Goal: Task Accomplishment & Management: Manage account settings

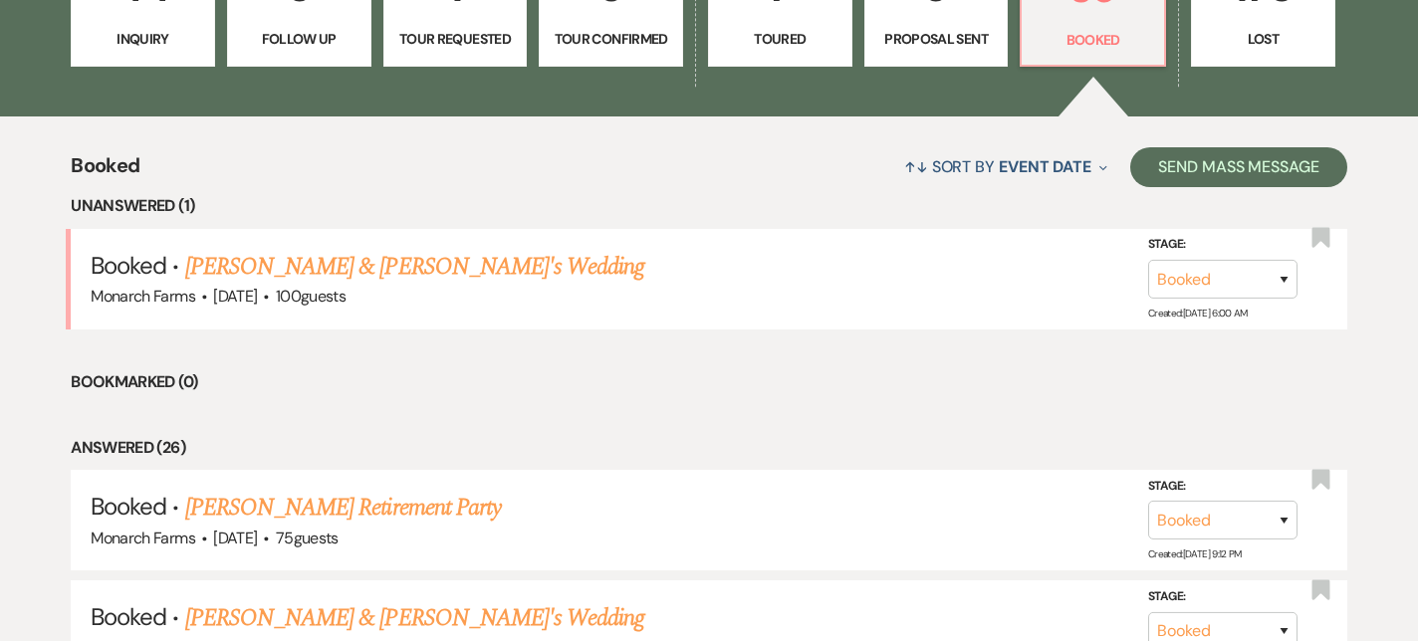
scroll to position [609, 0]
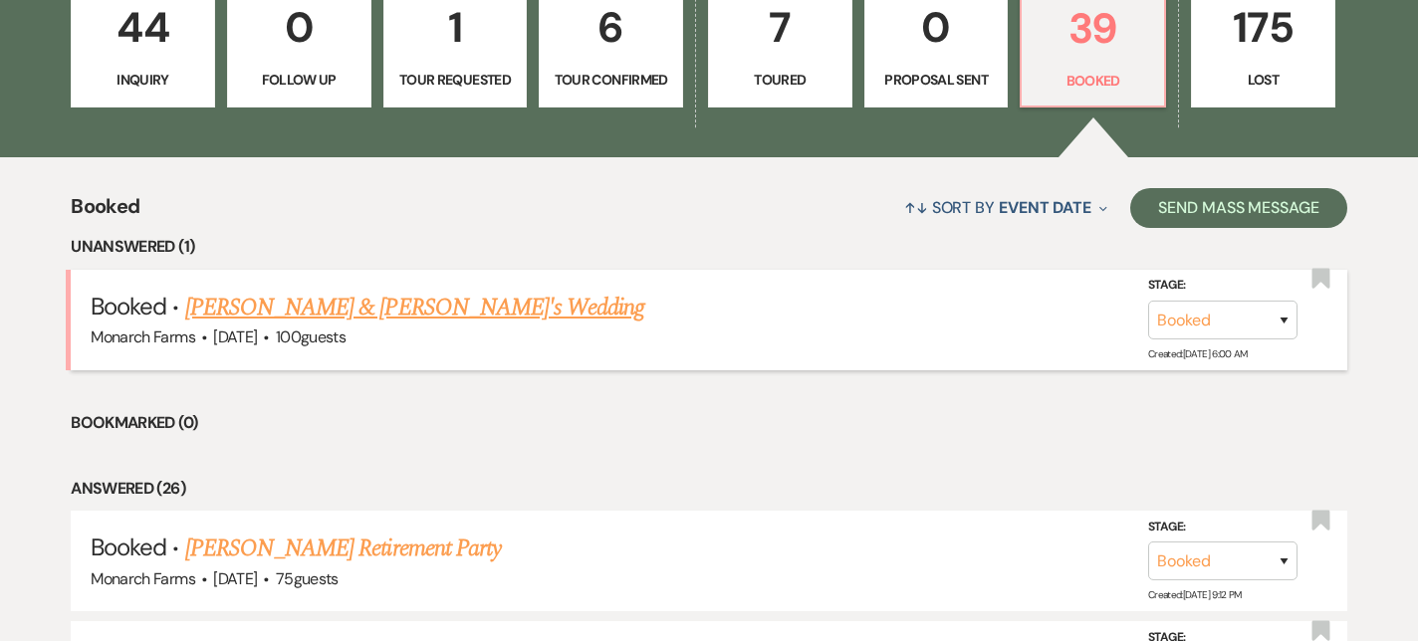
click at [386, 307] on link "[PERSON_NAME] & [PERSON_NAME]'s Wedding" at bounding box center [415, 308] width 460 height 36
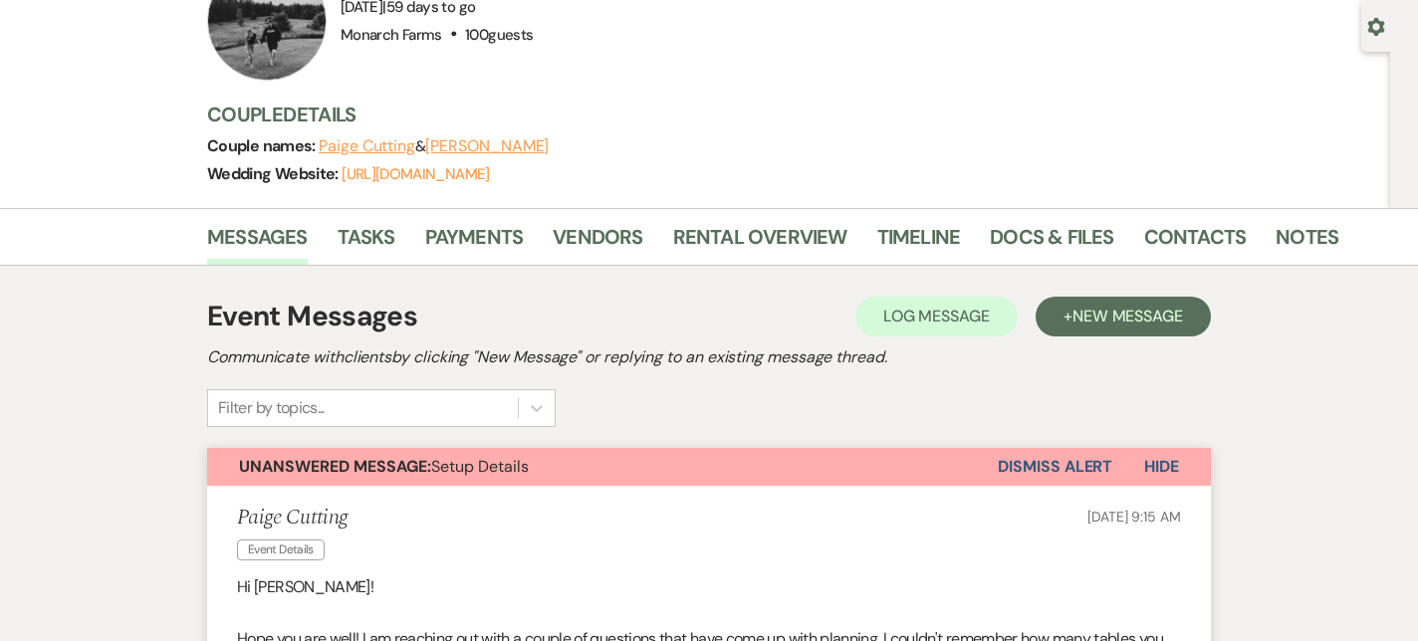
scroll to position [180, 0]
click at [1050, 471] on button "Dismiss Alert" at bounding box center [1055, 466] width 115 height 38
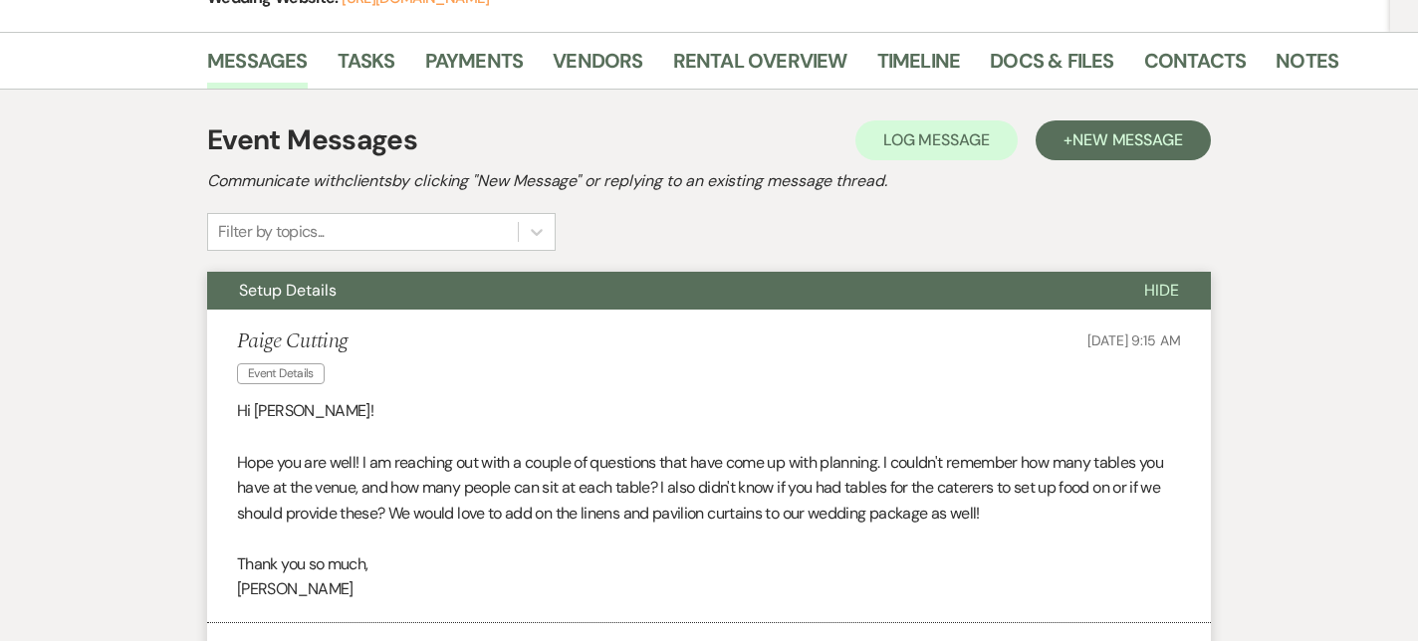
scroll to position [0, 0]
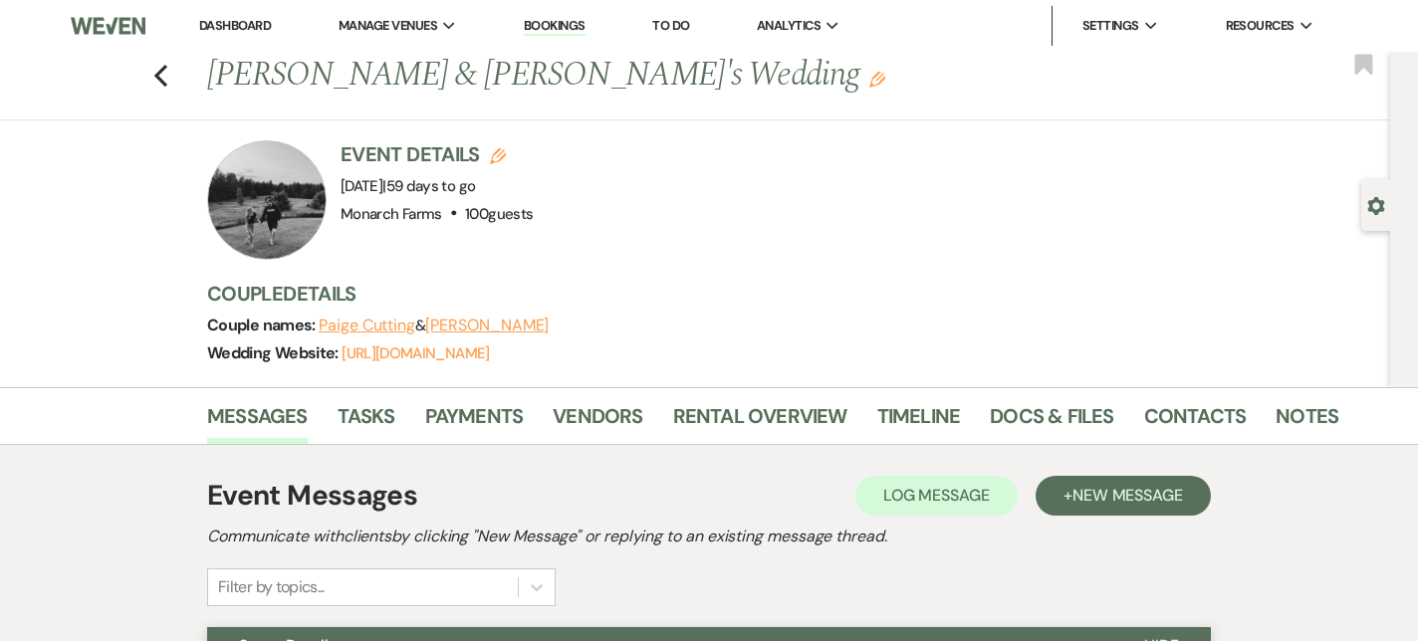
click at [233, 23] on link "Dashboard" at bounding box center [235, 25] width 72 height 17
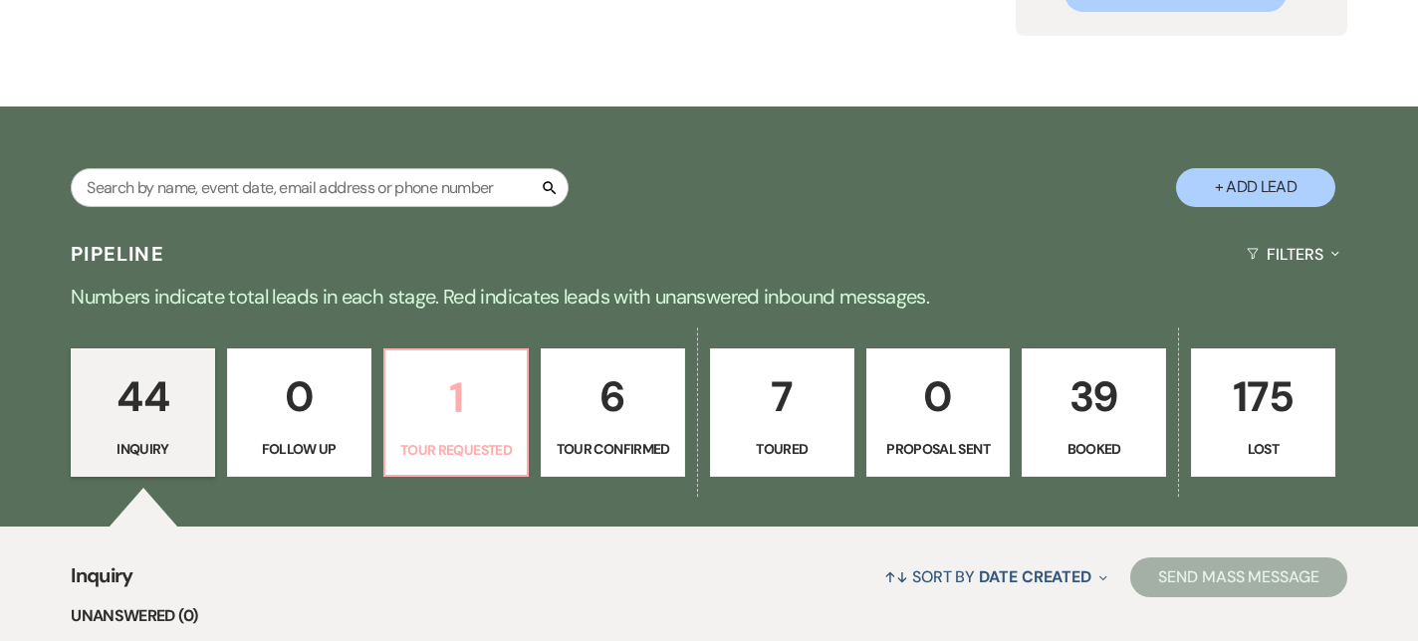
click at [452, 446] on p "Tour Requested" at bounding box center [456, 450] width 118 height 22
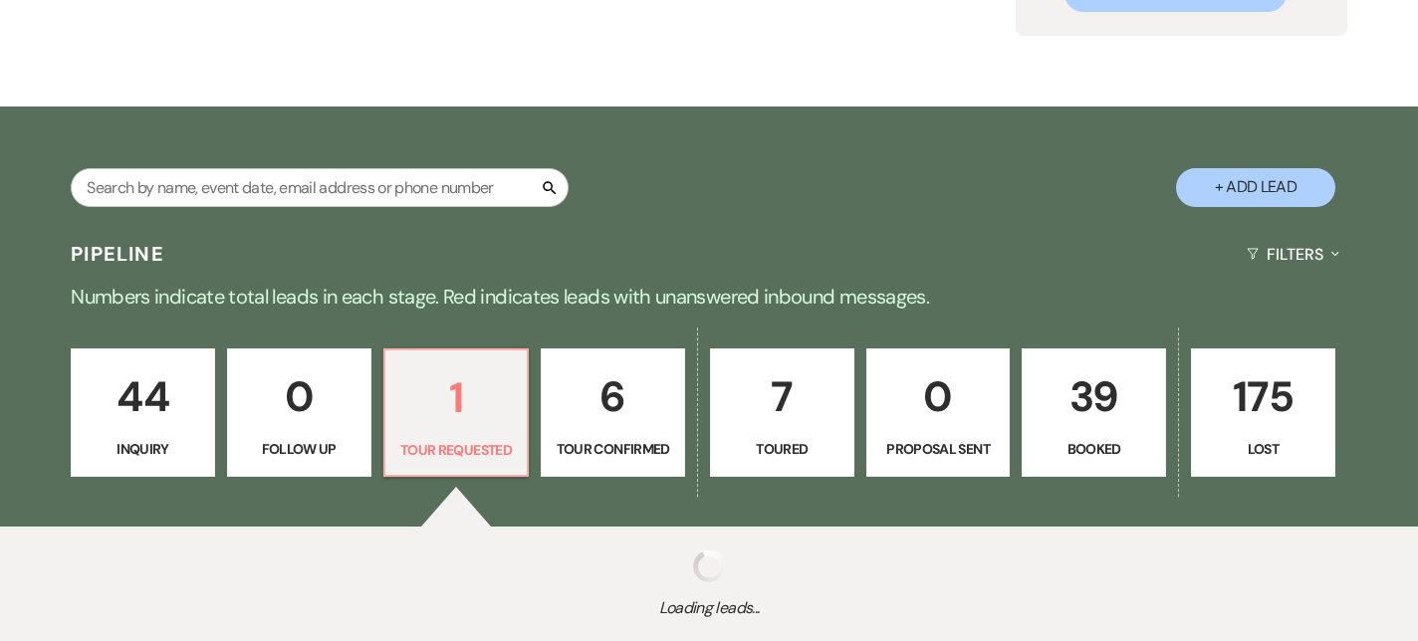
select select "2"
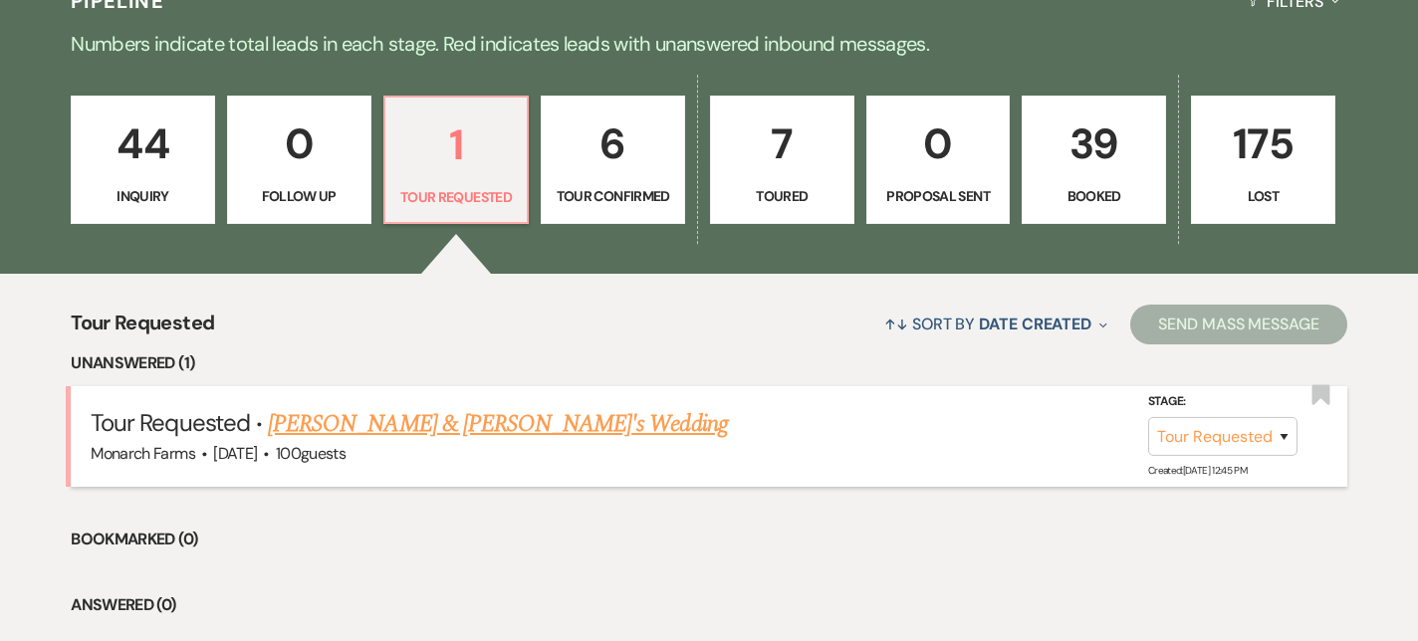
scroll to position [490, 0]
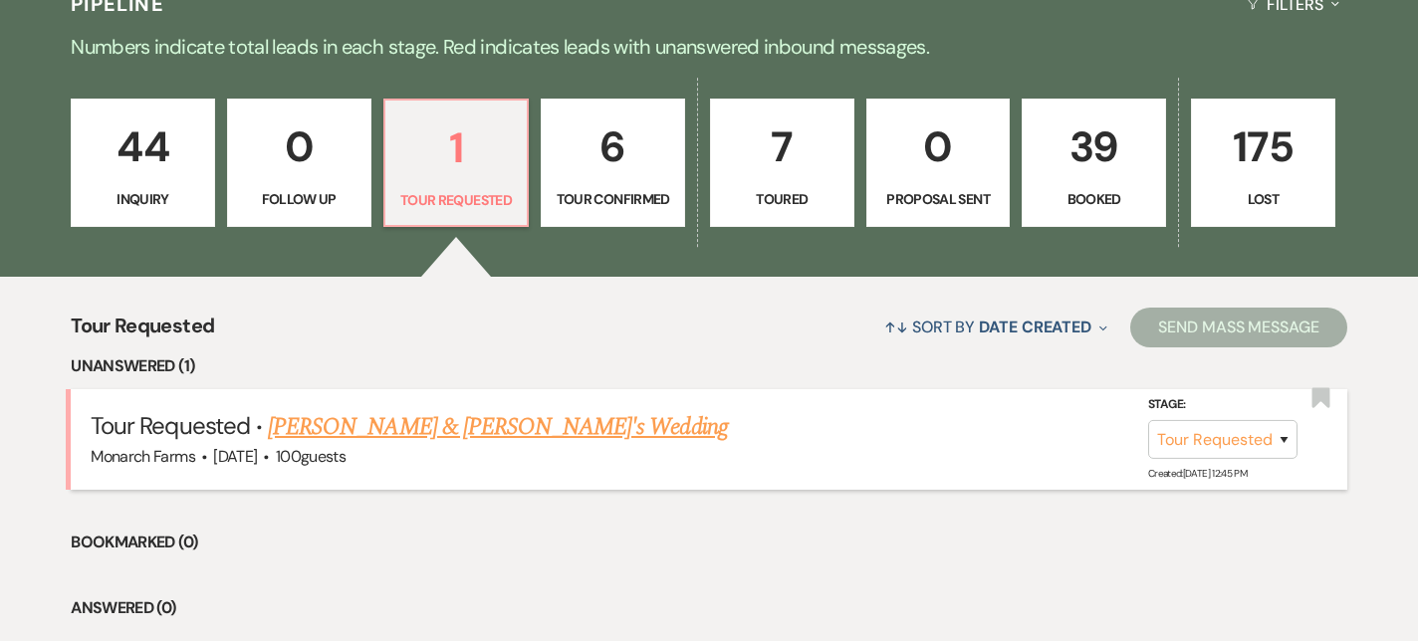
click at [458, 429] on link "[PERSON_NAME] & [PERSON_NAME]'s Wedding" at bounding box center [498, 427] width 460 height 36
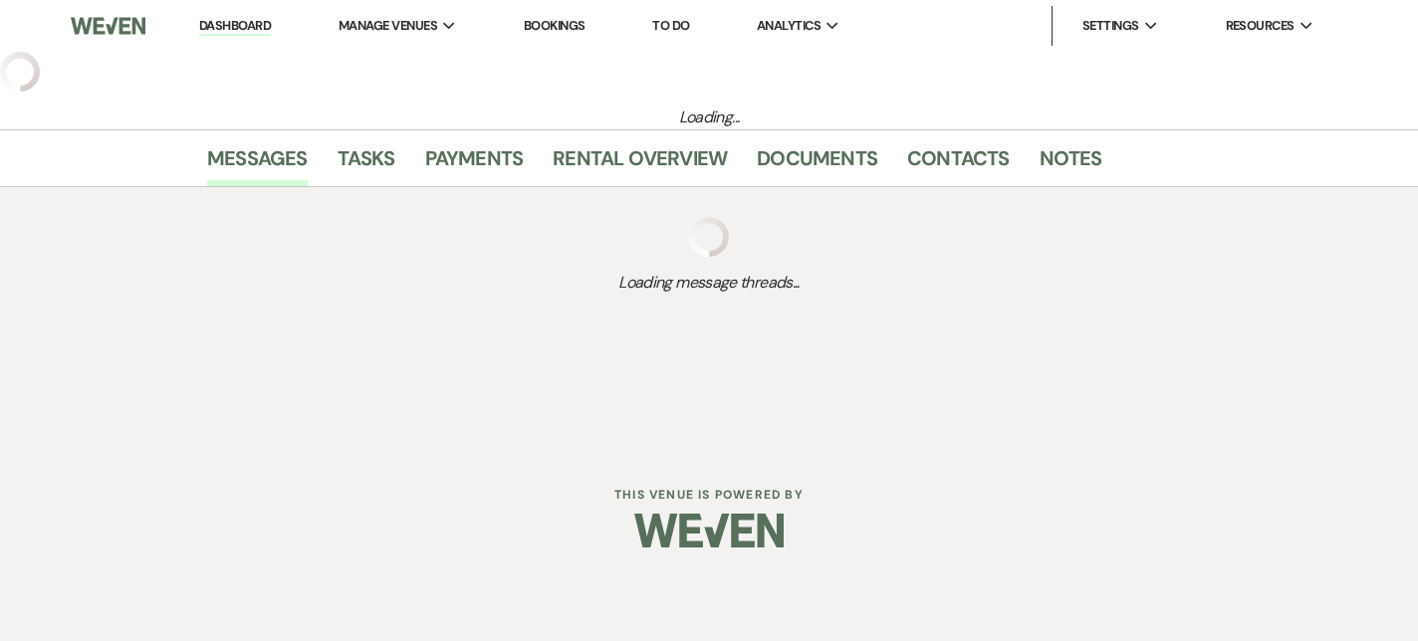
select select "2"
select select "5"
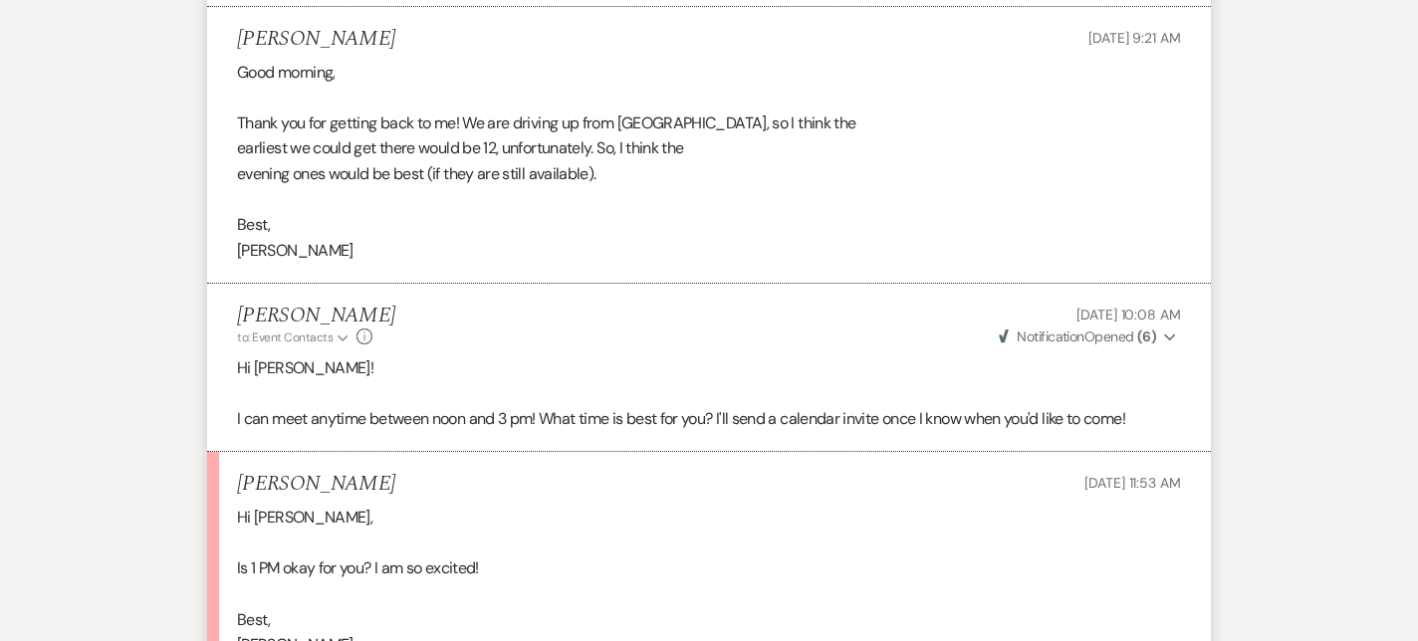
scroll to position [3818, 0]
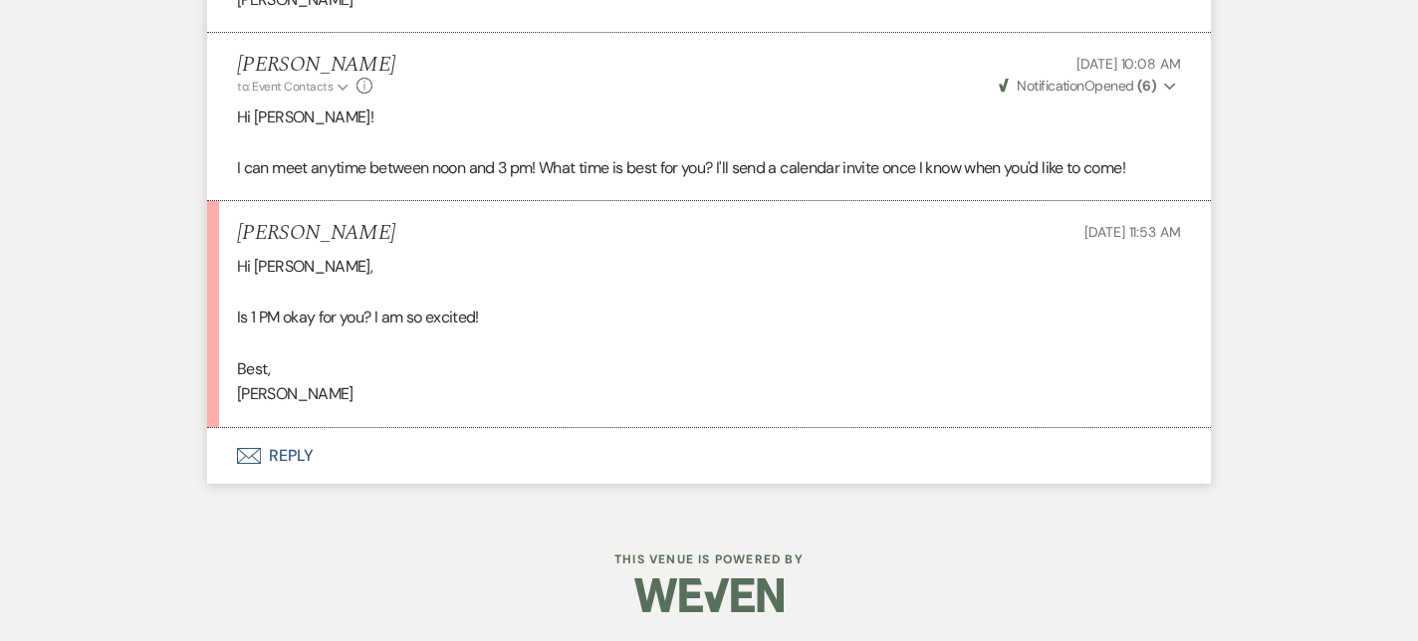
click at [289, 455] on button "Envelope Reply" at bounding box center [709, 456] width 1004 height 56
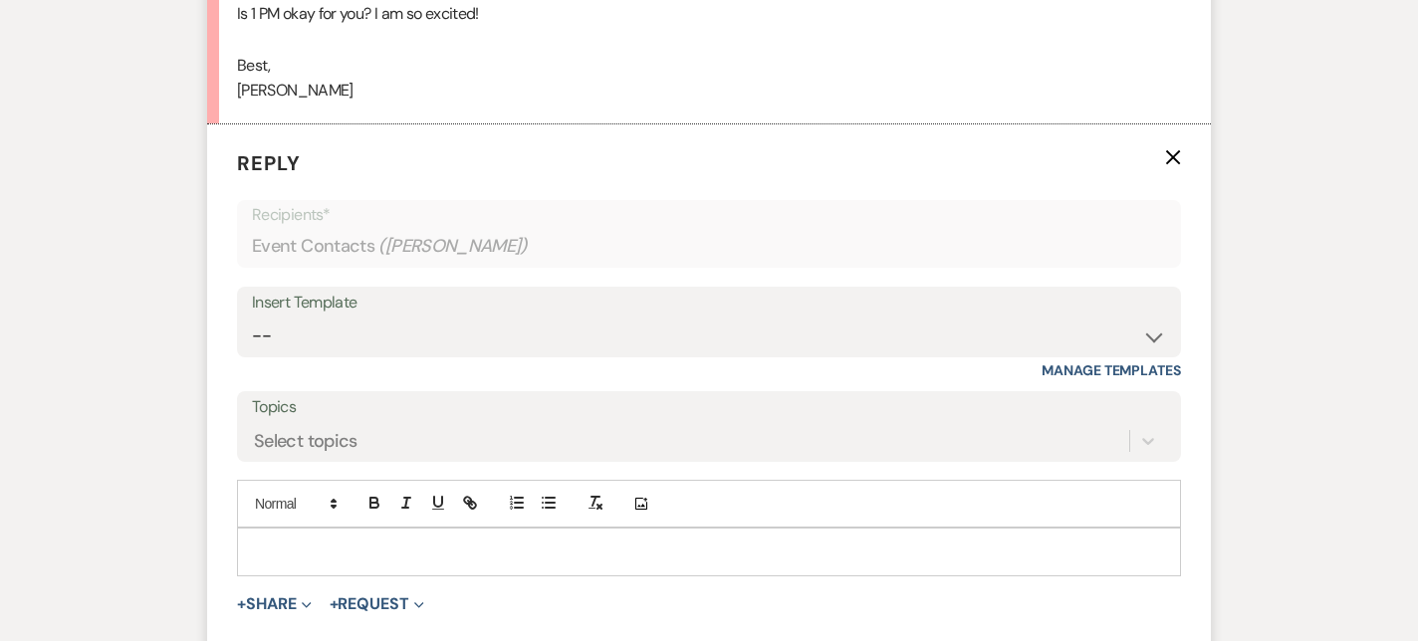
scroll to position [4131, 0]
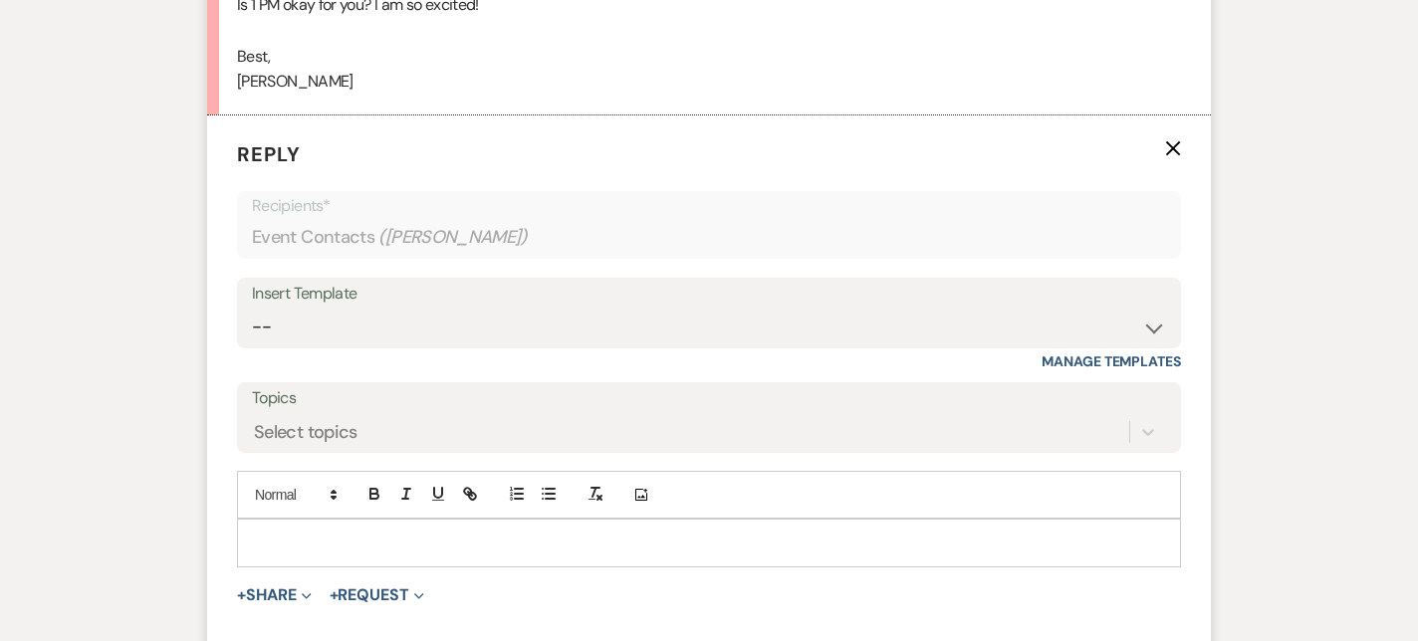
click at [309, 545] on p at bounding box center [709, 543] width 912 height 22
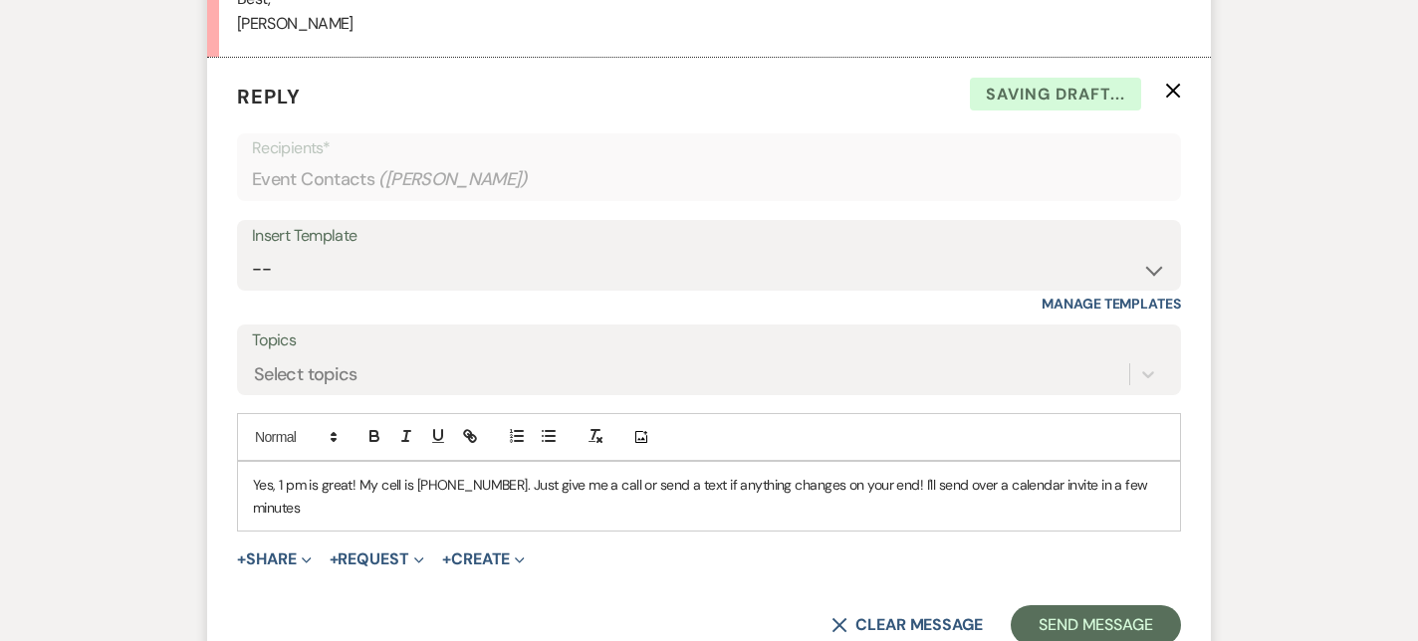
scroll to position [4208, 0]
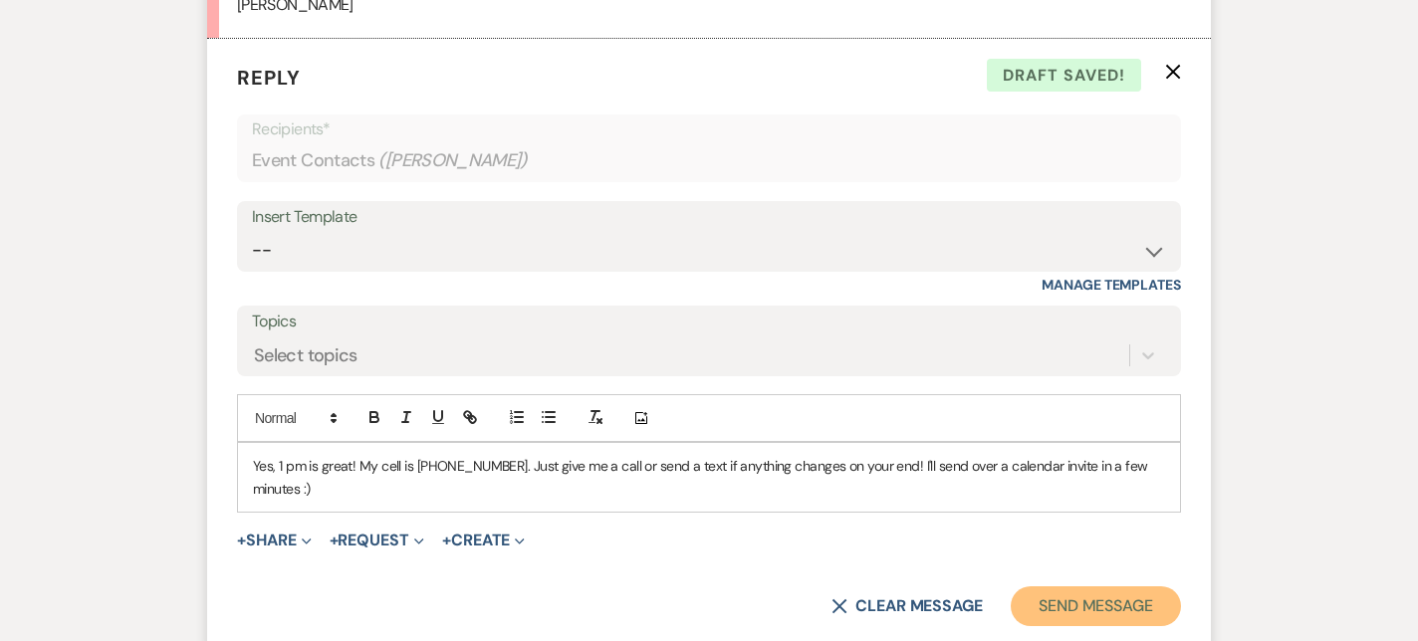
click at [1058, 607] on button "Send Message" at bounding box center [1096, 606] width 170 height 40
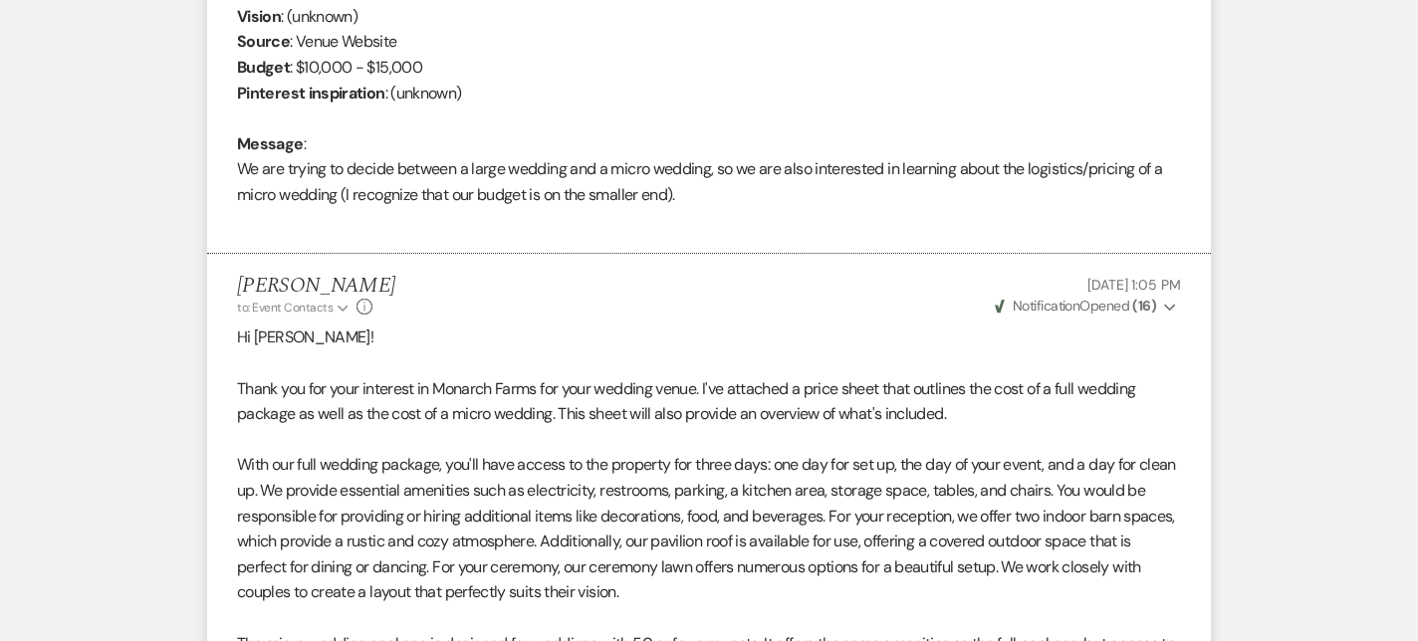
scroll to position [935, 0]
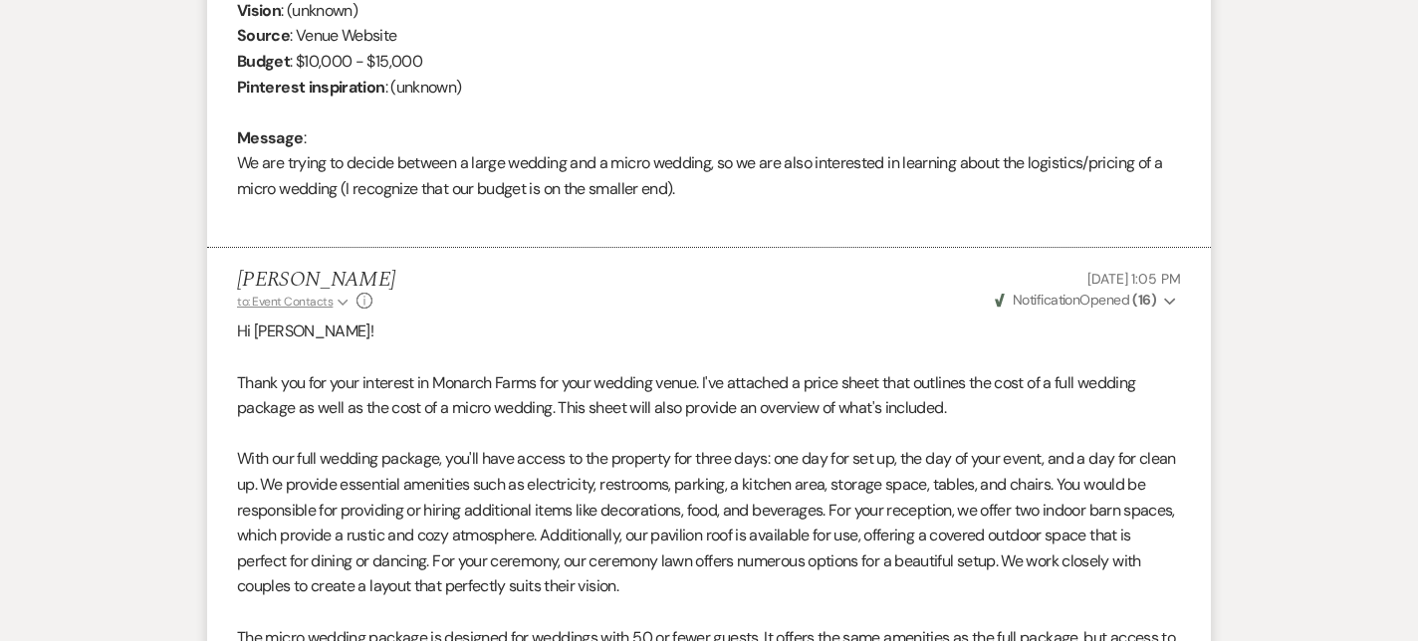
click at [312, 301] on span "to: Event Contacts" at bounding box center [285, 302] width 96 height 16
click at [363, 300] on icon "Info" at bounding box center [364, 301] width 16 height 16
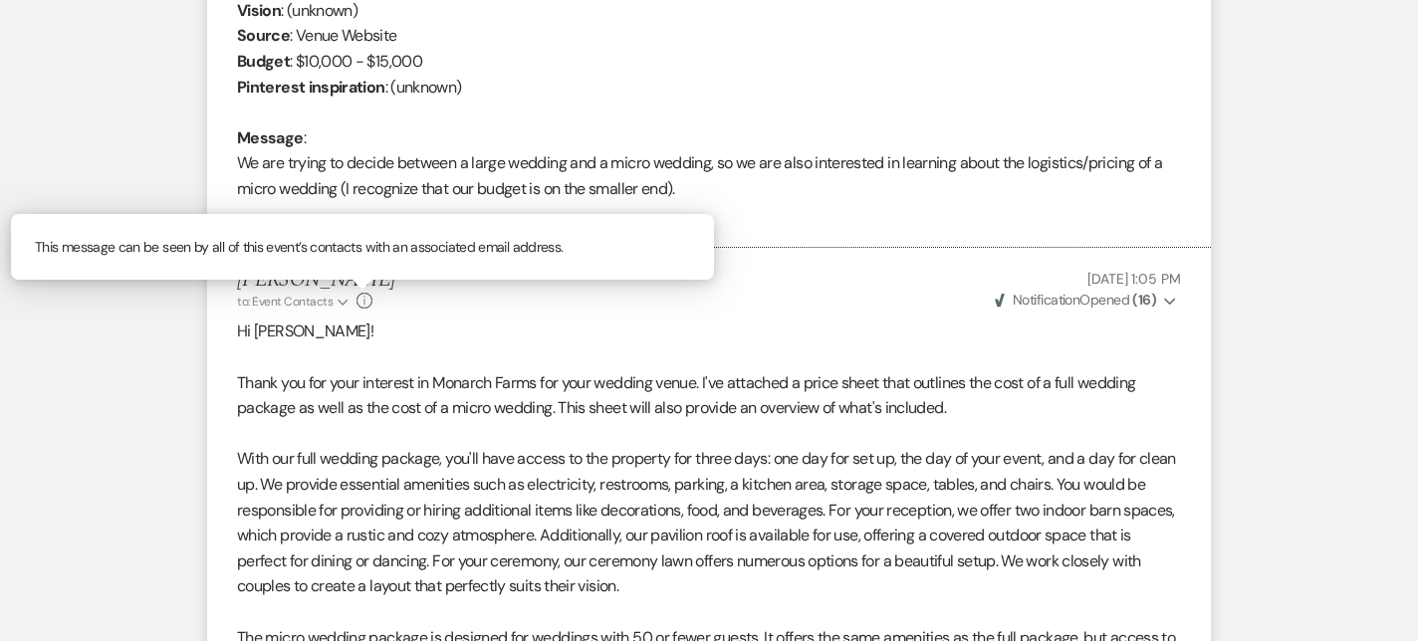
click at [363, 300] on icon "Info" at bounding box center [364, 301] width 16 height 16
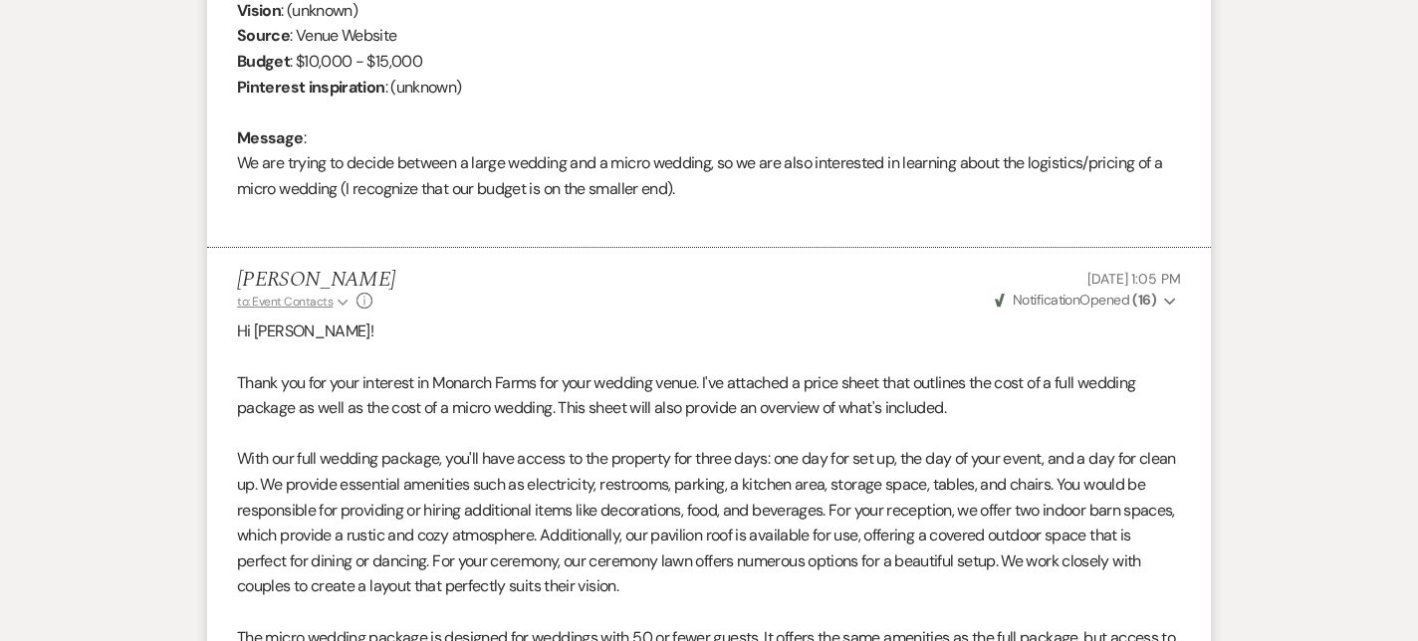
click at [314, 300] on span "to: Event Contacts" at bounding box center [285, 302] width 96 height 16
click at [290, 348] on span "[PERSON_NAME]" at bounding box center [301, 340] width 97 height 21
click at [429, 346] on p at bounding box center [709, 358] width 944 height 26
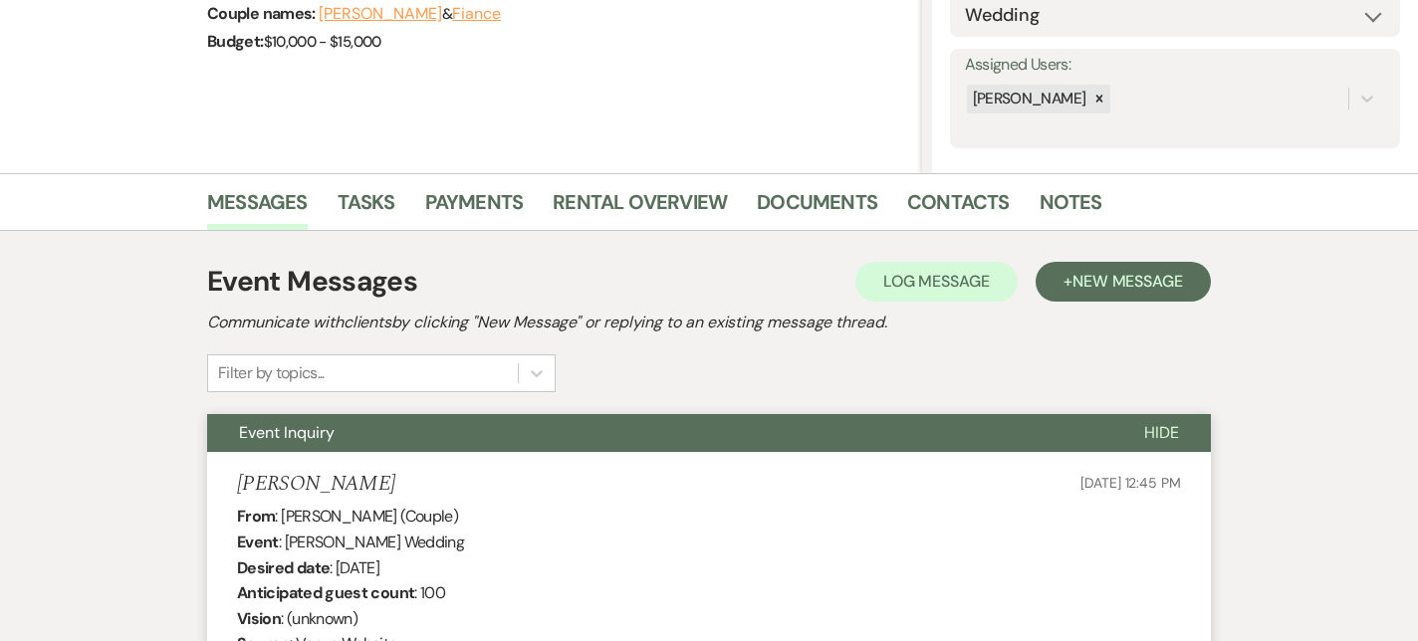
scroll to position [324, 0]
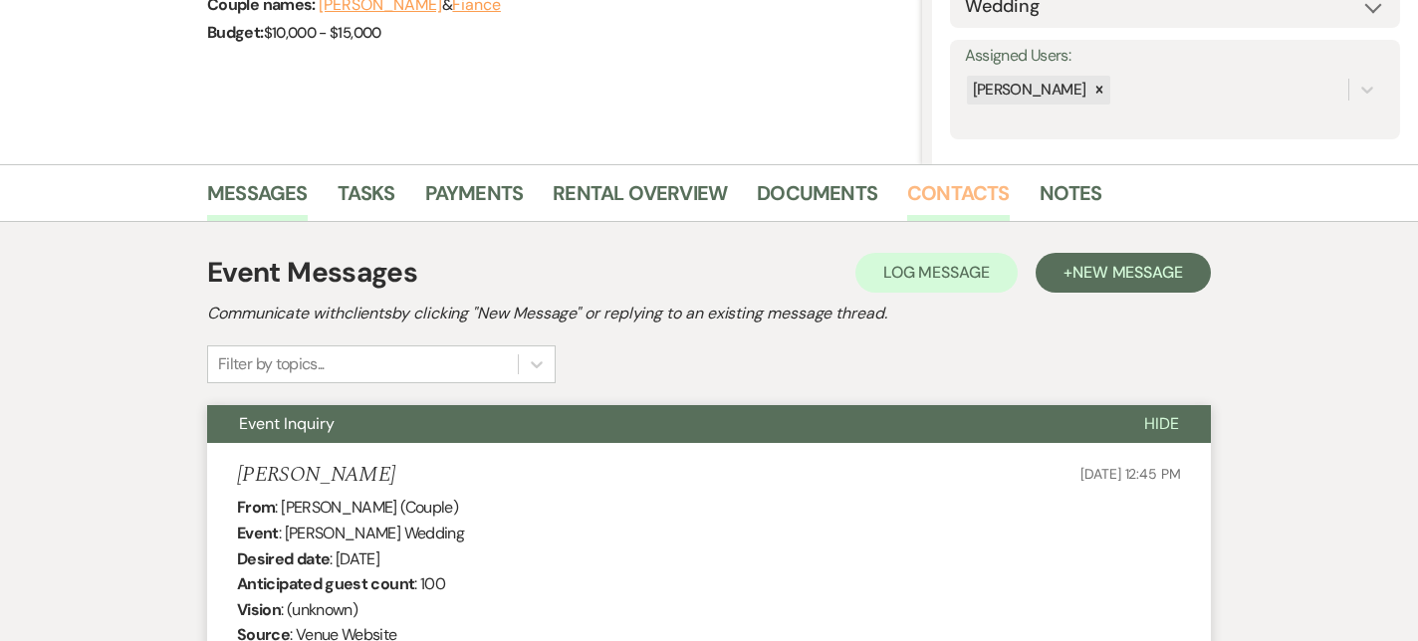
click at [933, 190] on link "Contacts" at bounding box center [958, 199] width 103 height 44
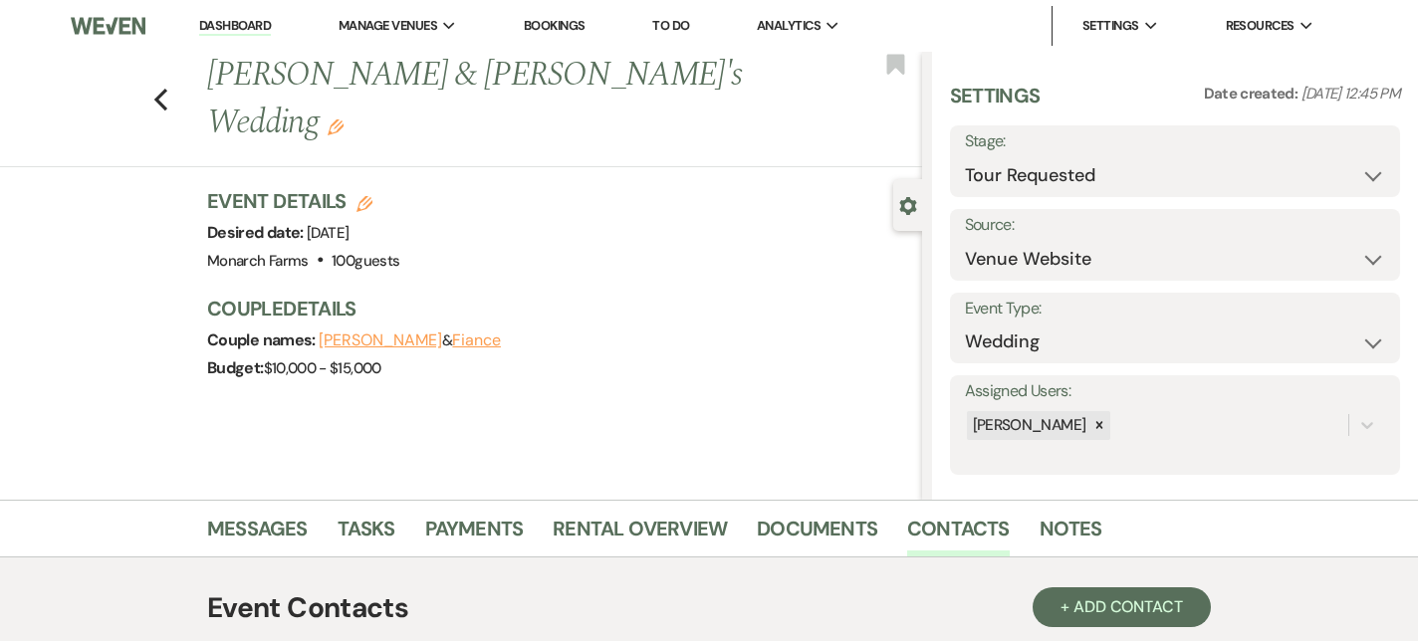
click at [222, 27] on link "Dashboard" at bounding box center [235, 26] width 72 height 19
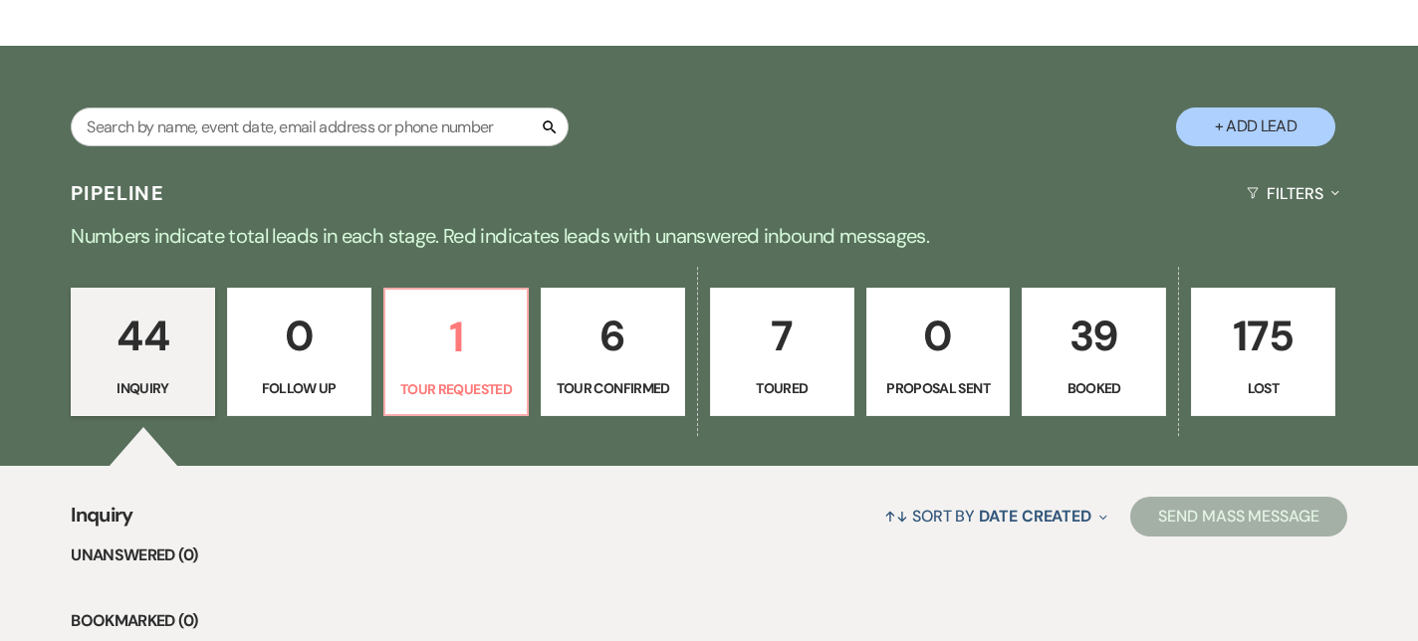
scroll to position [304, 0]
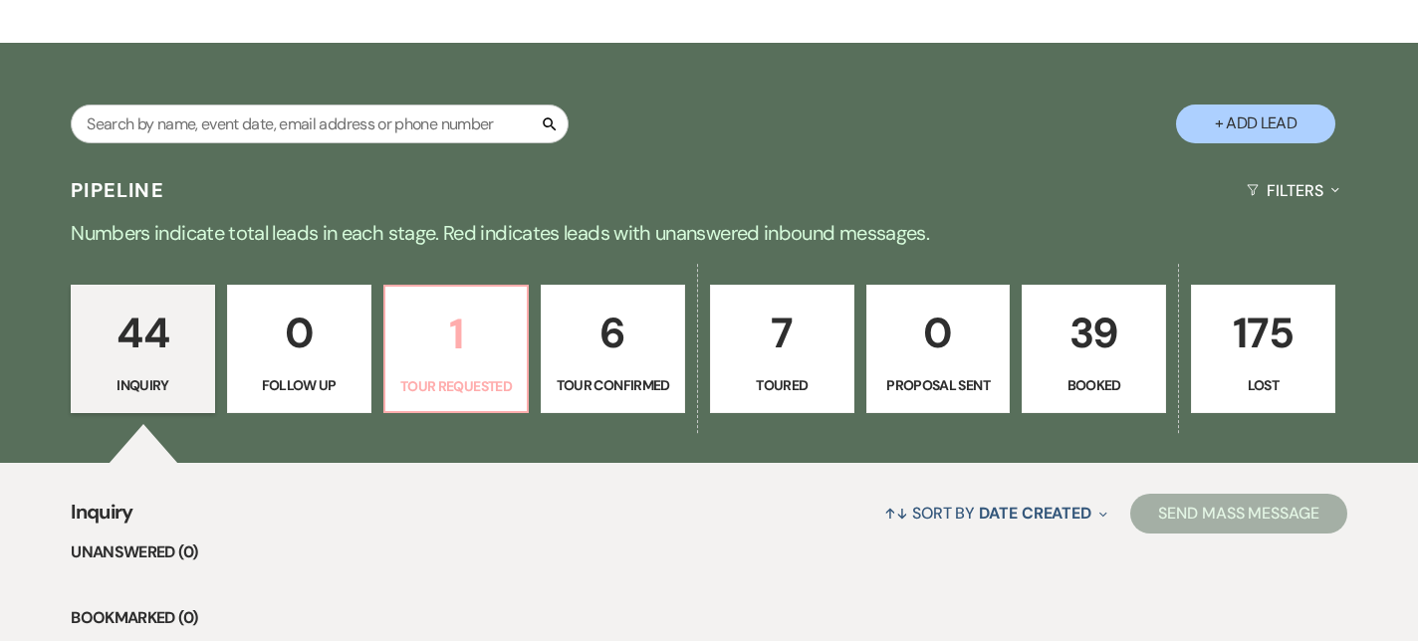
click at [523, 343] on link "1 Tour Requested" at bounding box center [456, 349] width 146 height 129
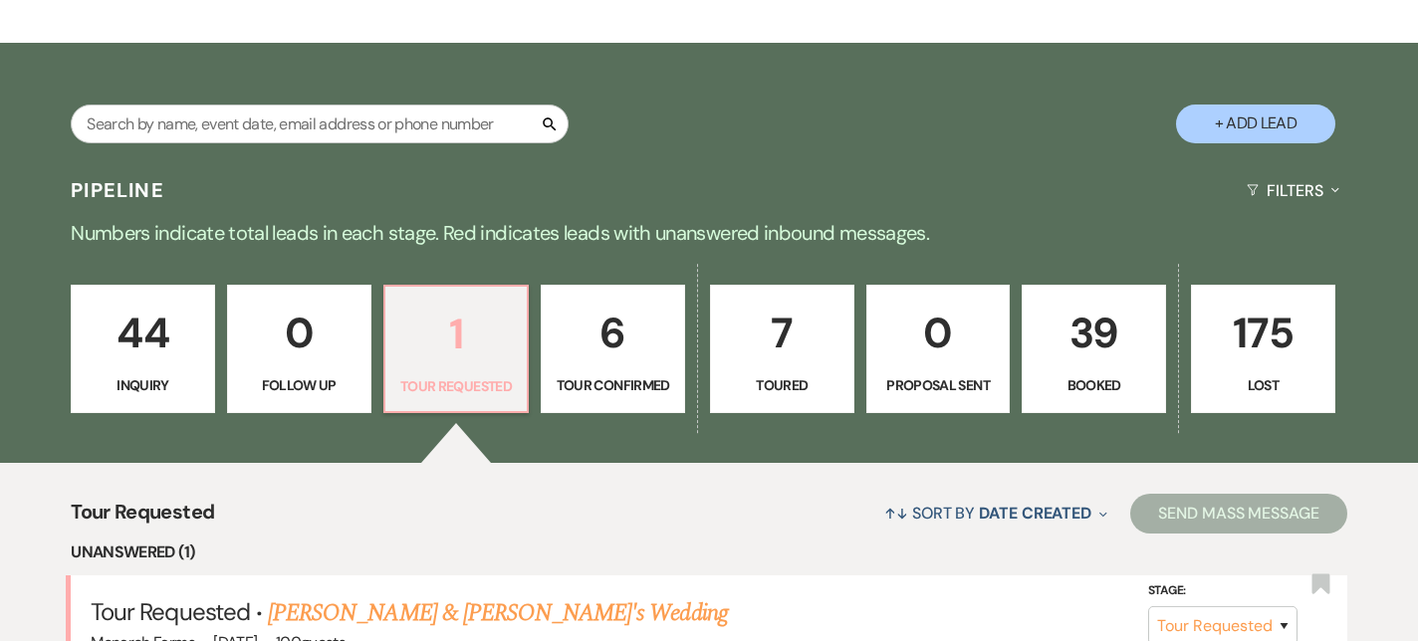
scroll to position [620, 0]
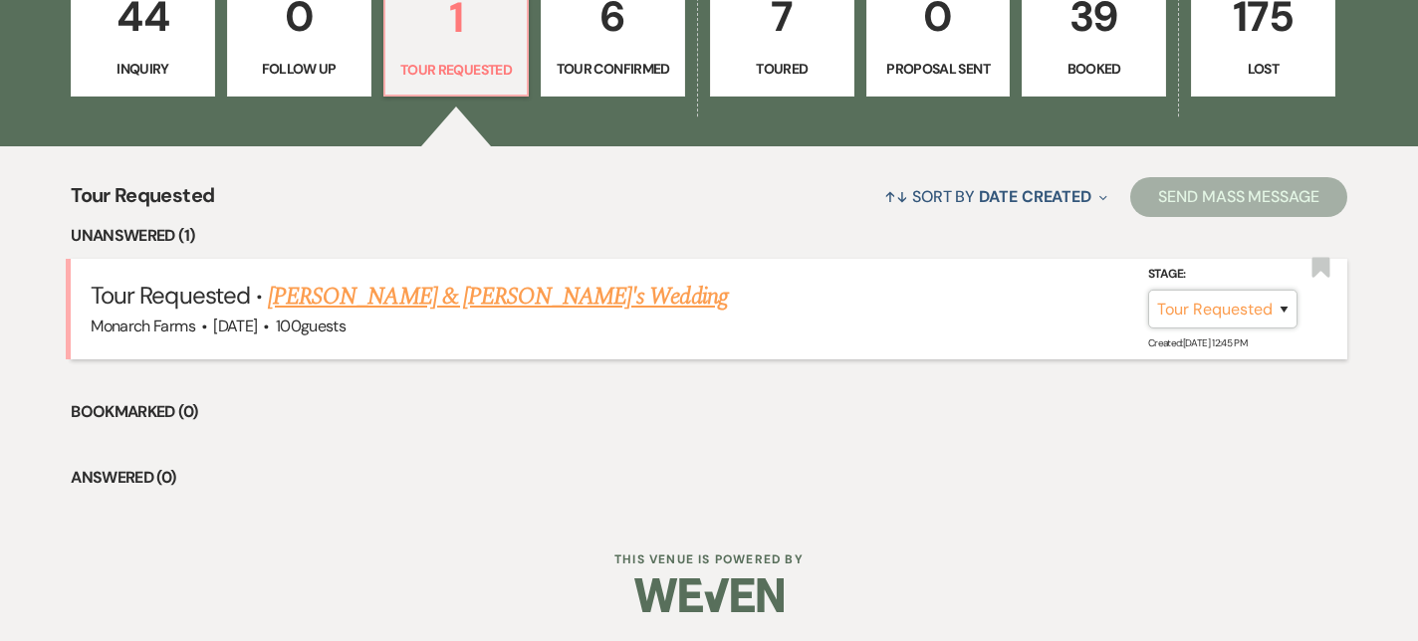
click at [1201, 313] on select "Inquiry Follow Up Tour Requested Tour Confirmed Toured Proposal Sent Booked Lost" at bounding box center [1222, 309] width 149 height 39
select select "4"
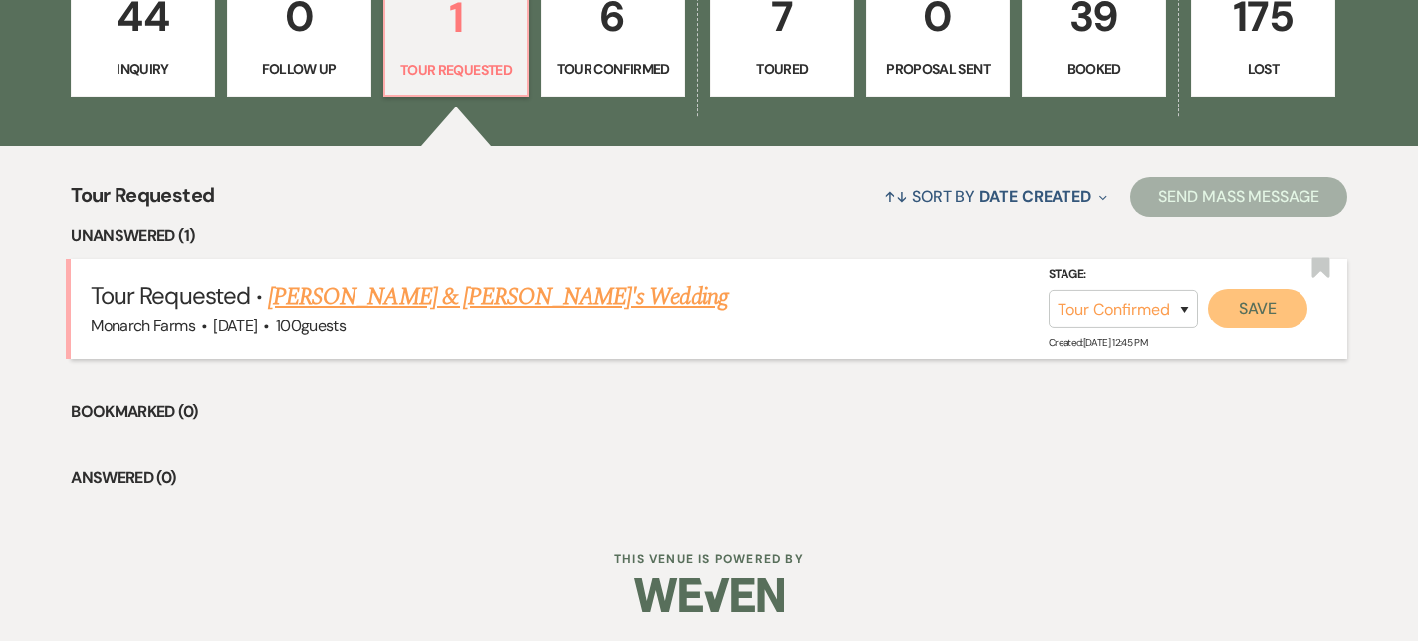
click at [1246, 315] on button "Save" at bounding box center [1258, 309] width 100 height 40
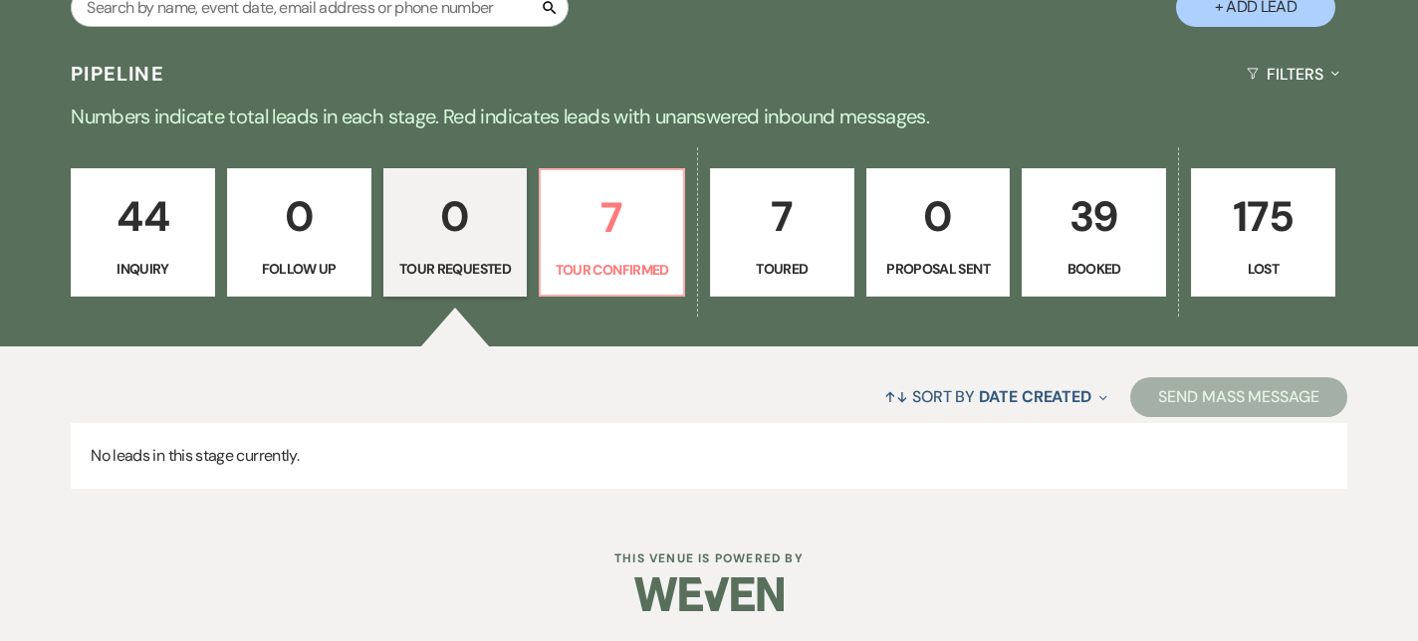
scroll to position [420, 0]
click at [647, 256] on link "7 Tour Confirmed" at bounding box center [612, 232] width 146 height 129
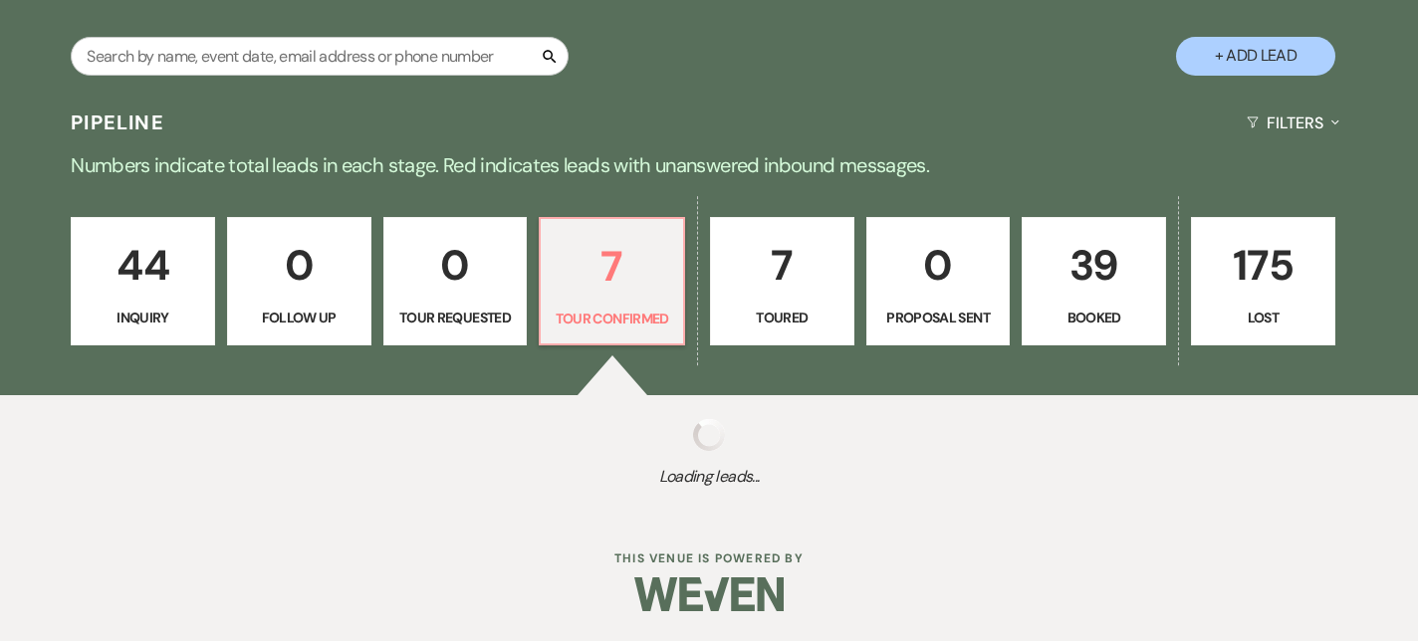
scroll to position [420, 0]
select select "4"
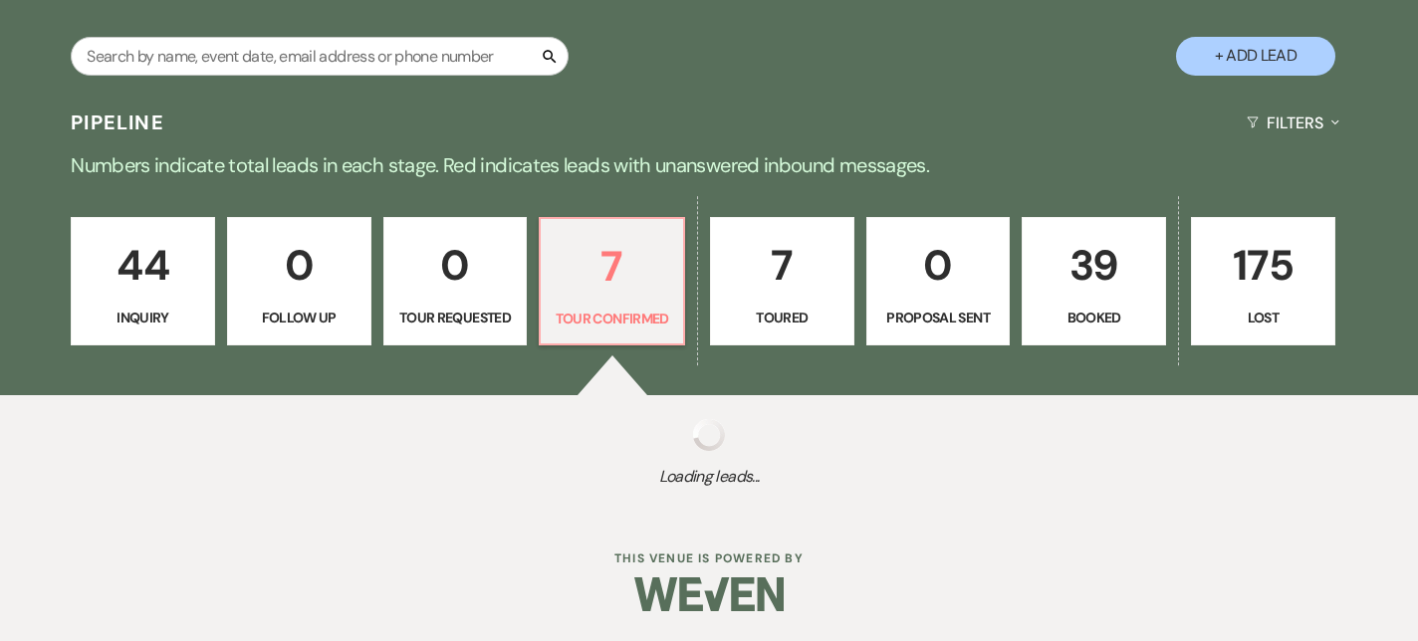
select select "4"
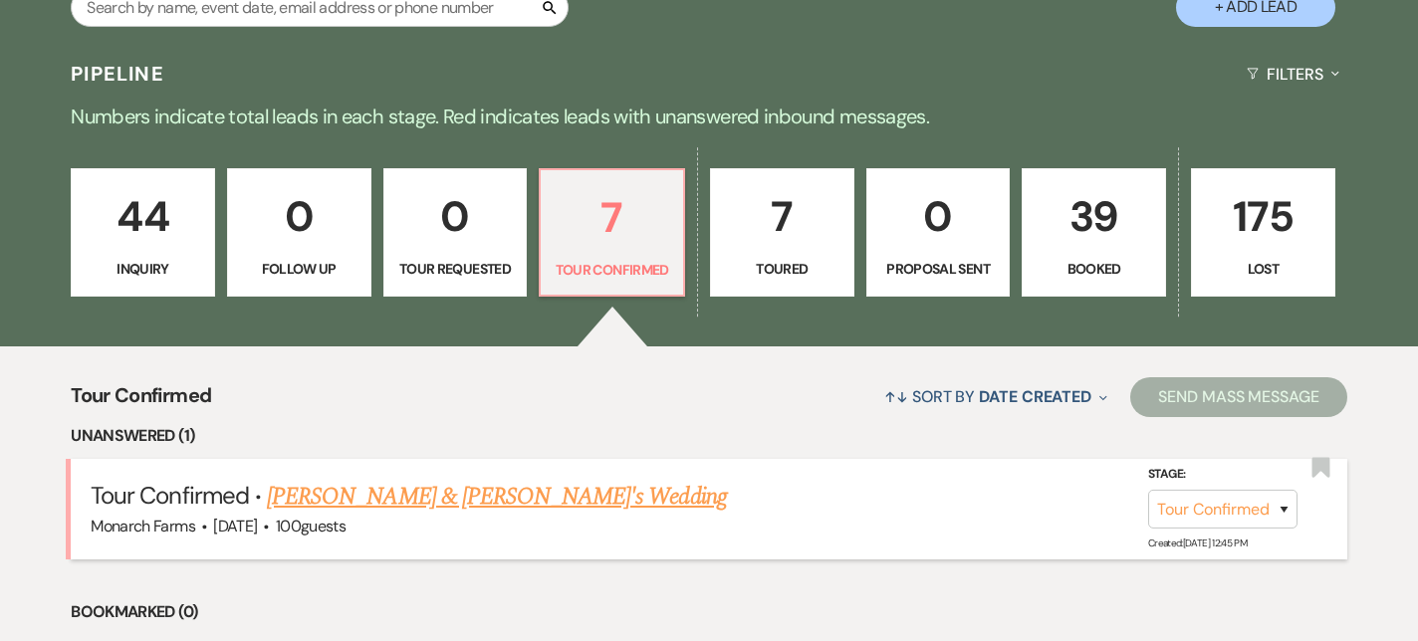
click at [483, 508] on link "[PERSON_NAME] & [PERSON_NAME]'s Wedding" at bounding box center [497, 497] width 460 height 36
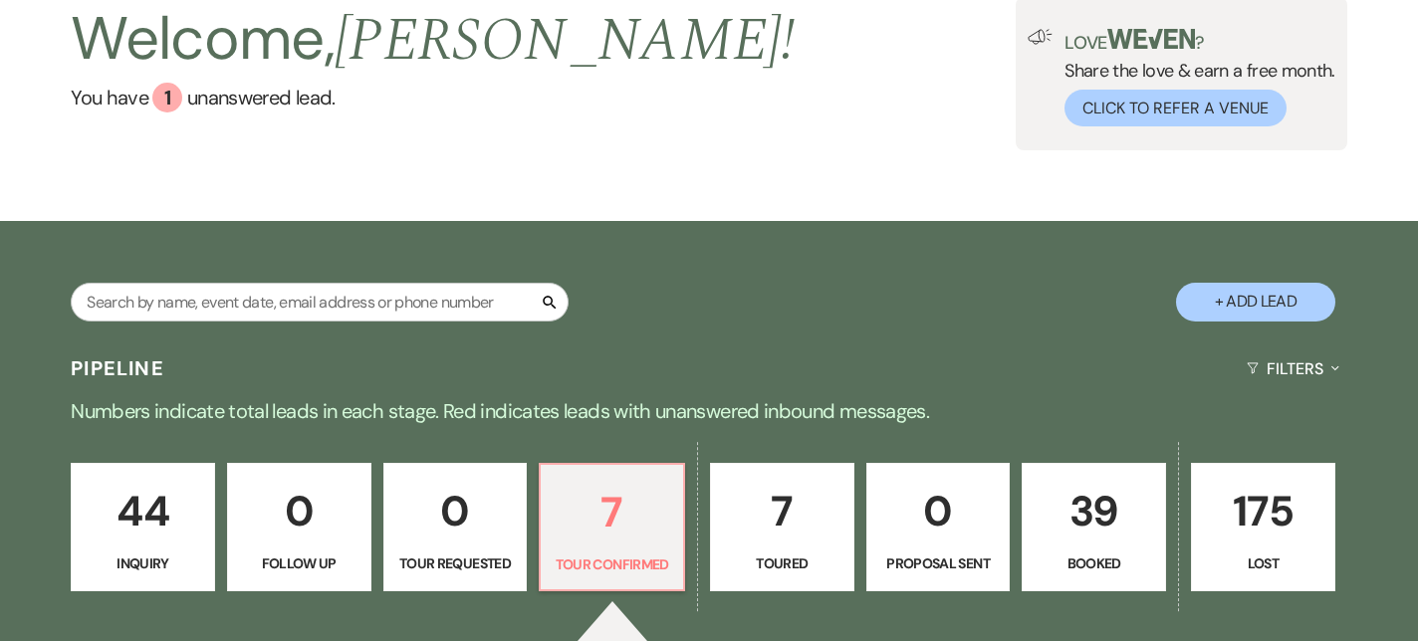
select select "4"
select select "5"
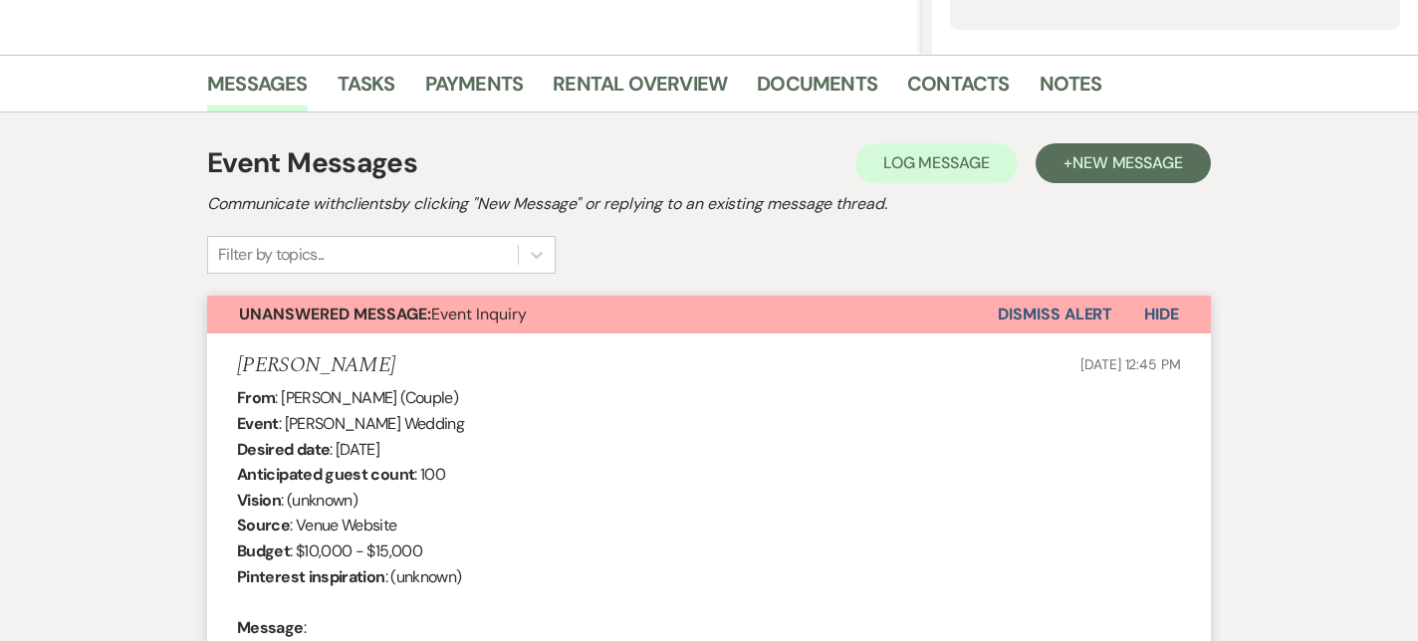
scroll to position [444, 0]
click at [1046, 309] on button "Dismiss Alert" at bounding box center [1055, 316] width 115 height 38
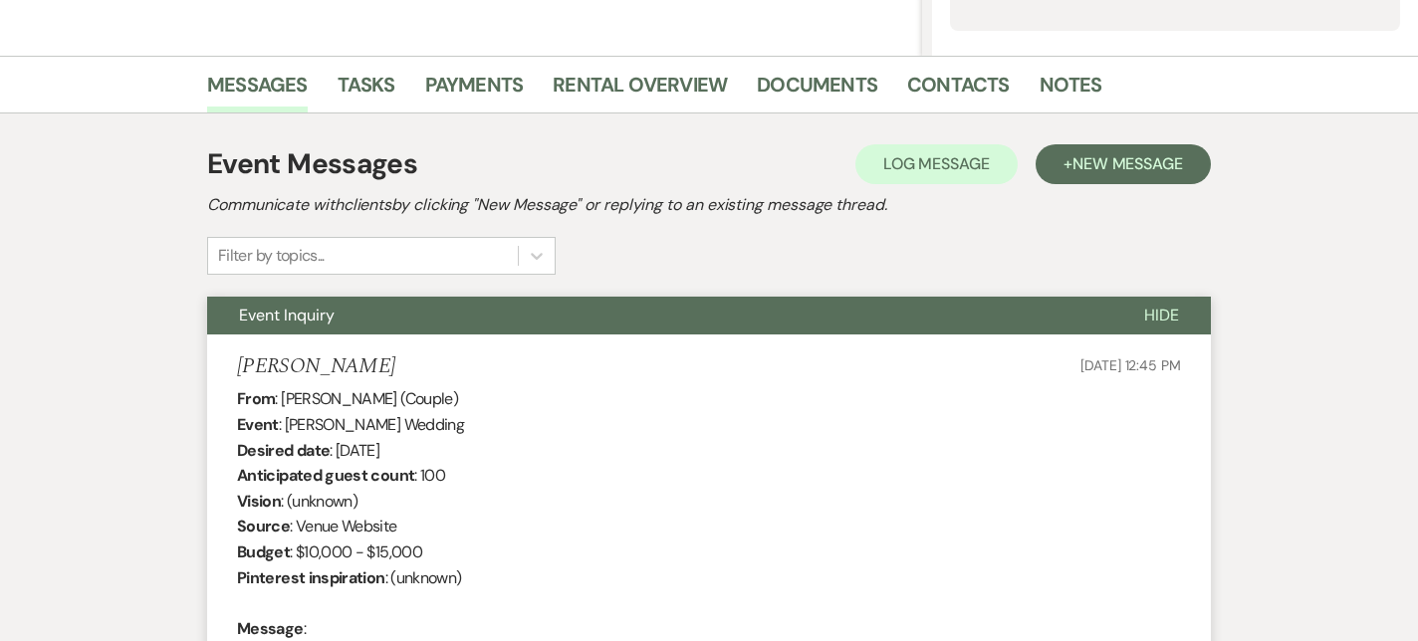
scroll to position [0, 0]
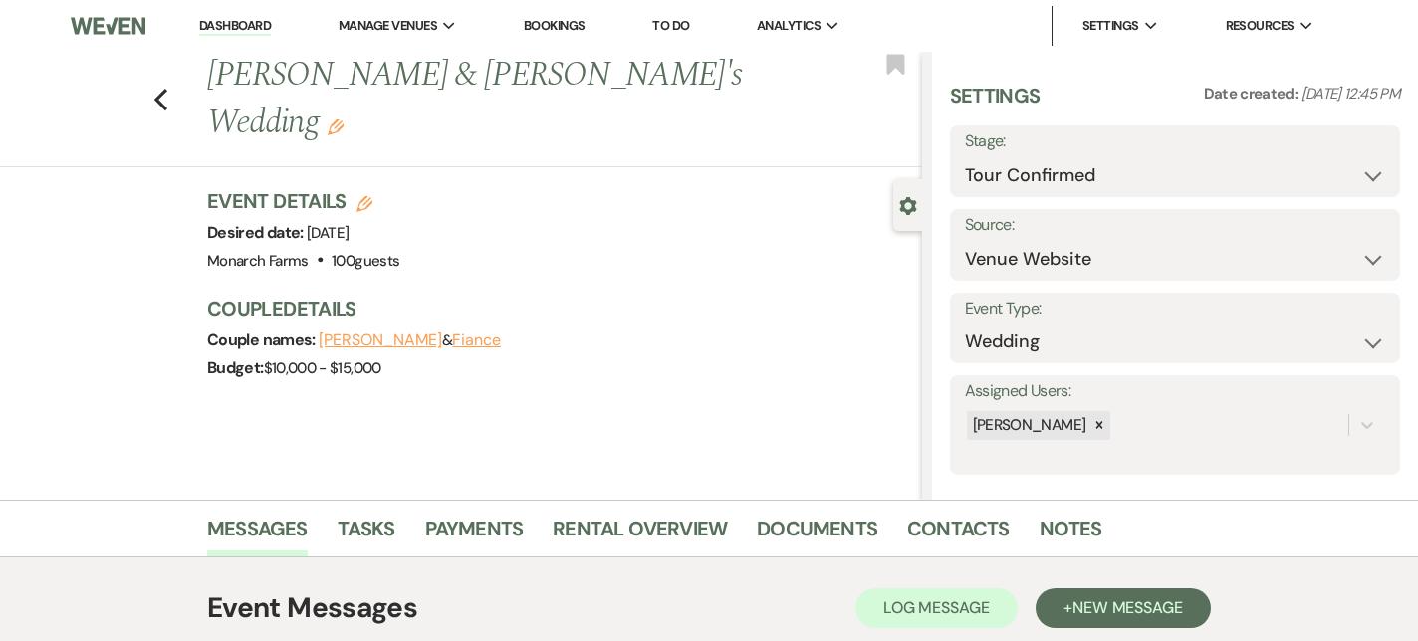
click at [222, 31] on link "Dashboard" at bounding box center [235, 26] width 72 height 19
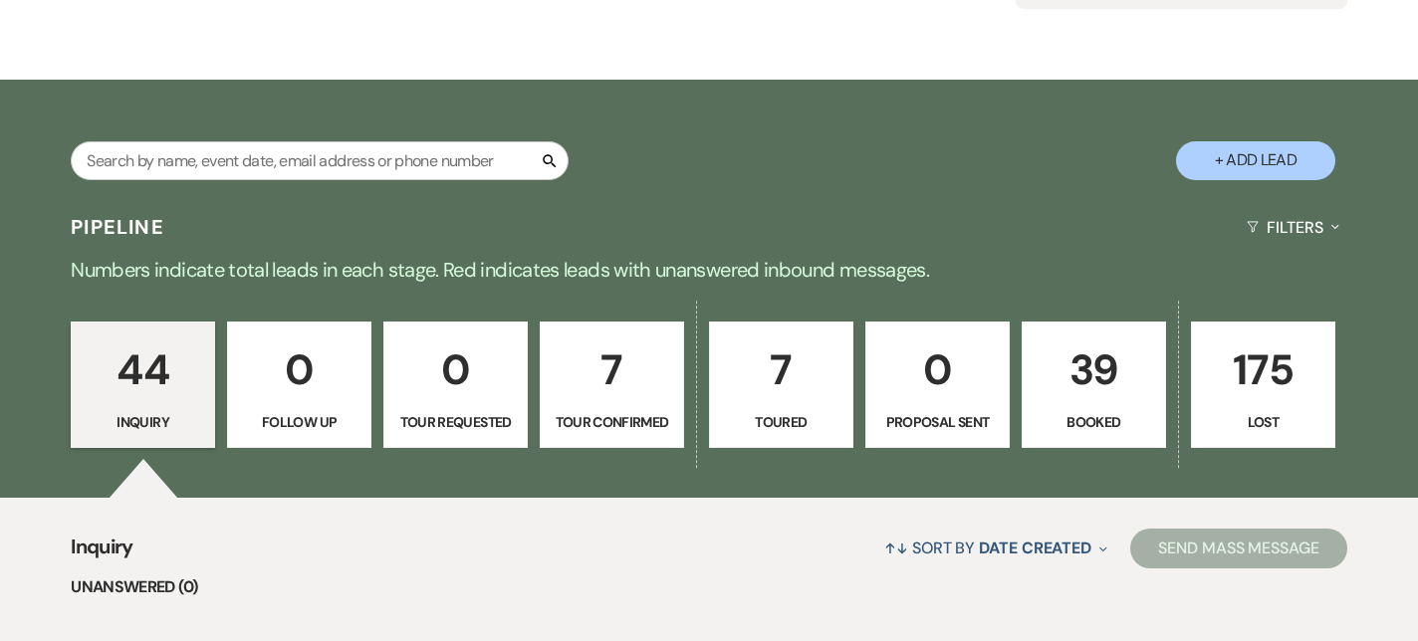
scroll to position [268, 0]
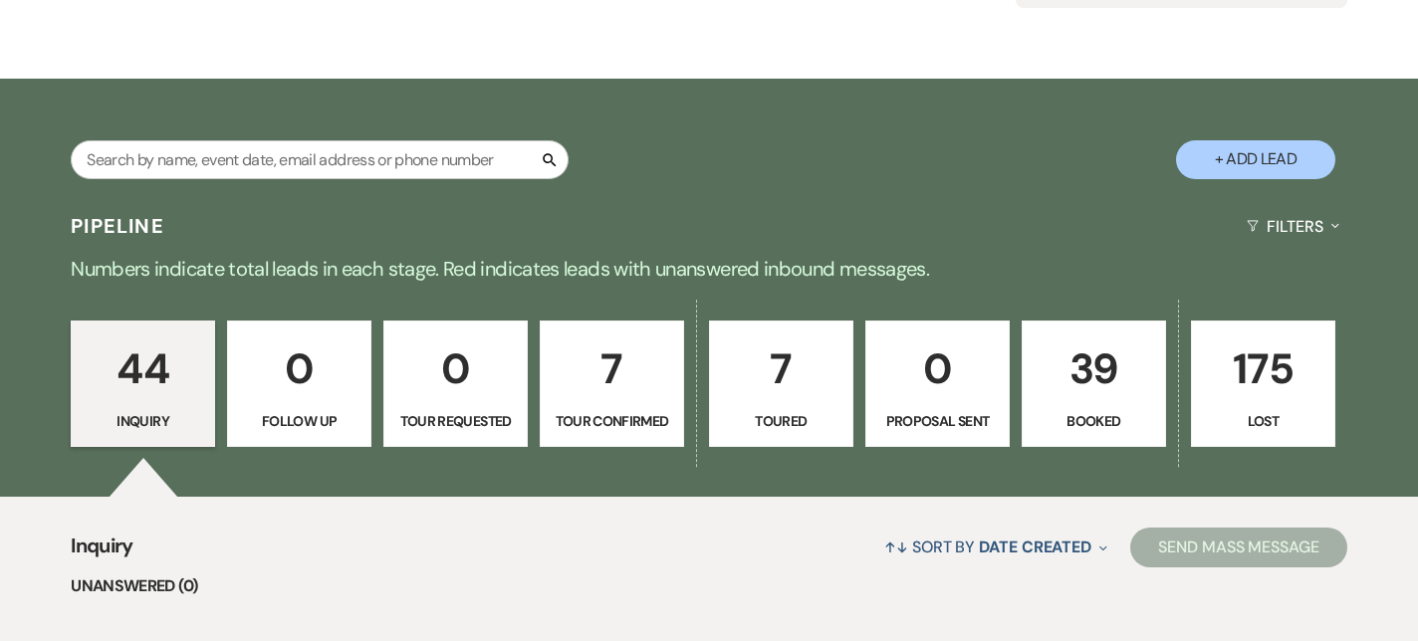
click at [1008, 323] on link "0 Proposal Sent" at bounding box center [937, 384] width 144 height 127
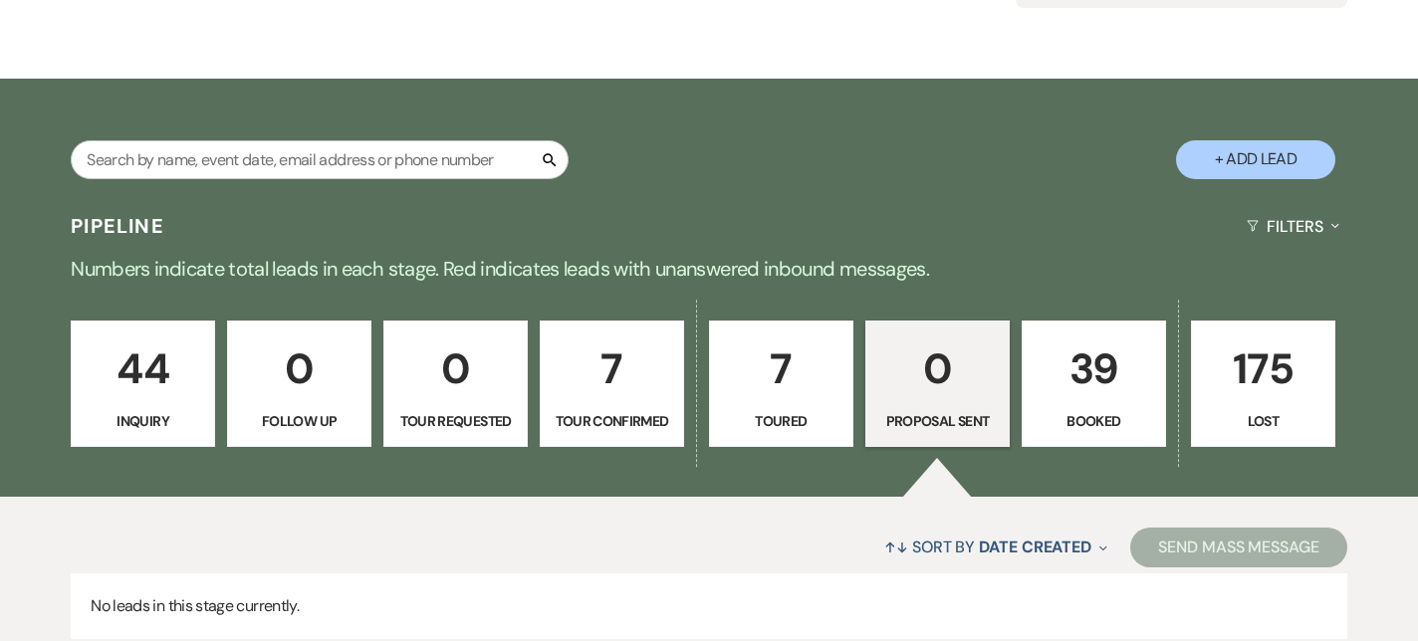
click at [1097, 378] on p "39" at bounding box center [1094, 369] width 118 height 67
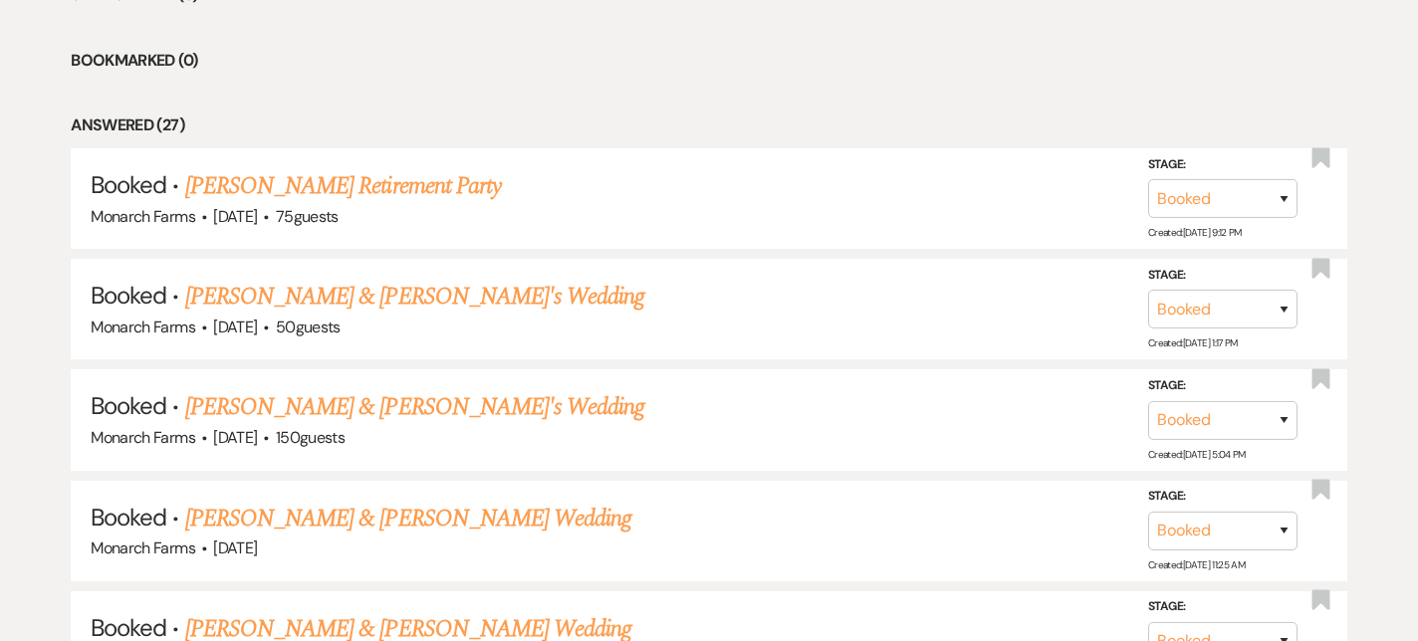
scroll to position [860, 0]
click at [323, 397] on link "[PERSON_NAME] & [PERSON_NAME]'s Wedding" at bounding box center [415, 406] width 460 height 36
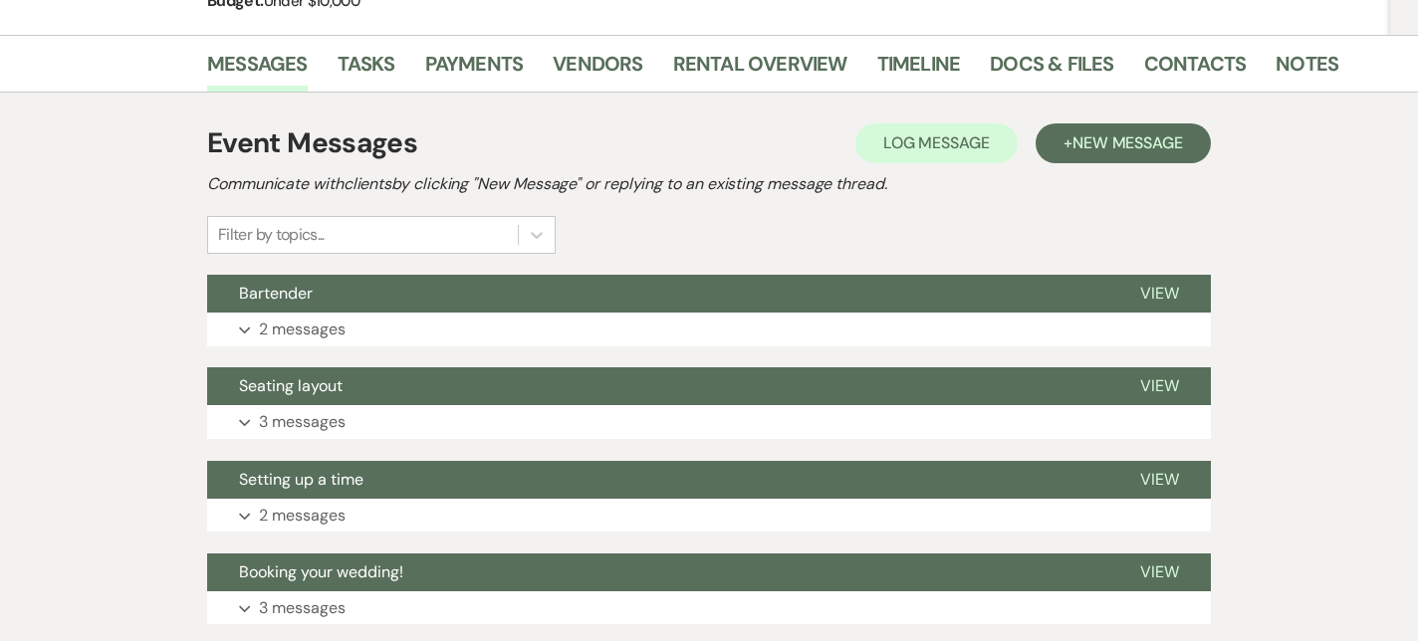
scroll to position [290, 0]
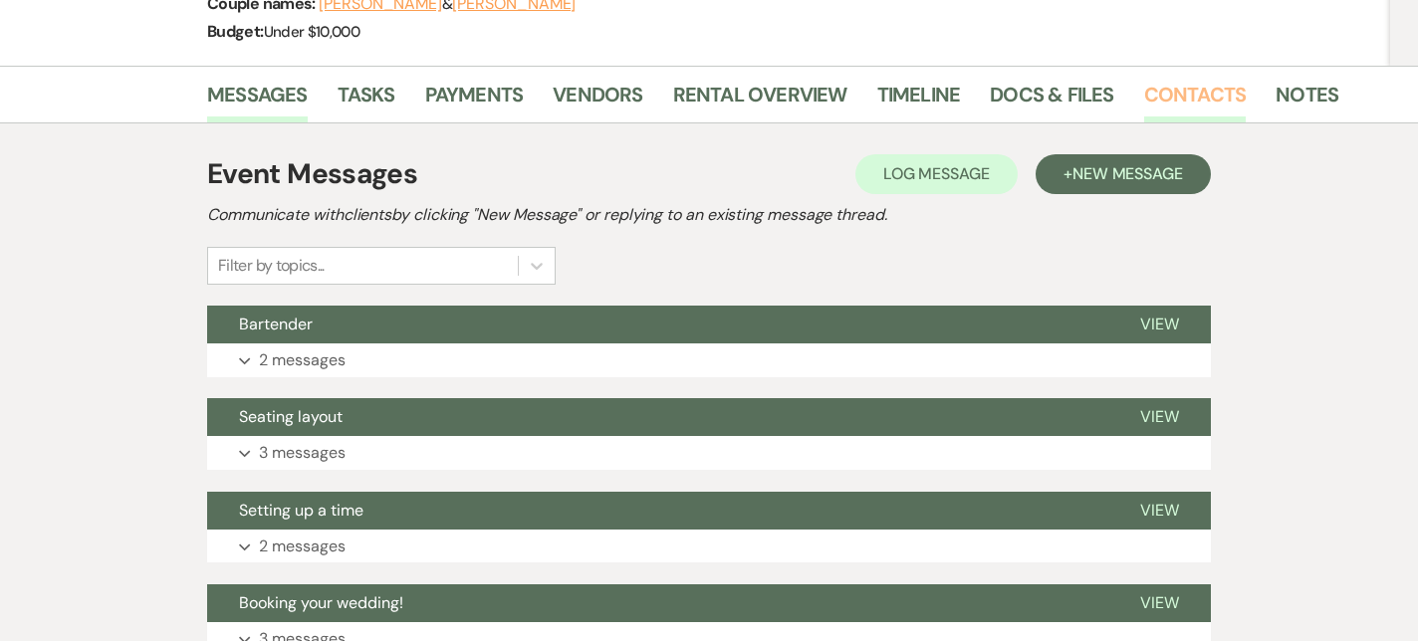
click at [1183, 92] on link "Contacts" at bounding box center [1195, 101] width 103 height 44
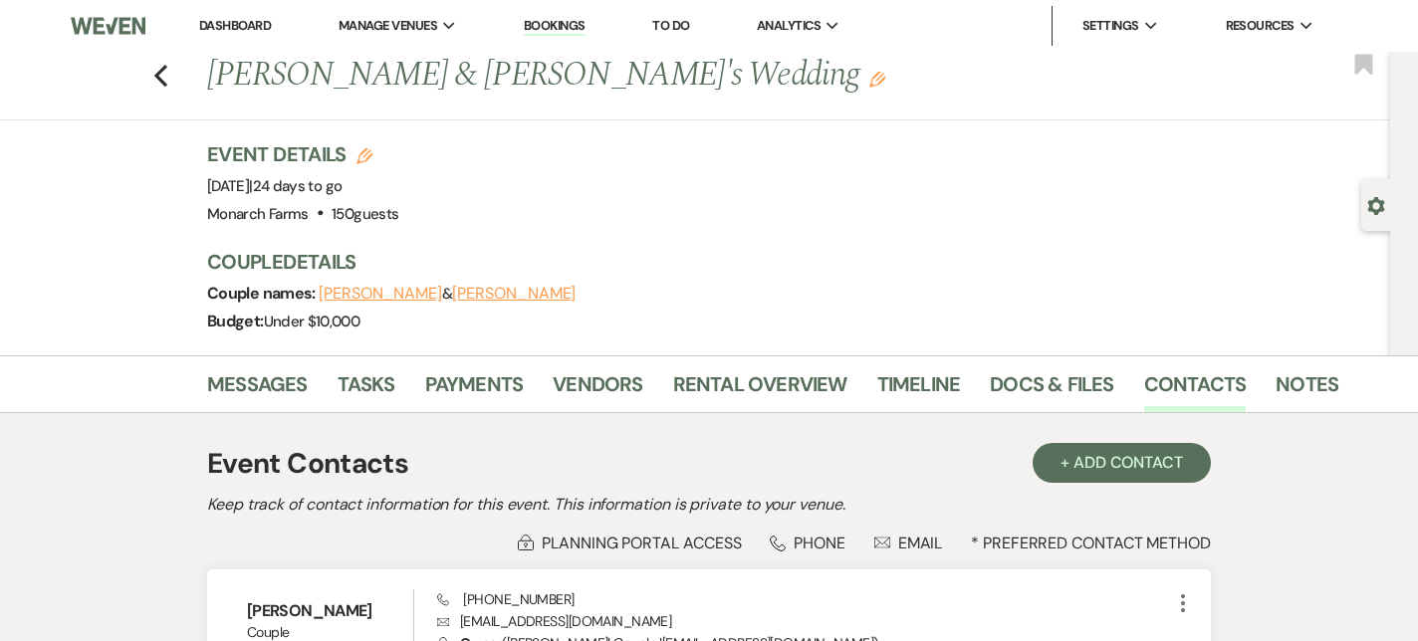
click at [173, 76] on div "Previous [PERSON_NAME] & [PERSON_NAME]'s Wedding Edit Bookmark" at bounding box center [690, 86] width 1400 height 69
click at [163, 76] on icon "Previous" at bounding box center [160, 76] width 15 height 24
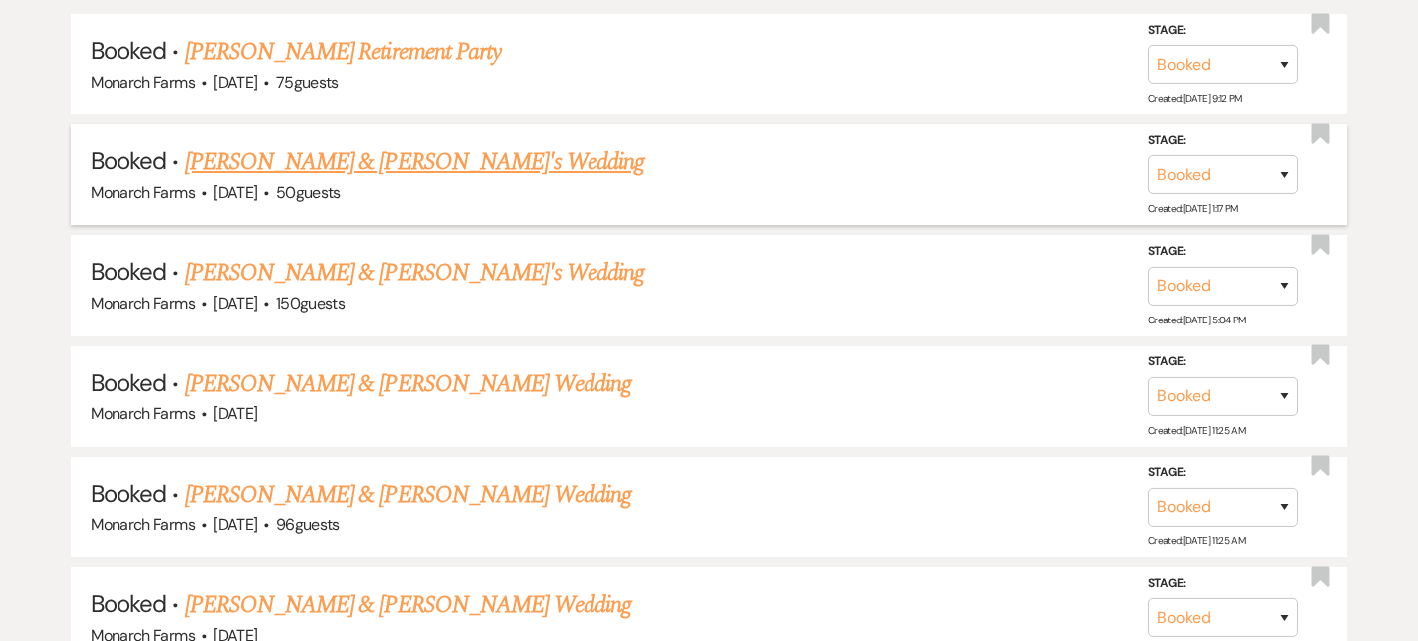
scroll to position [1053, 0]
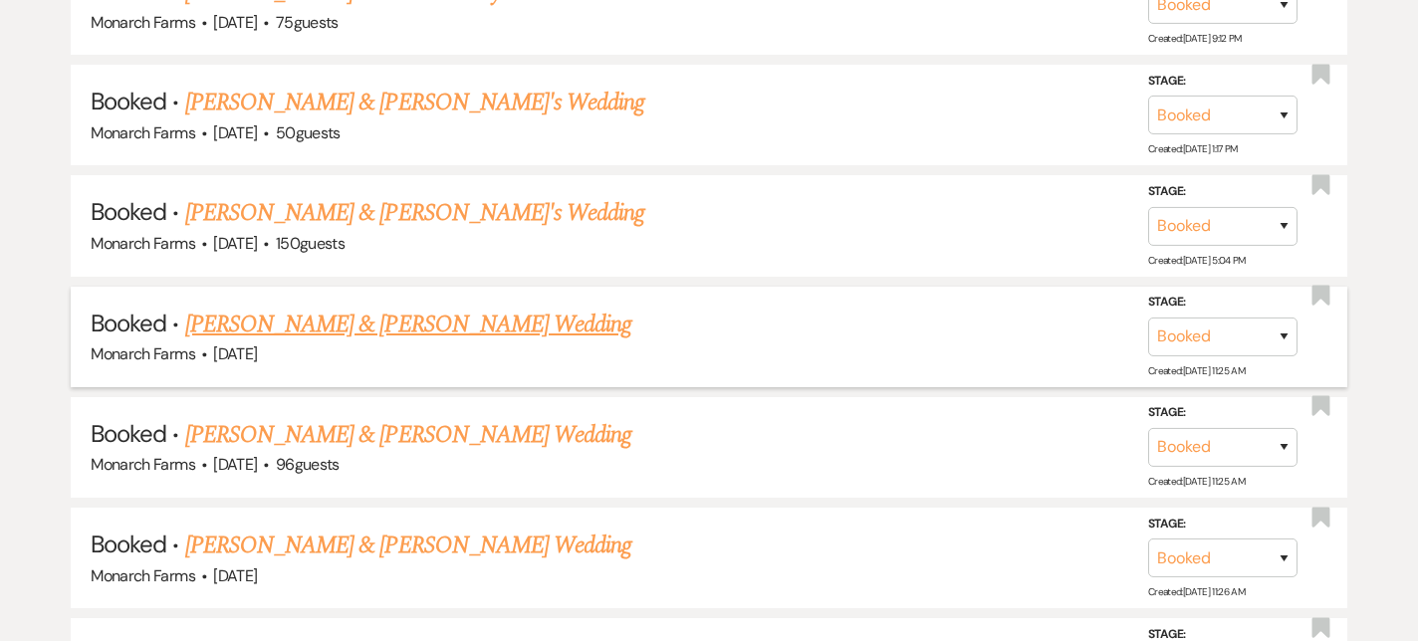
click at [342, 316] on link "[PERSON_NAME] & [PERSON_NAME] Wedding" at bounding box center [408, 325] width 446 height 36
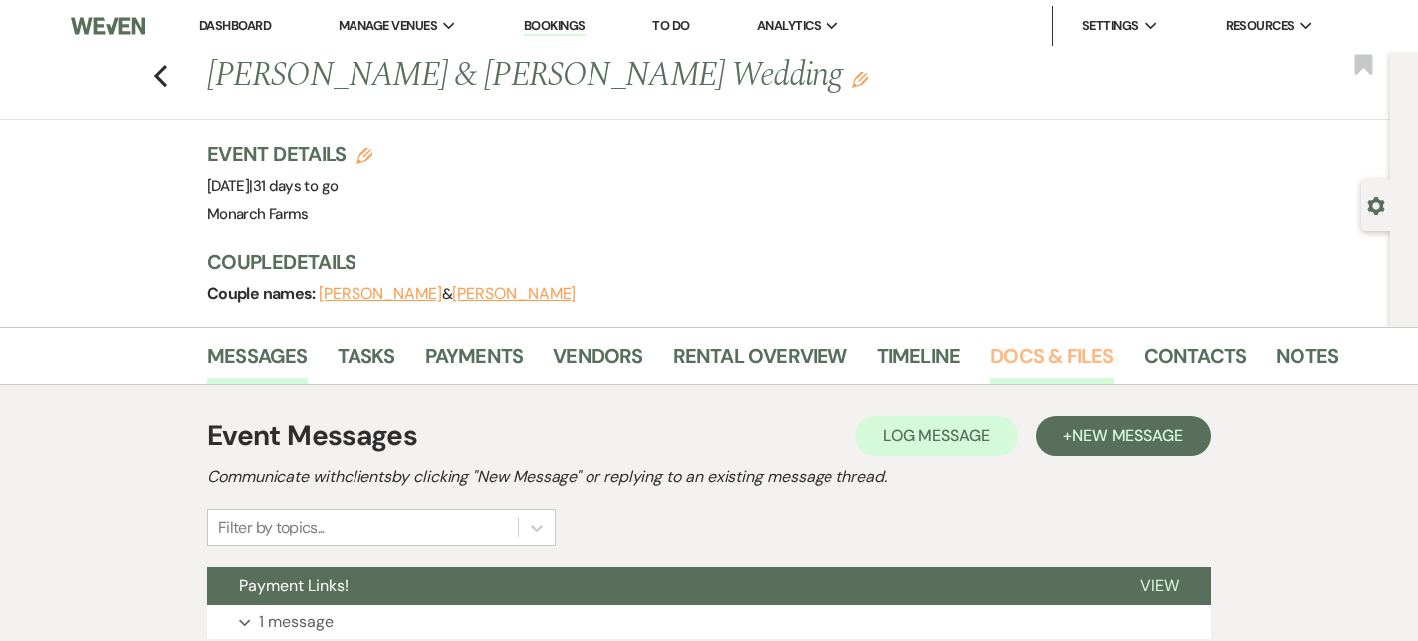
click at [1040, 366] on link "Docs & Files" at bounding box center [1051, 363] width 123 height 44
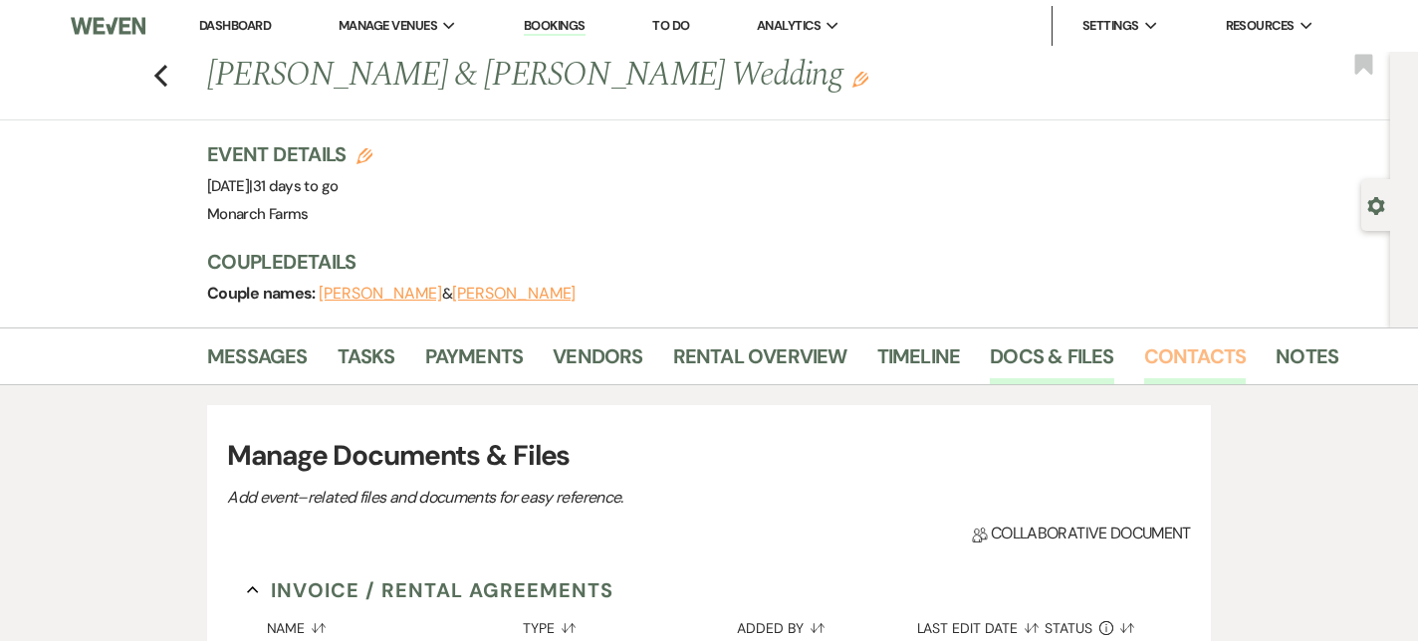
click at [1187, 361] on link "Contacts" at bounding box center [1195, 363] width 103 height 44
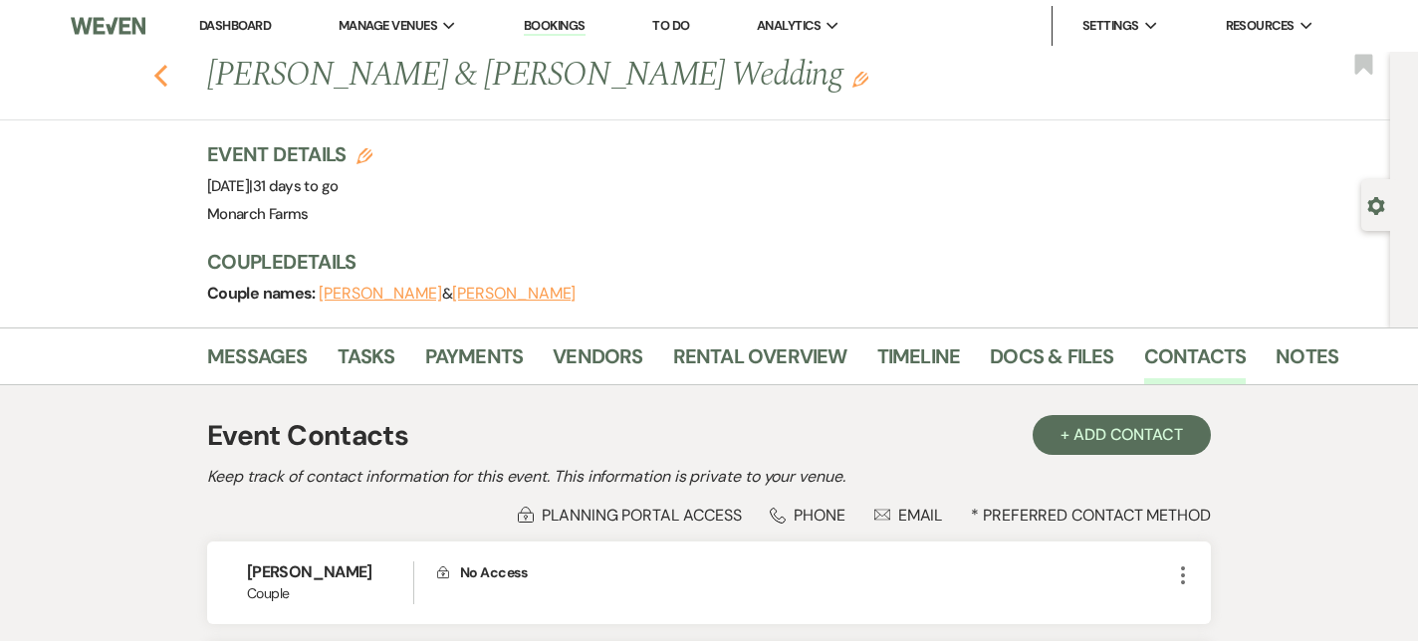
click at [157, 76] on use "button" at bounding box center [160, 76] width 13 height 22
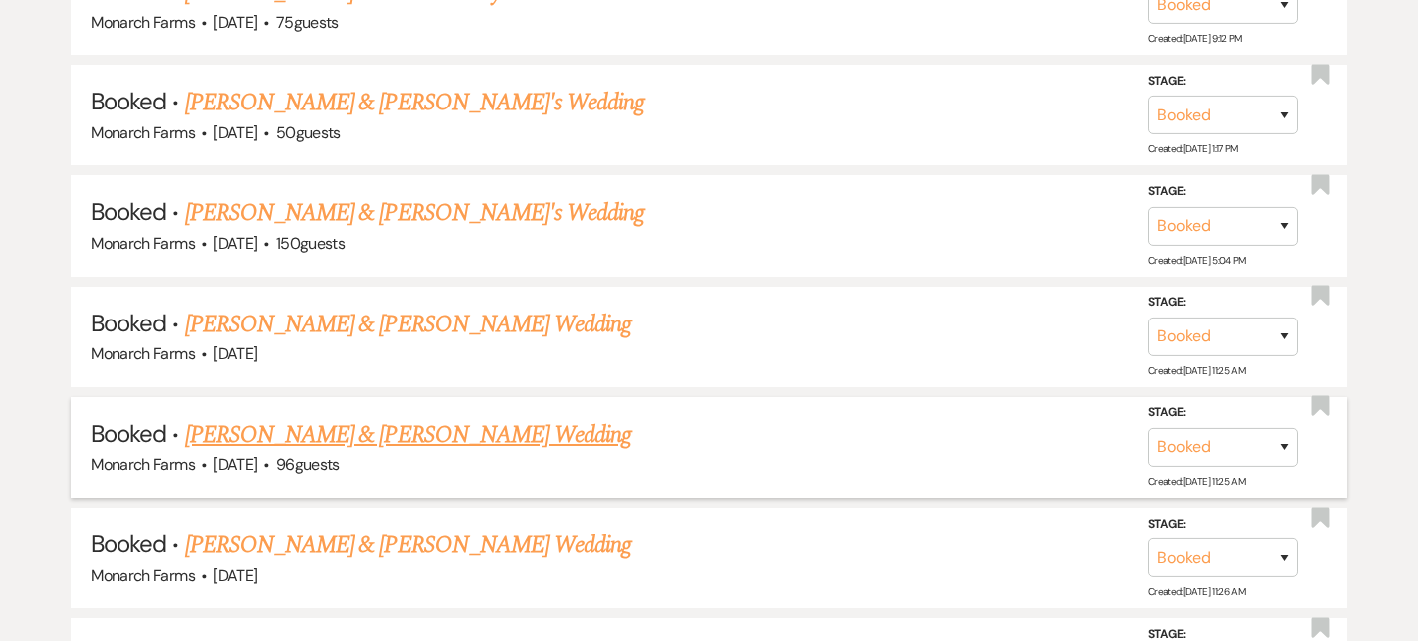
click at [332, 441] on link "[PERSON_NAME] & [PERSON_NAME] Wedding" at bounding box center [408, 435] width 446 height 36
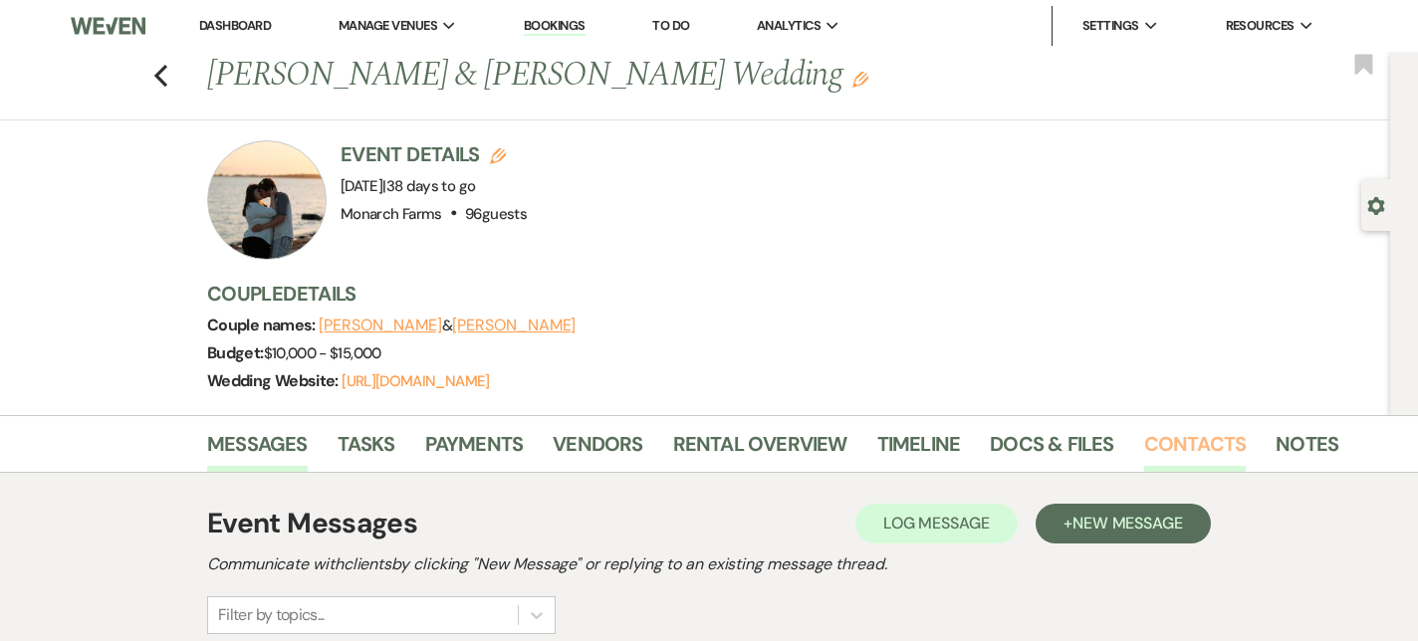
click at [1161, 460] on link "Contacts" at bounding box center [1195, 450] width 103 height 44
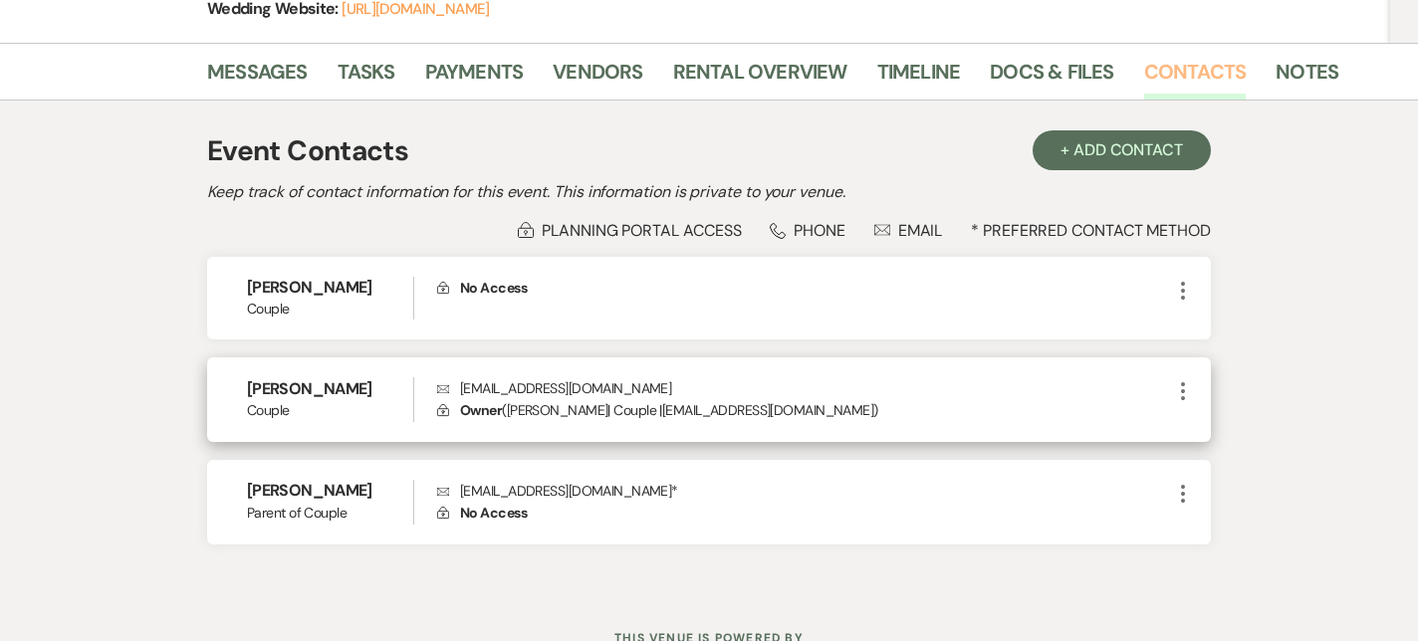
scroll to position [370, 0]
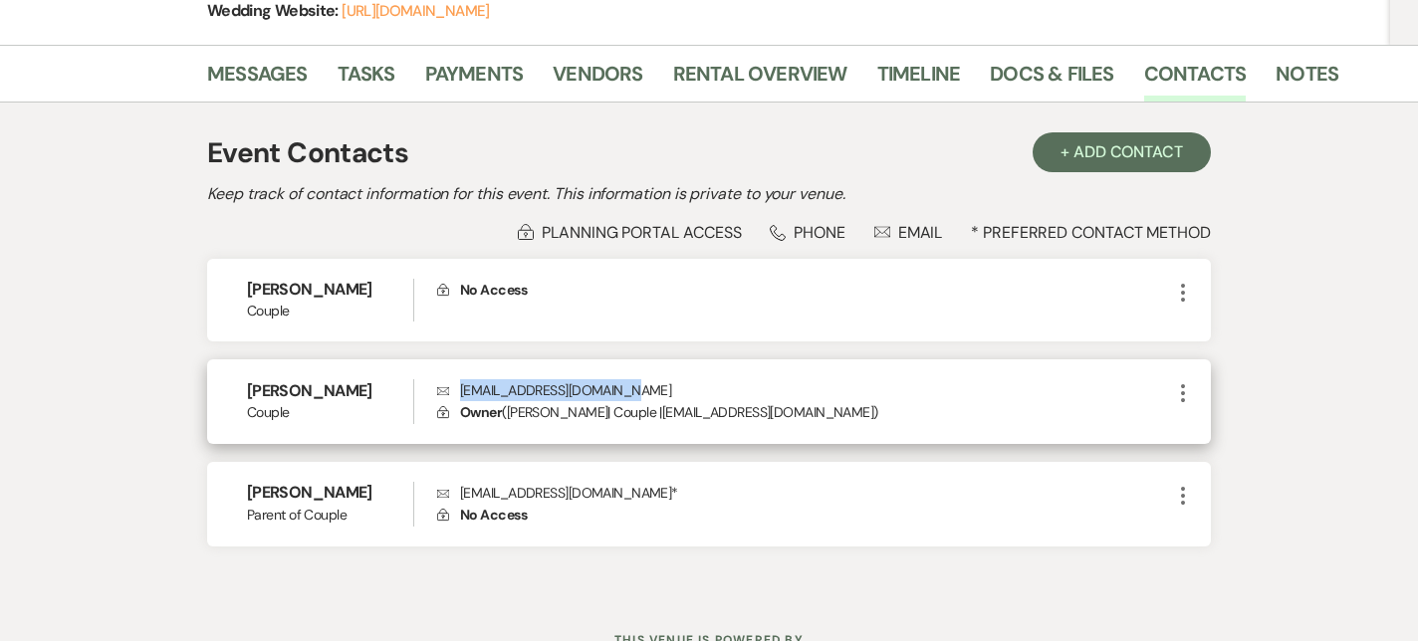
drag, startPoint x: 633, startPoint y: 395, endPoint x: 462, endPoint y: 397, distance: 171.3
click at [462, 397] on p "Envelope [EMAIL_ADDRESS][DOMAIN_NAME]" at bounding box center [804, 390] width 734 height 22
copy p "[EMAIL_ADDRESS][DOMAIN_NAME]"
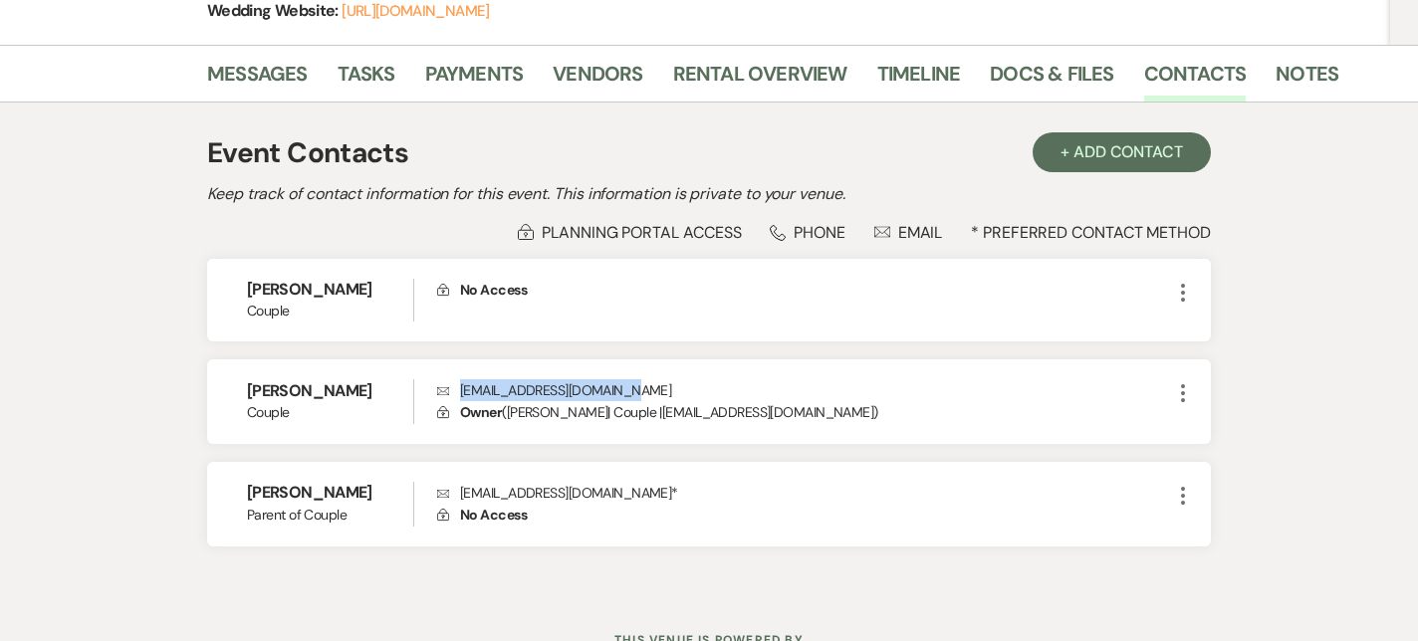
scroll to position [0, 0]
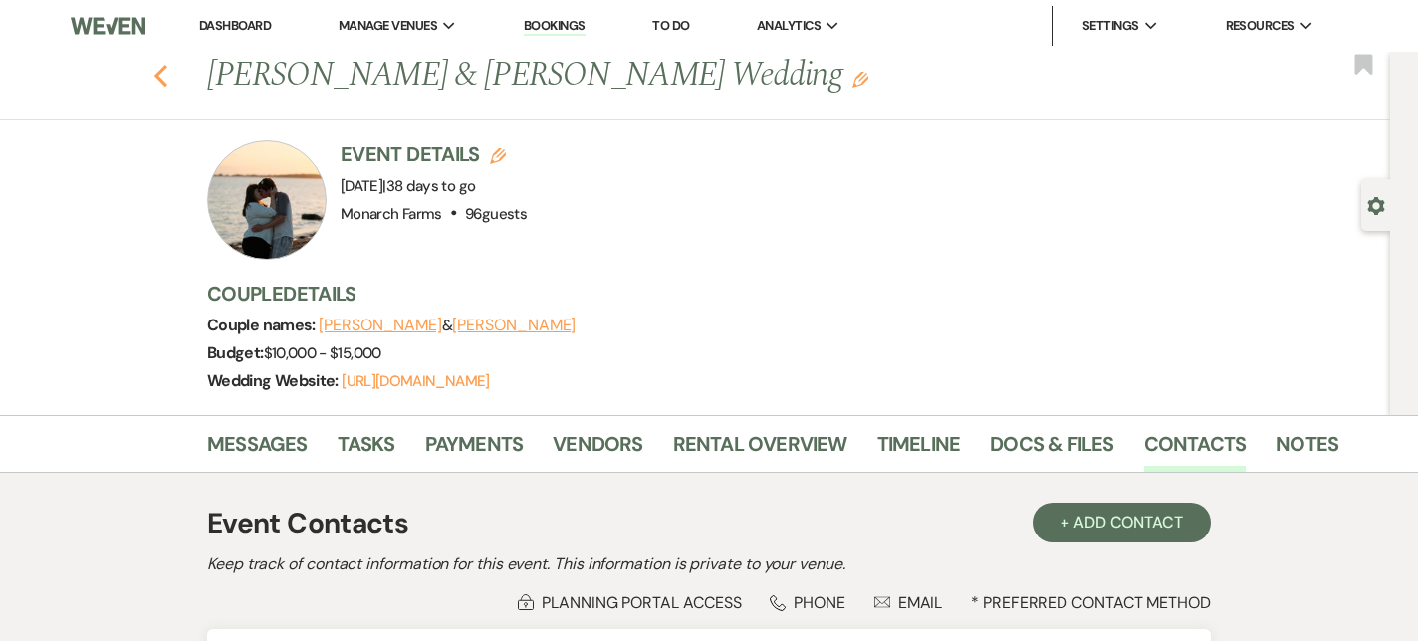
click at [161, 84] on icon "Previous" at bounding box center [160, 76] width 15 height 24
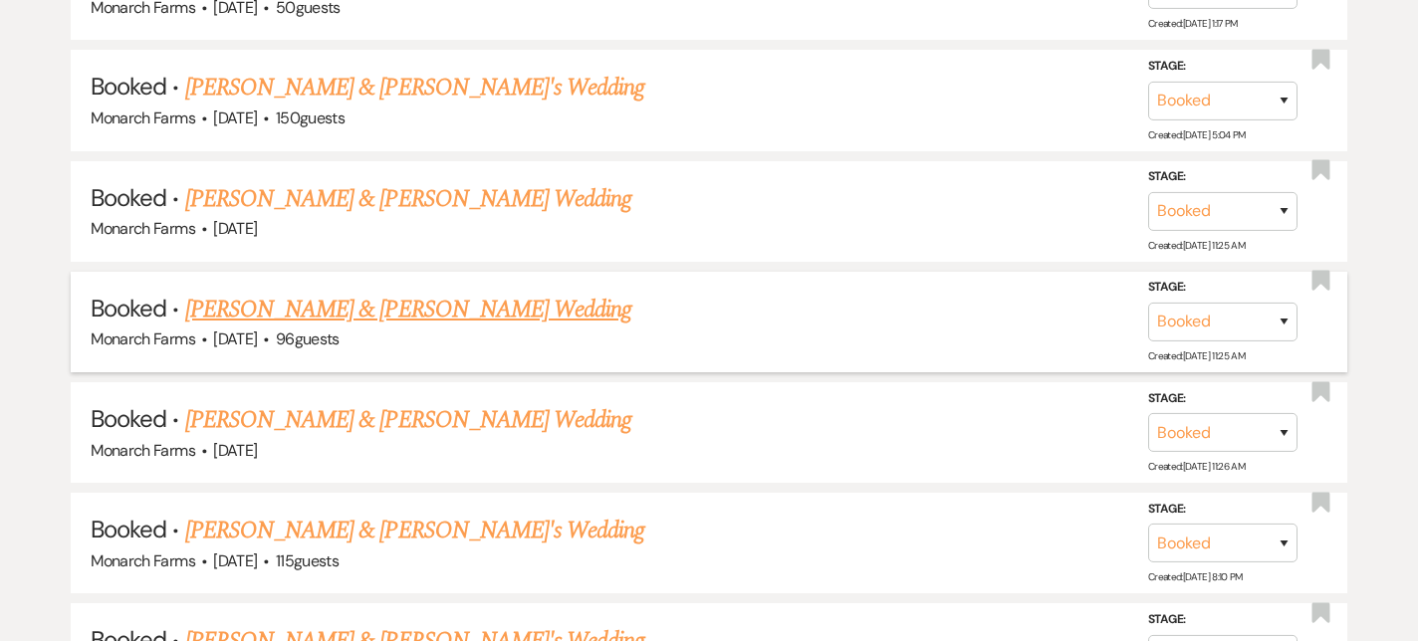
scroll to position [1184, 0]
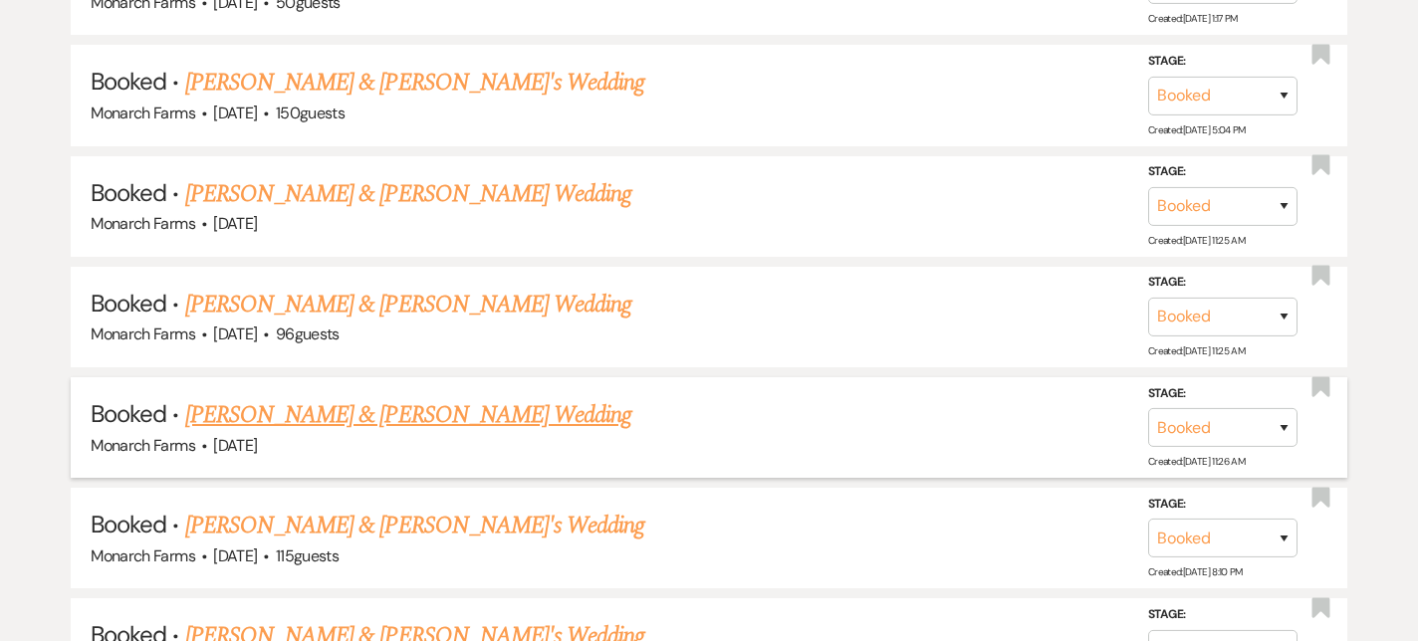
click at [393, 419] on link "[PERSON_NAME] & [PERSON_NAME] Wedding" at bounding box center [408, 415] width 446 height 36
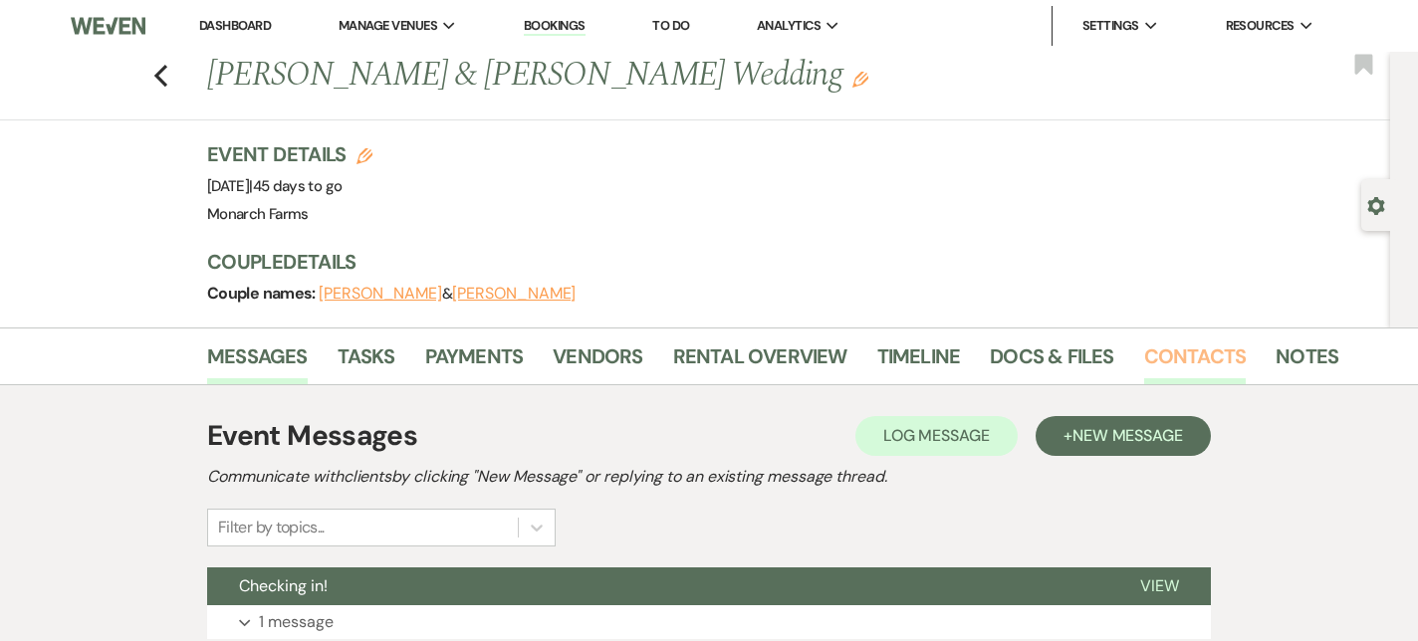
click at [1145, 363] on link "Contacts" at bounding box center [1195, 363] width 103 height 44
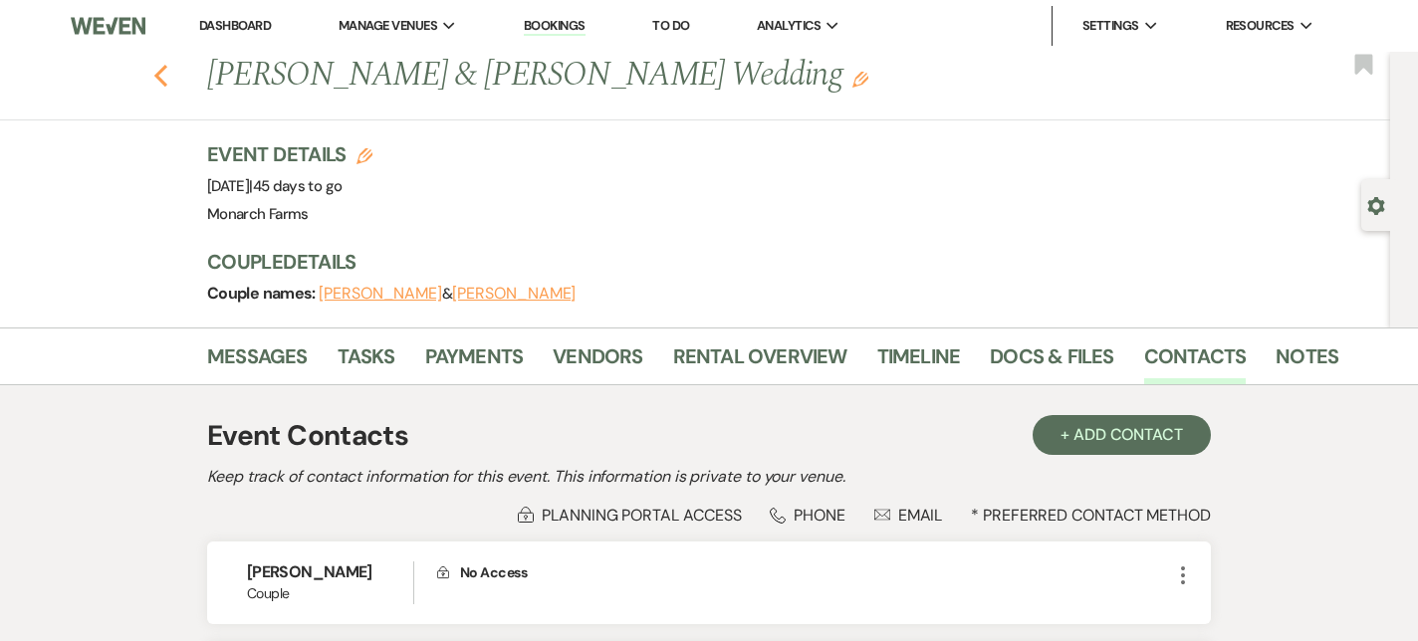
click at [154, 85] on icon "Previous" at bounding box center [160, 76] width 15 height 24
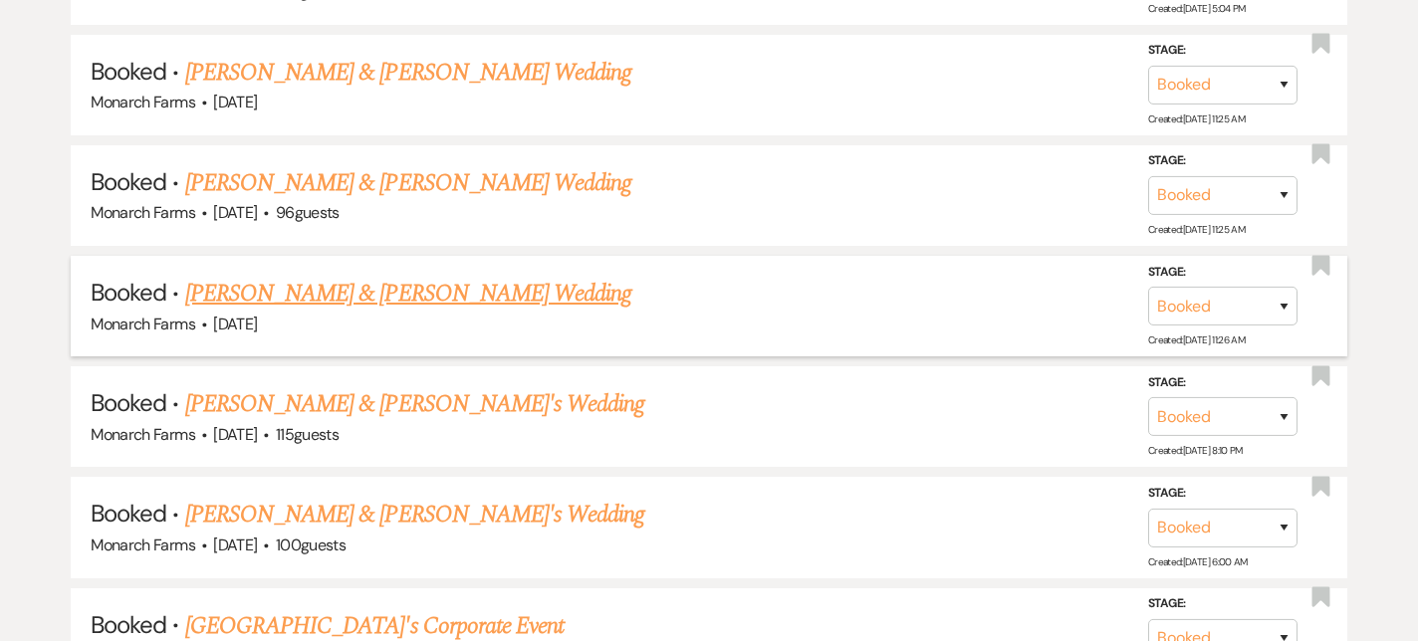
scroll to position [1314, 0]
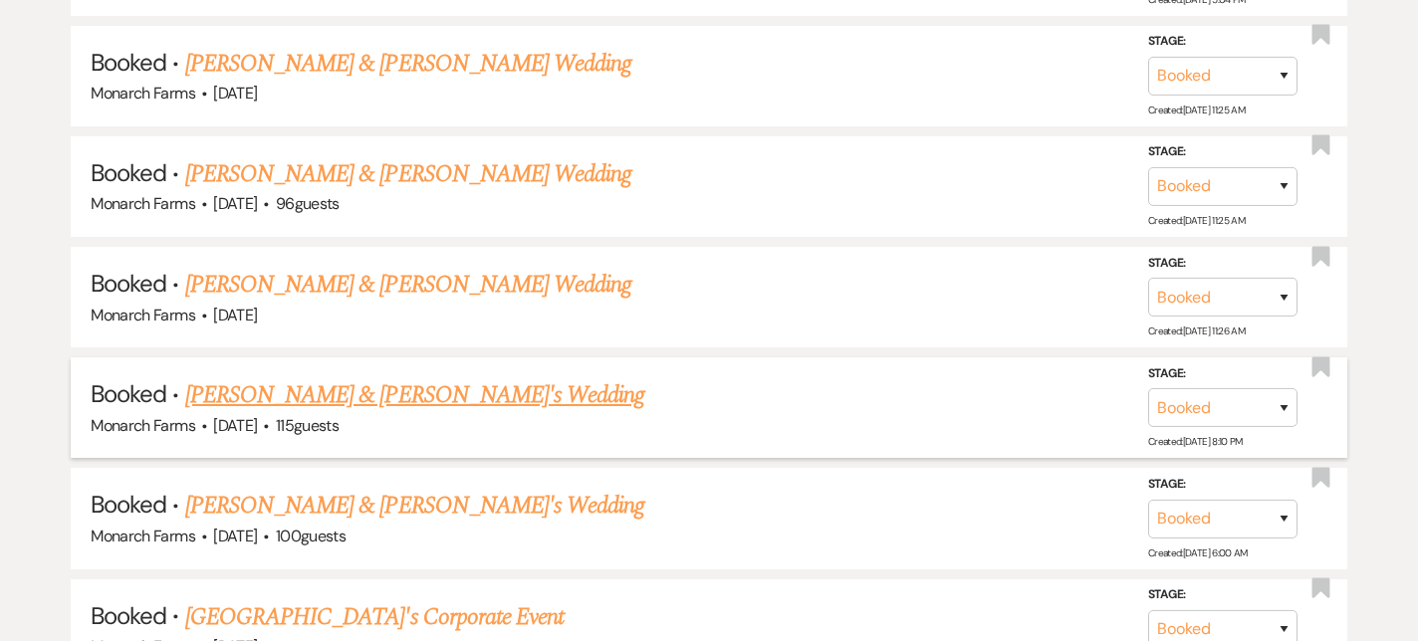
click at [269, 391] on link "[PERSON_NAME] & [PERSON_NAME]'s Wedding" at bounding box center [415, 395] width 460 height 36
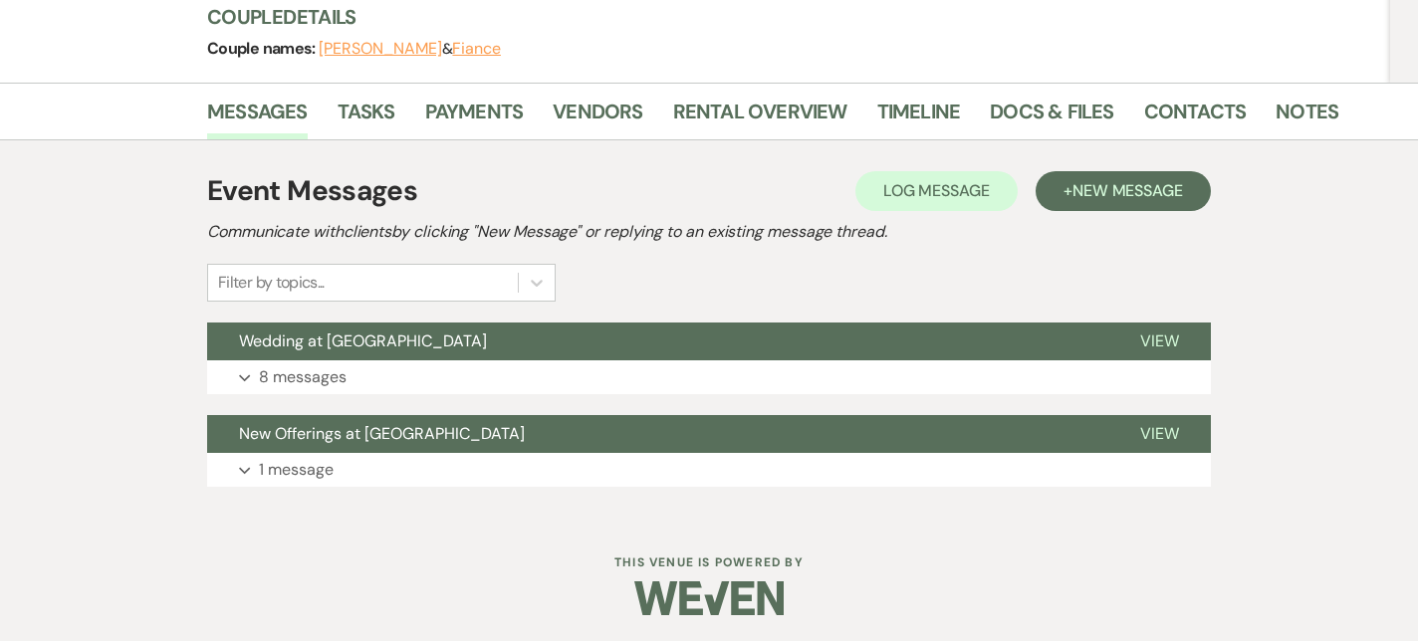
scroll to position [249, 0]
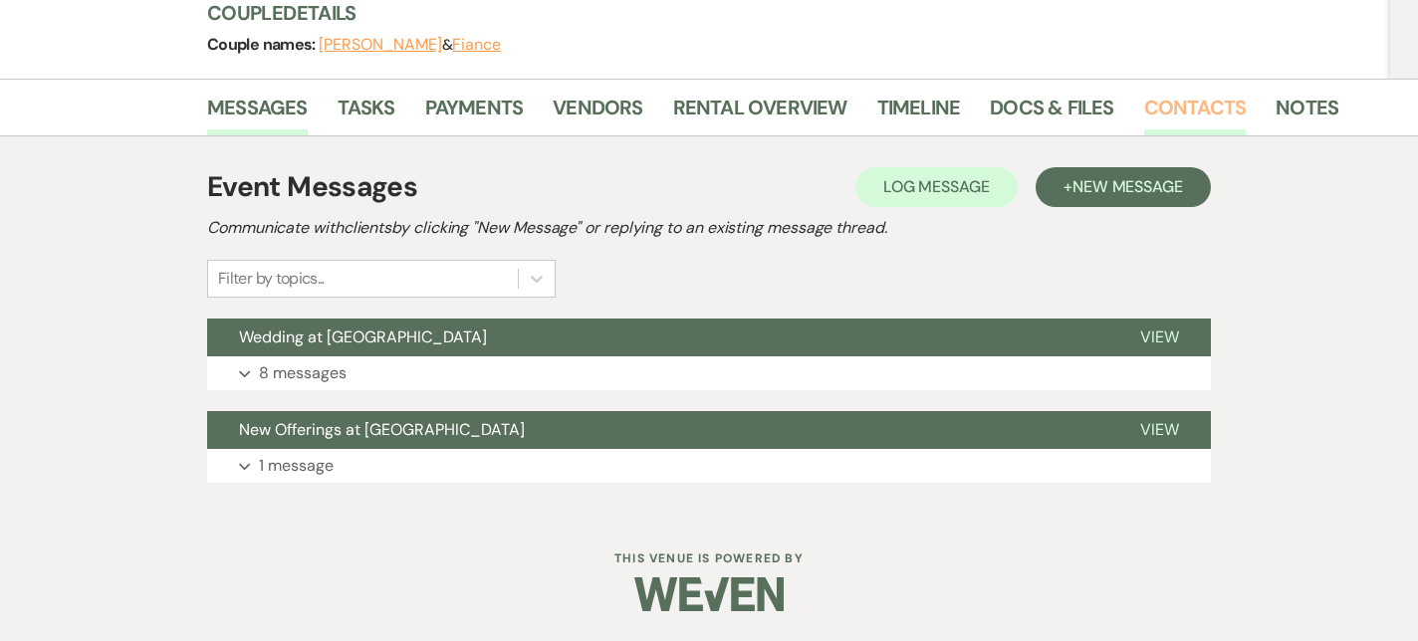
click at [1159, 106] on link "Contacts" at bounding box center [1195, 114] width 103 height 44
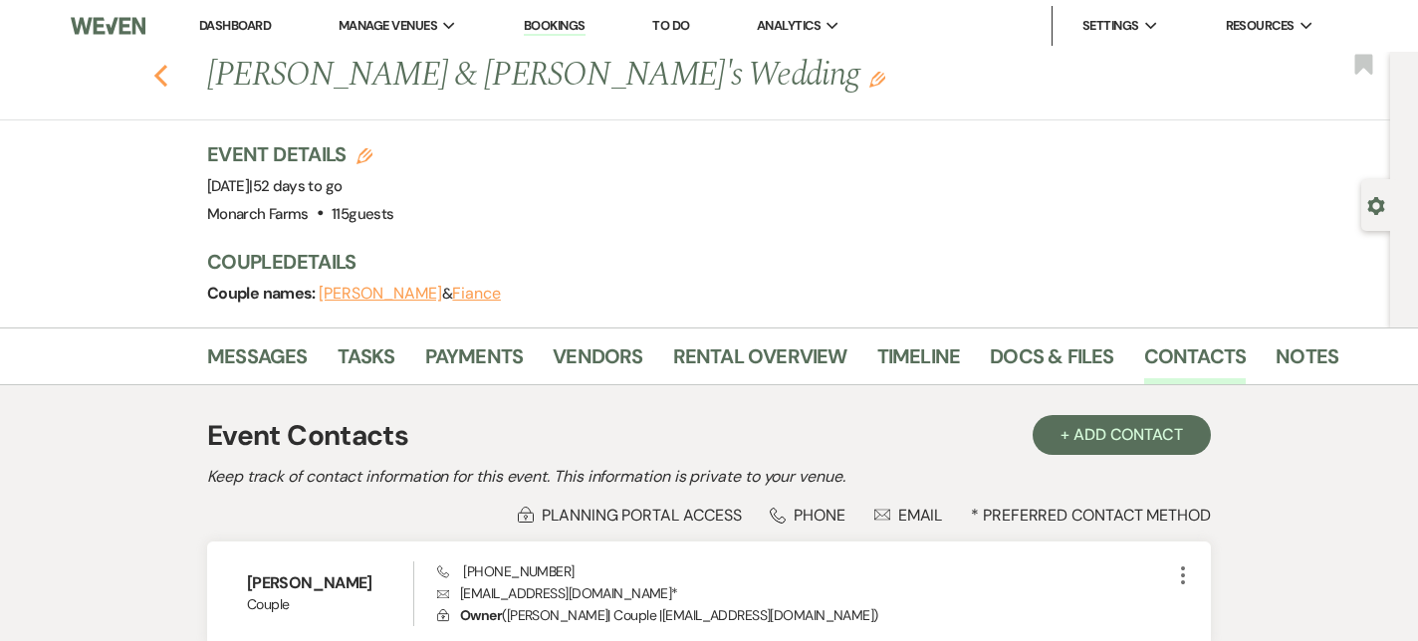
click at [157, 80] on icon "Previous" at bounding box center [160, 76] width 15 height 24
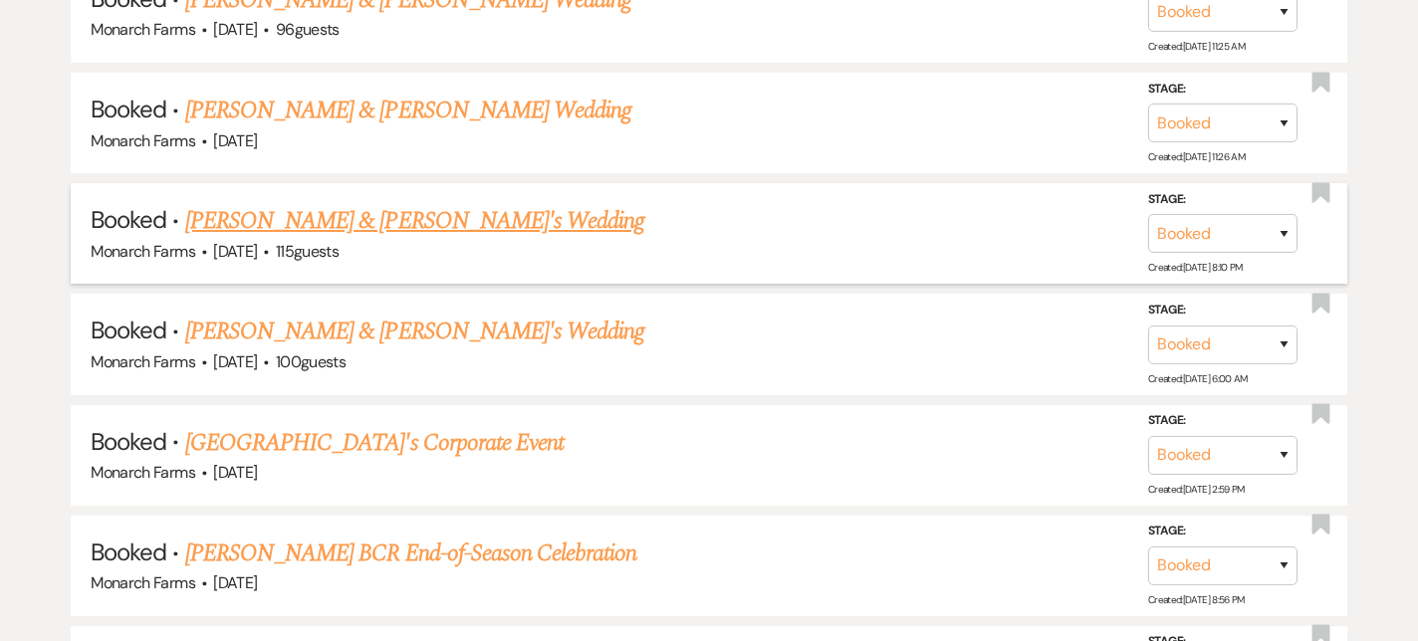
scroll to position [1506, 0]
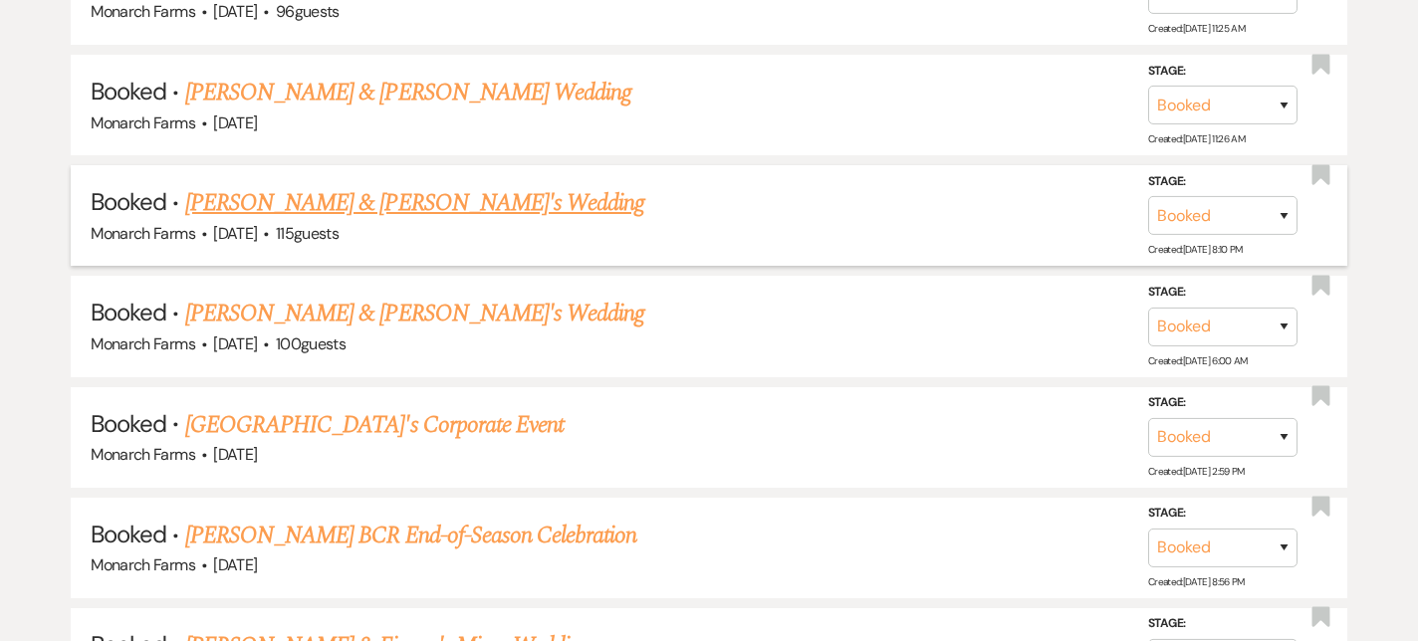
click at [326, 201] on link "[PERSON_NAME] & [PERSON_NAME]'s Wedding" at bounding box center [415, 203] width 460 height 36
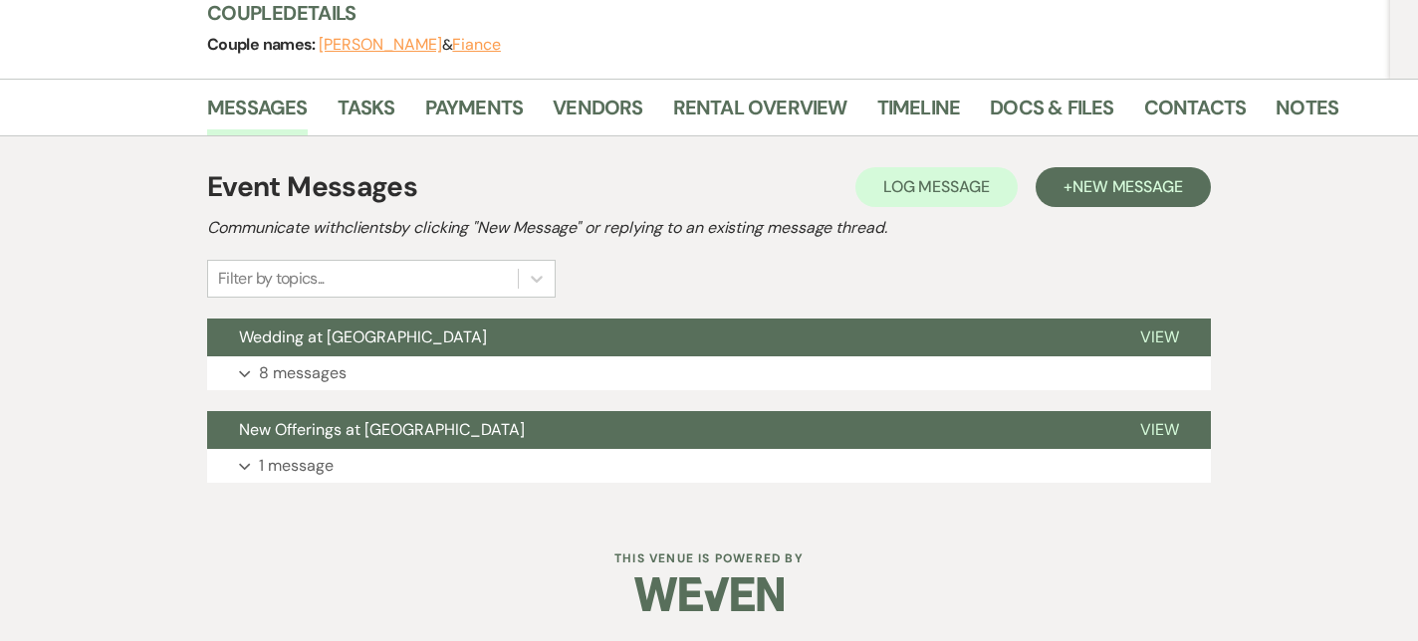
scroll to position [249, 0]
click at [1032, 112] on link "Docs & Files" at bounding box center [1051, 114] width 123 height 44
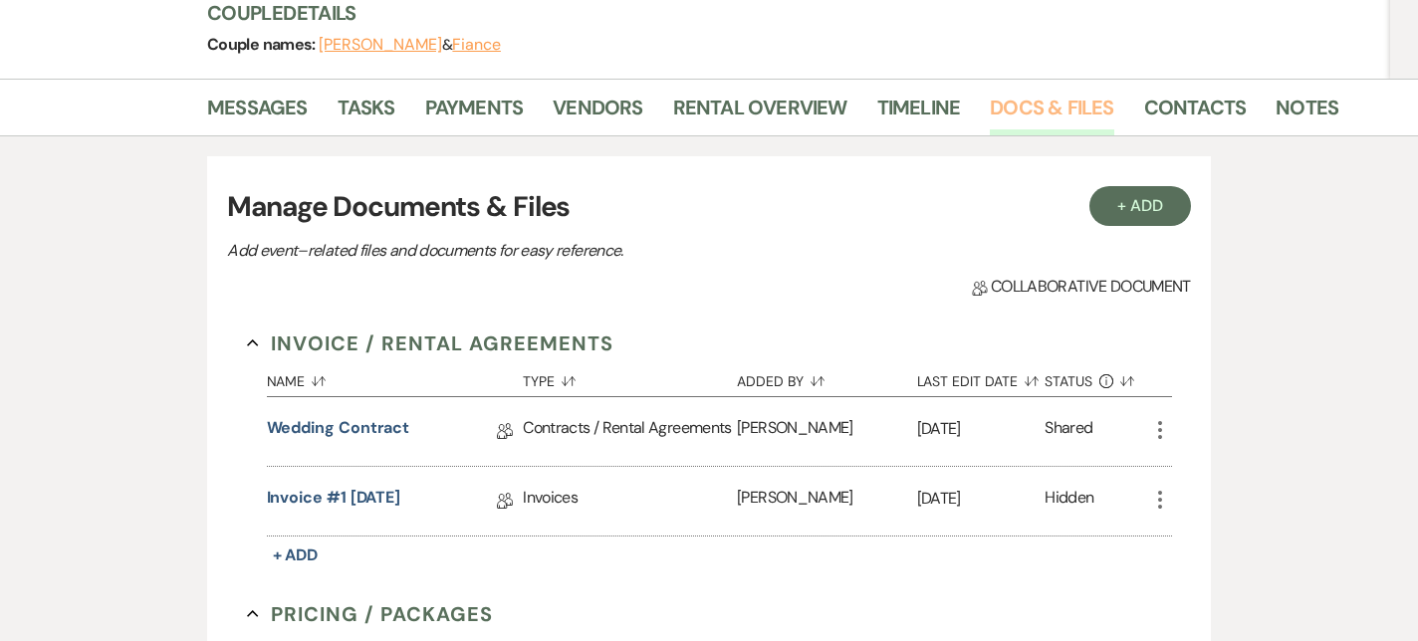
scroll to position [347, 0]
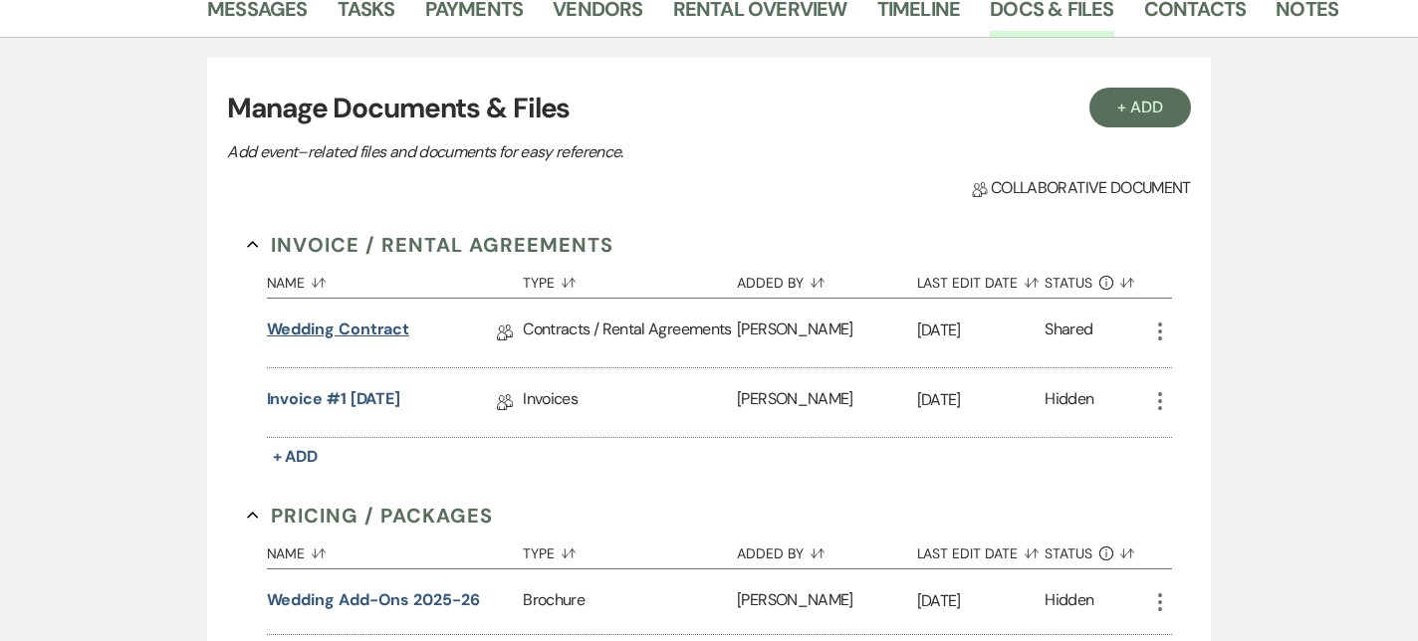
click at [350, 327] on link "Wedding Contract" at bounding box center [338, 333] width 143 height 31
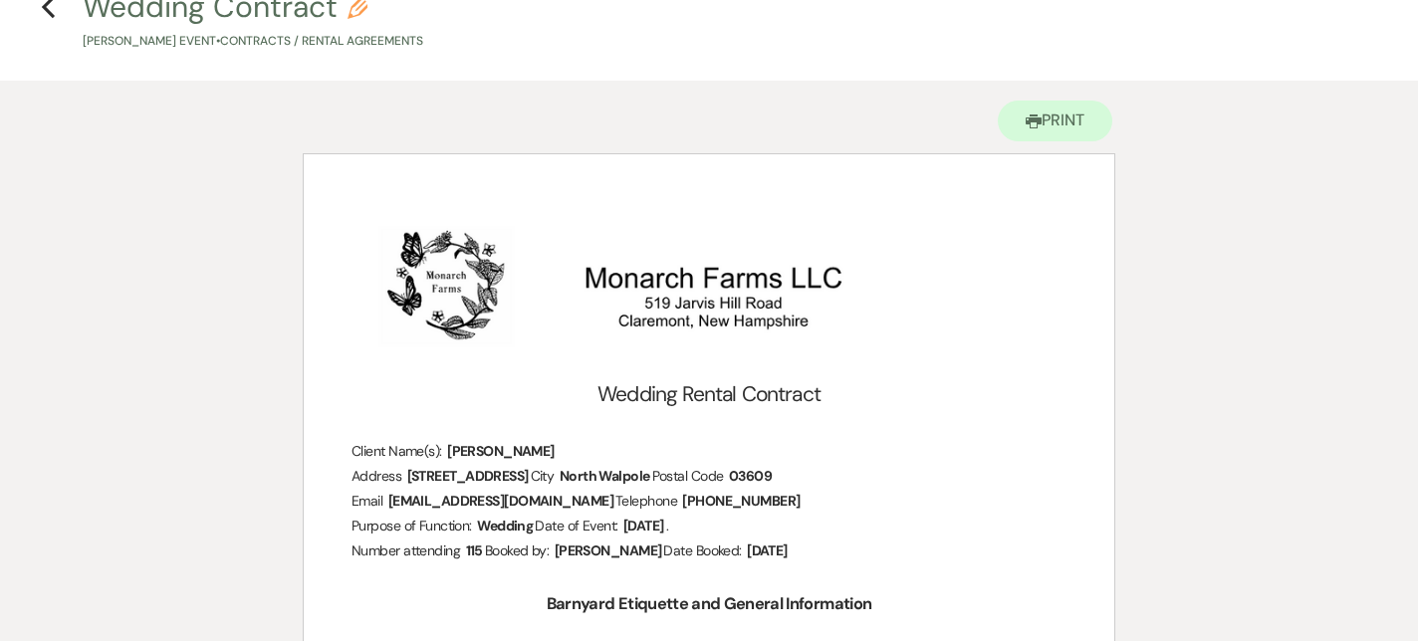
scroll to position [119, 0]
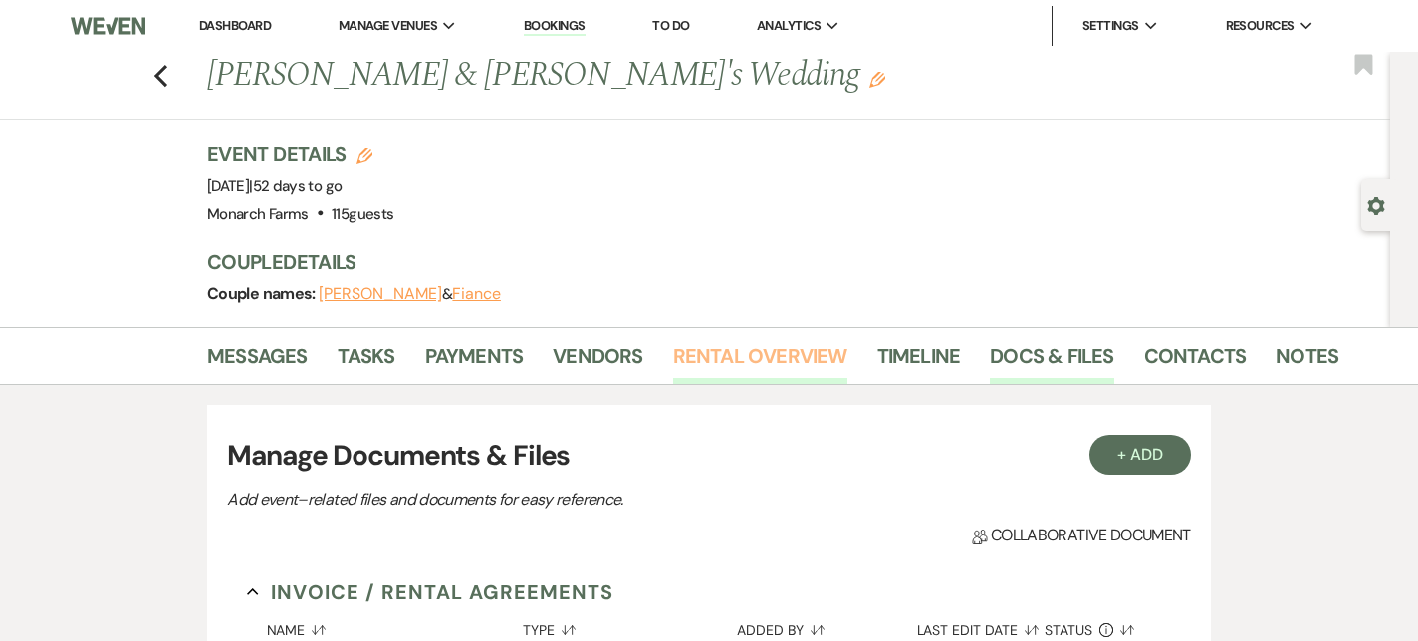
click at [749, 364] on link "Rental Overview" at bounding box center [760, 363] width 174 height 44
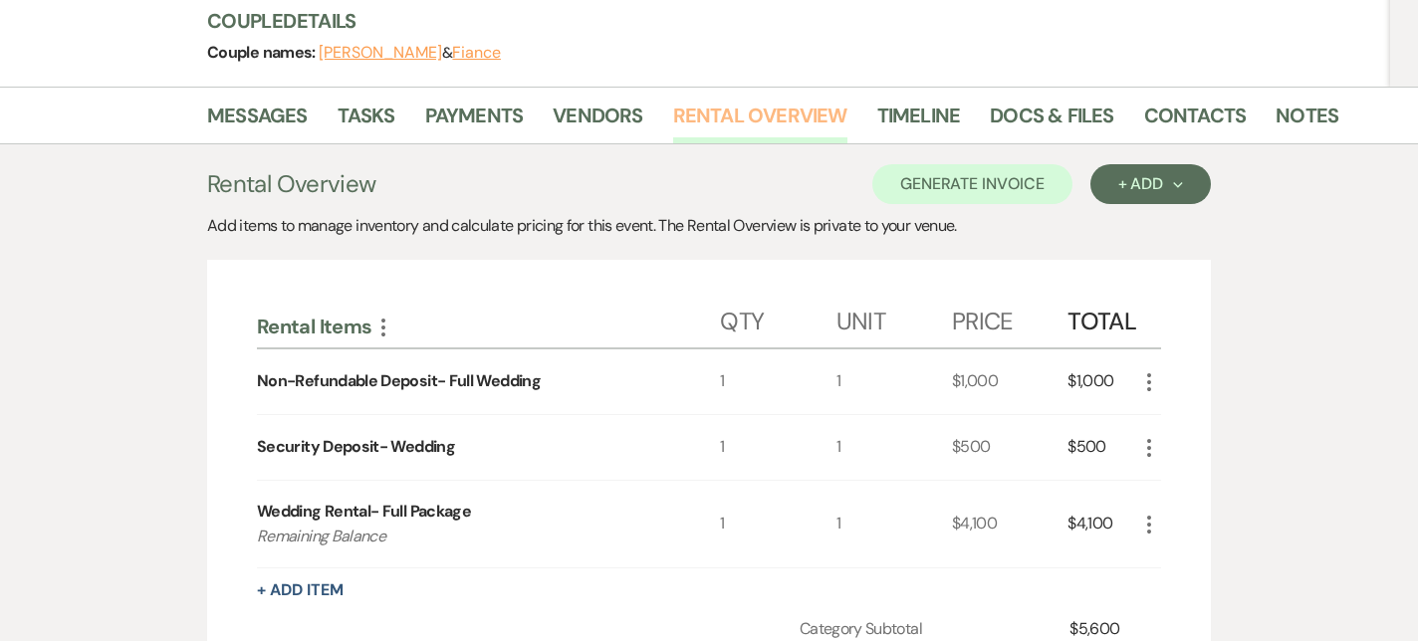
scroll to position [240, 0]
click at [581, 125] on link "Vendors" at bounding box center [598, 123] width 90 height 44
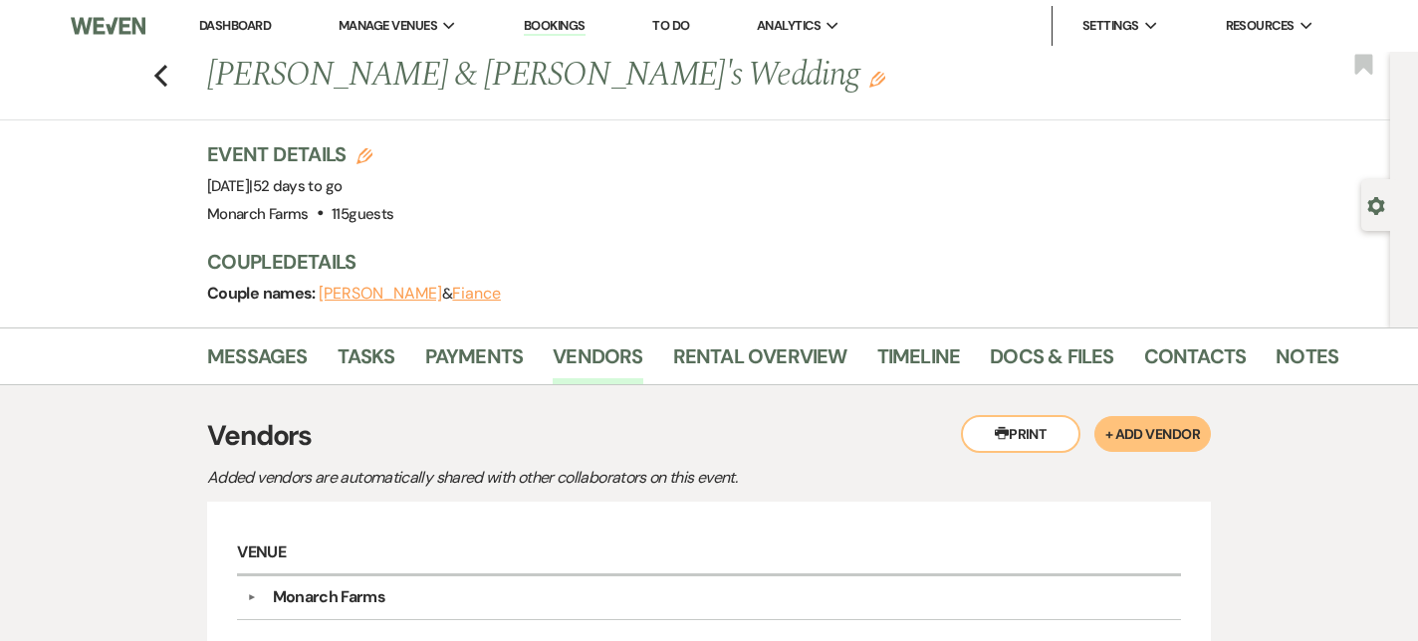
click at [183, 74] on div "Previous [PERSON_NAME] & [PERSON_NAME]'s Wedding Edit Bookmark" at bounding box center [690, 86] width 1400 height 69
click at [161, 72] on icon "Previous" at bounding box center [160, 76] width 15 height 24
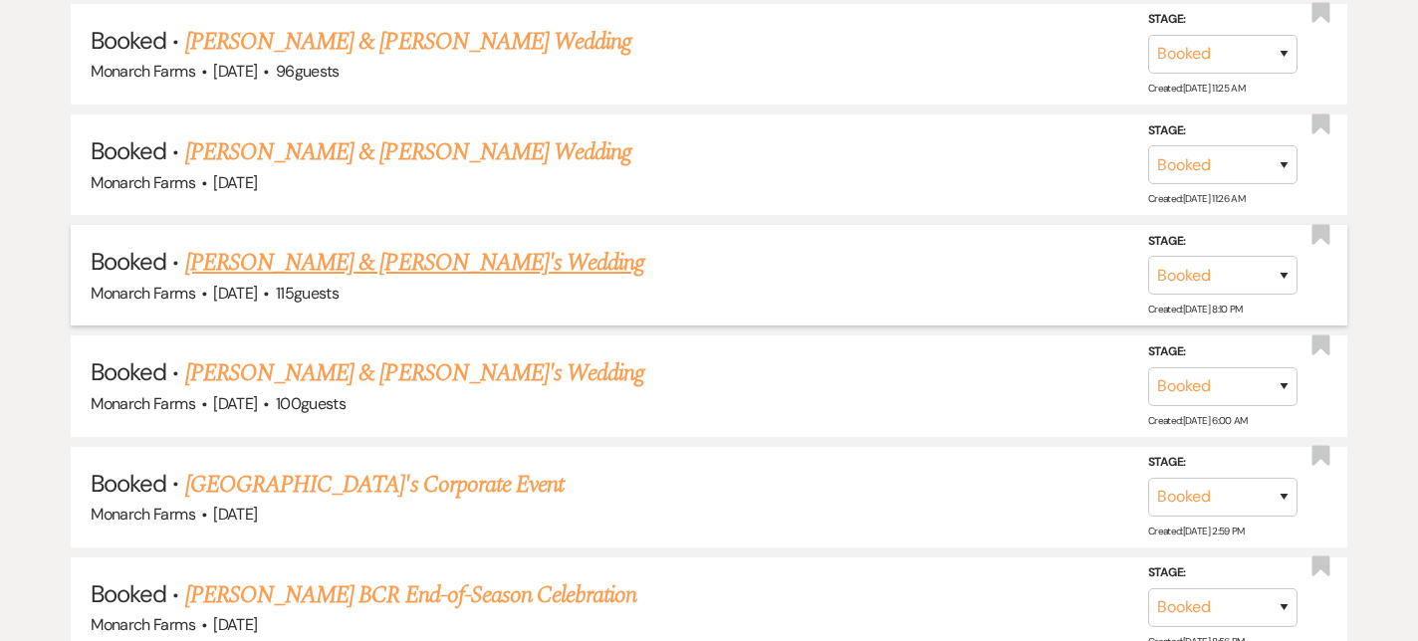
scroll to position [1446, 0]
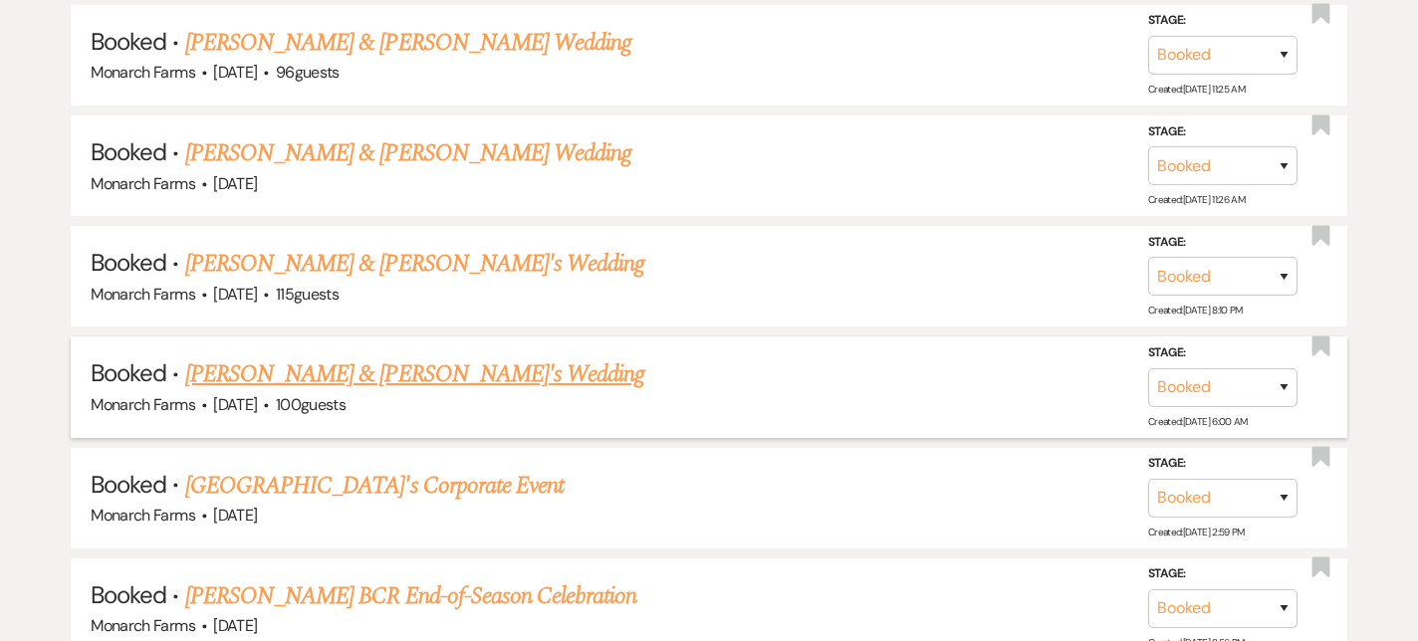
click at [265, 368] on link "[PERSON_NAME] & [PERSON_NAME]'s Wedding" at bounding box center [415, 374] width 460 height 36
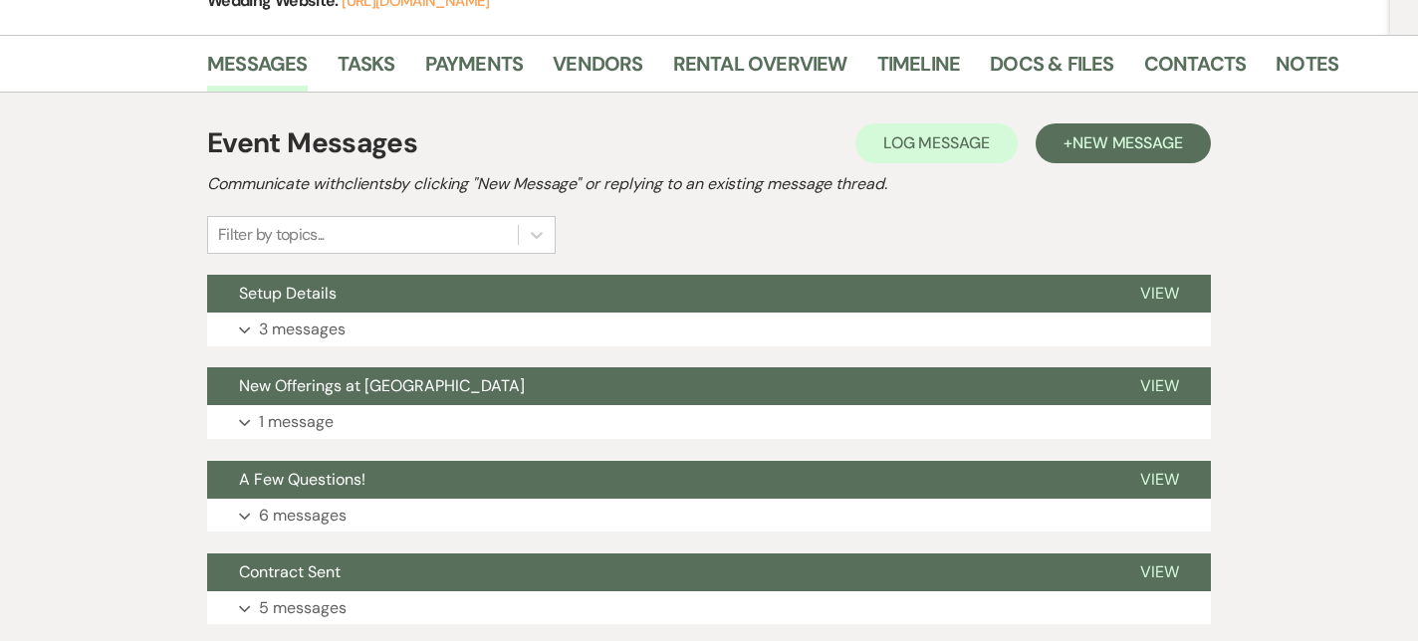
scroll to position [328, 0]
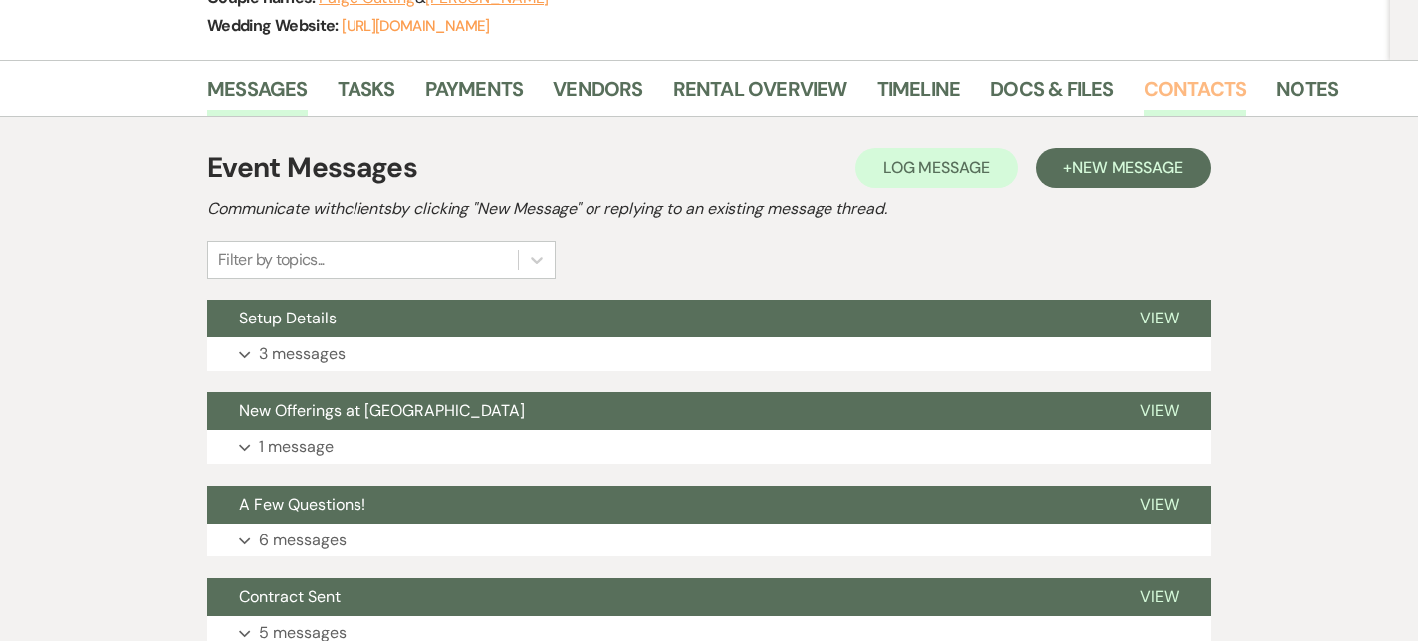
click at [1149, 90] on link "Contacts" at bounding box center [1195, 95] width 103 height 44
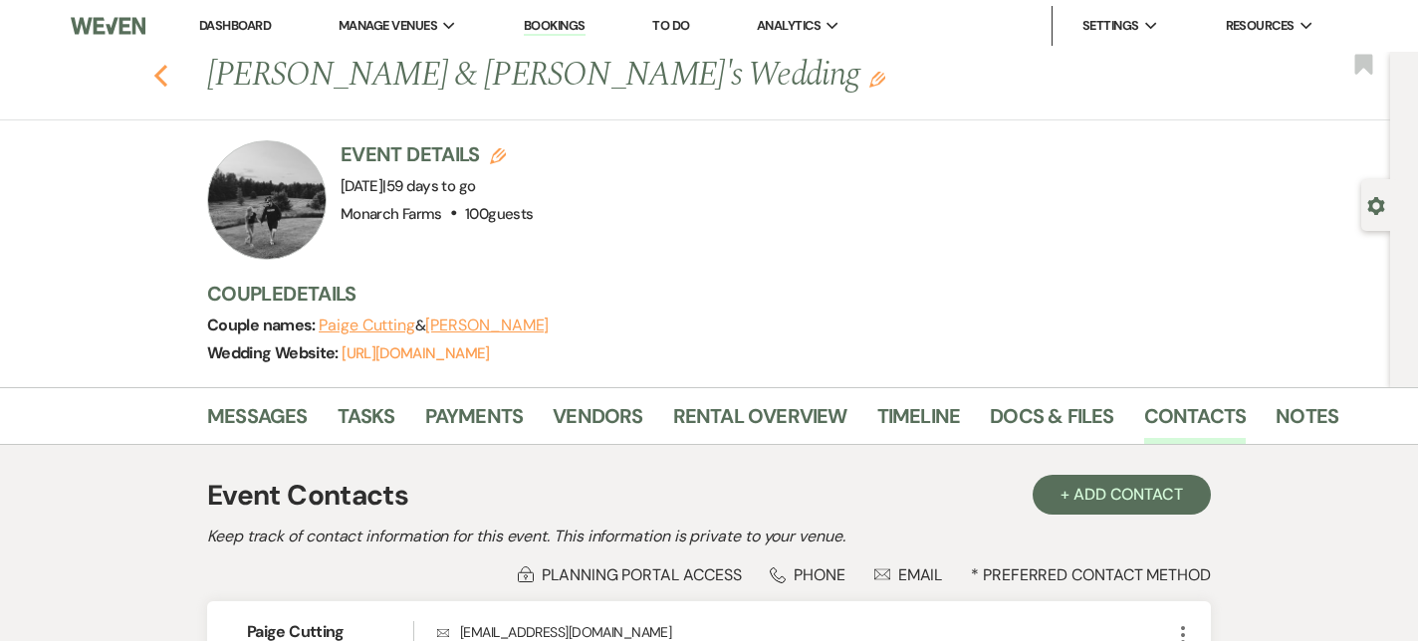
click at [159, 75] on icon "Previous" at bounding box center [160, 76] width 15 height 24
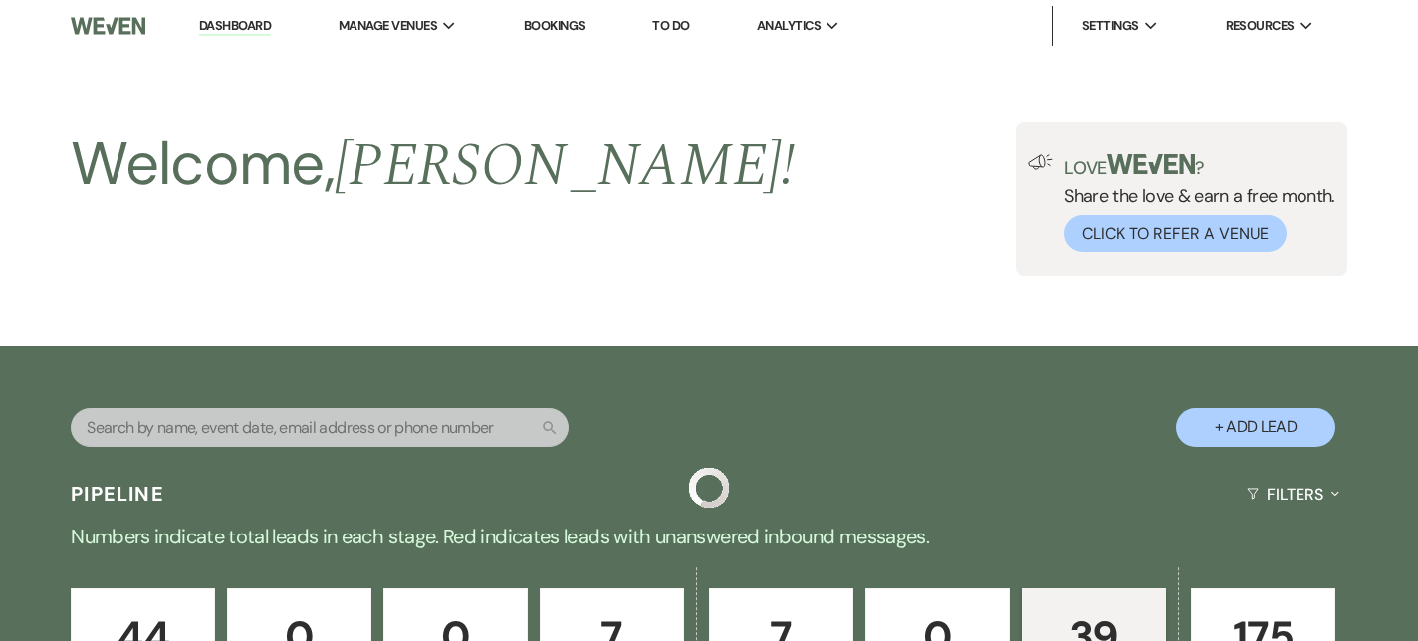
scroll to position [1446, 0]
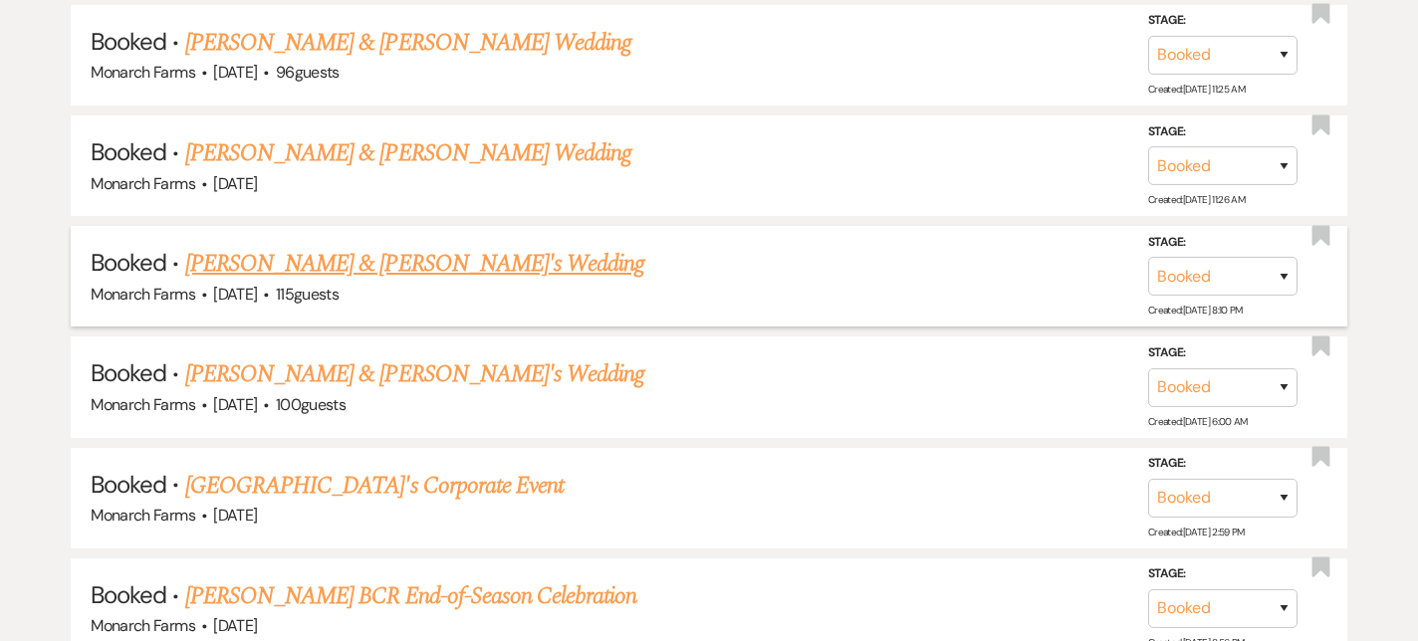
click at [292, 269] on link "[PERSON_NAME] & [PERSON_NAME]'s Wedding" at bounding box center [415, 264] width 460 height 36
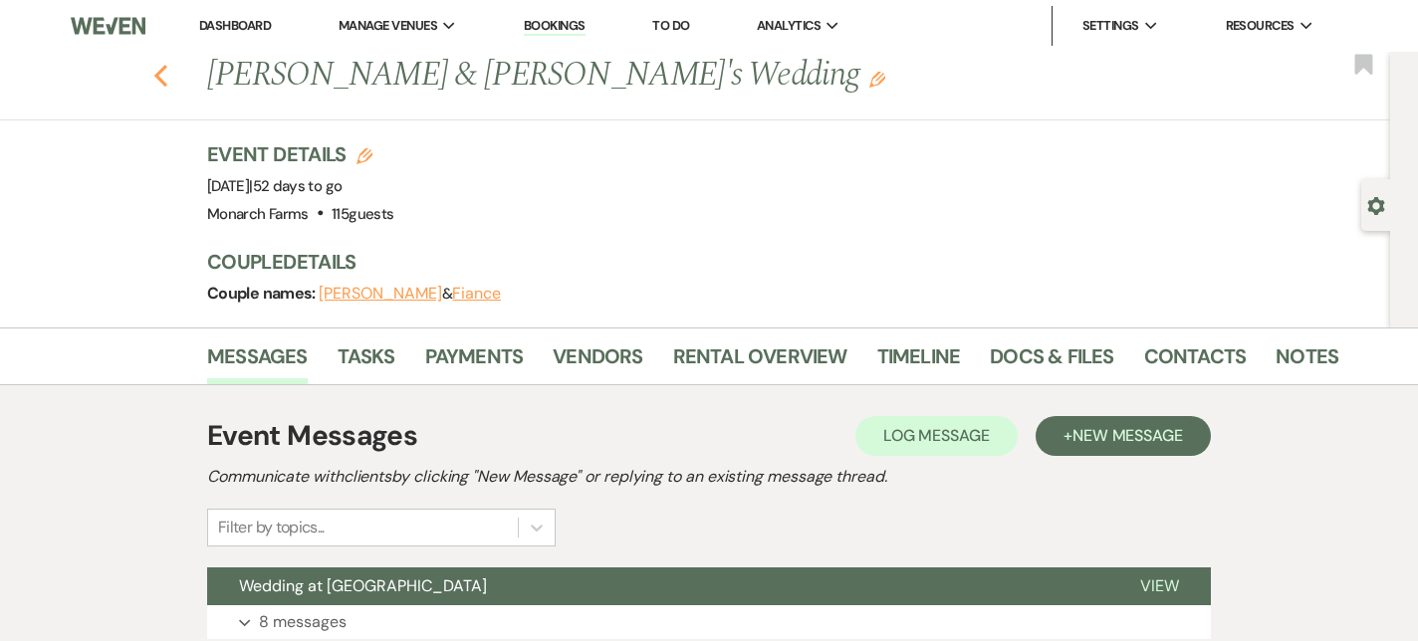
click at [164, 79] on icon "Previous" at bounding box center [160, 76] width 15 height 24
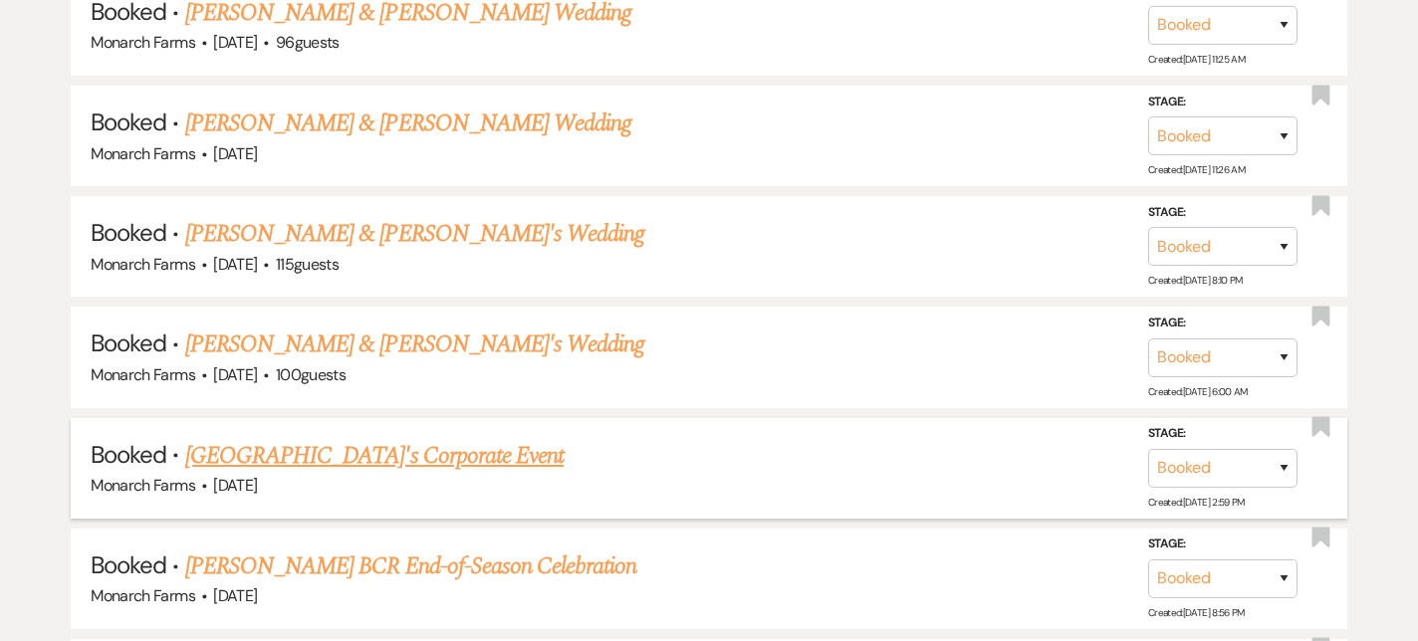
scroll to position [1472, 0]
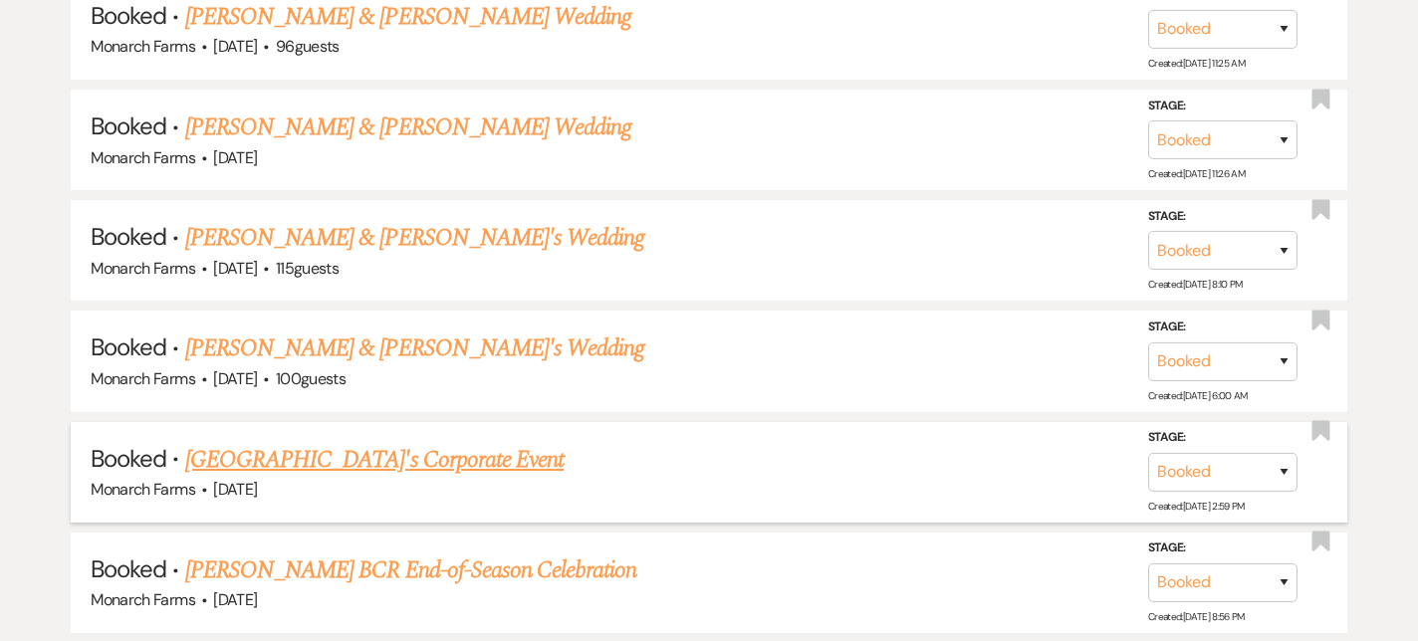
click at [294, 449] on link "[GEOGRAPHIC_DATA]'s Corporate Event" at bounding box center [374, 460] width 378 height 36
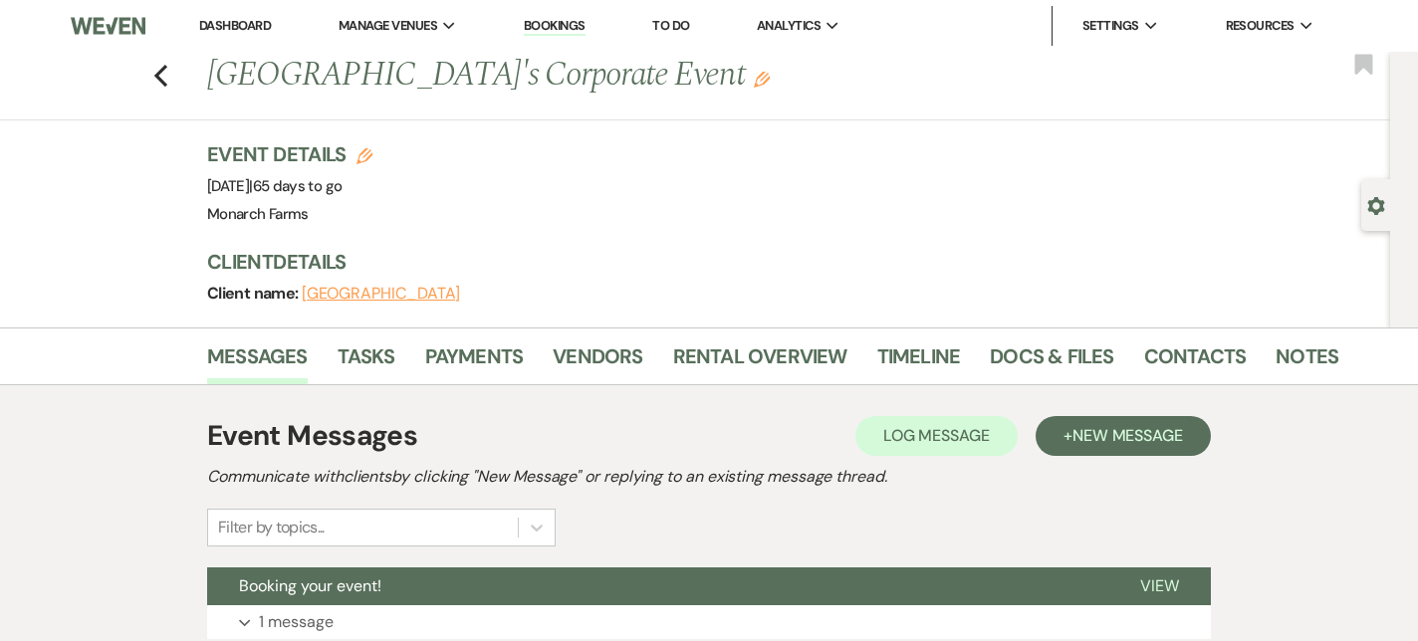
scroll to position [155, 0]
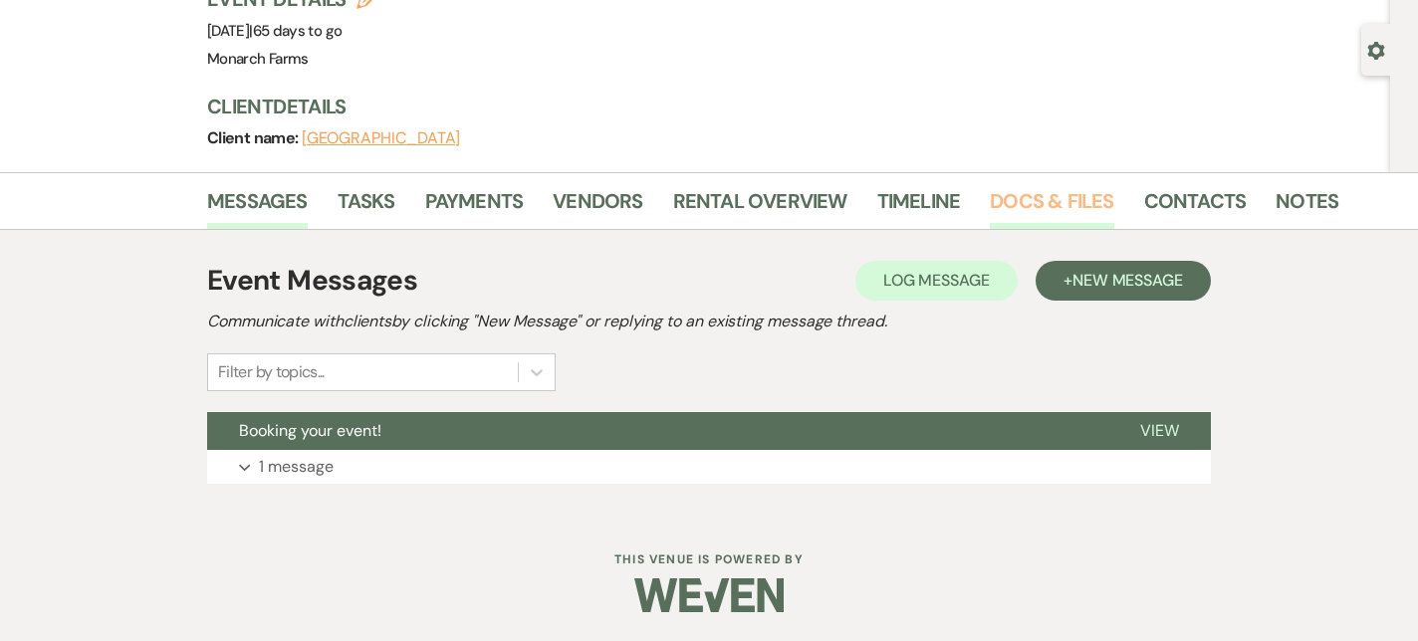
click at [1046, 217] on link "Docs & Files" at bounding box center [1051, 207] width 123 height 44
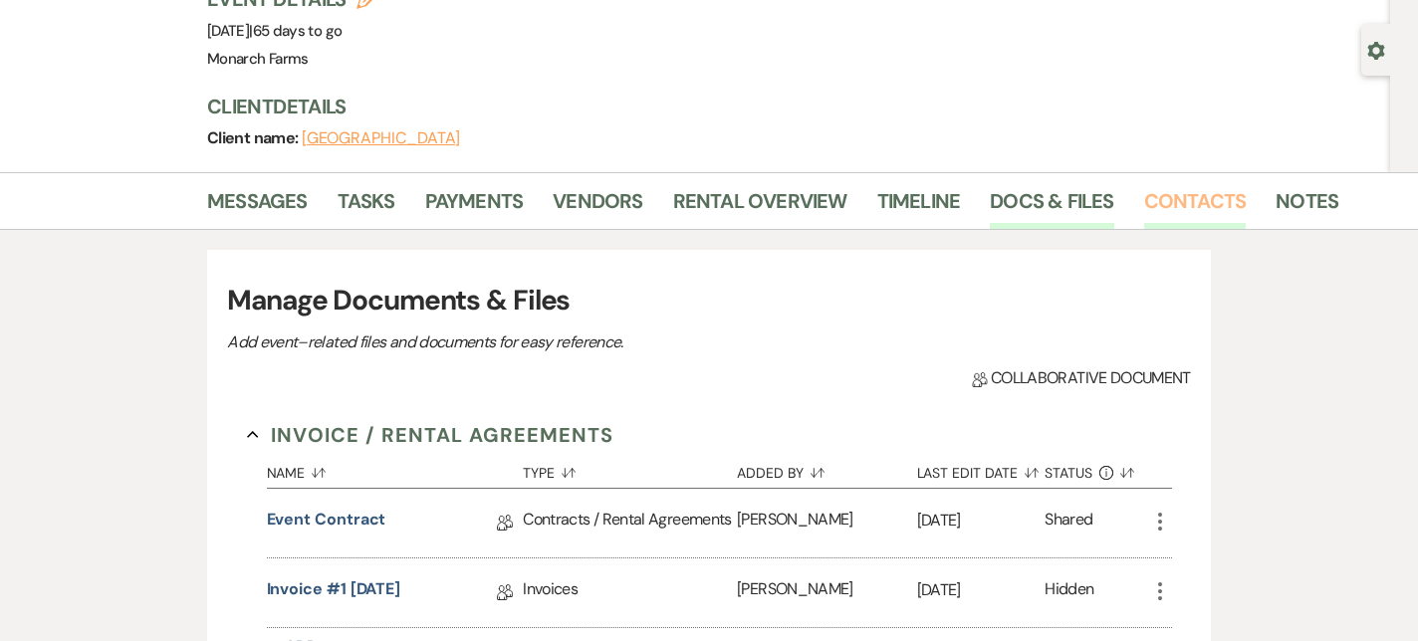
click at [1180, 196] on link "Contacts" at bounding box center [1195, 207] width 103 height 44
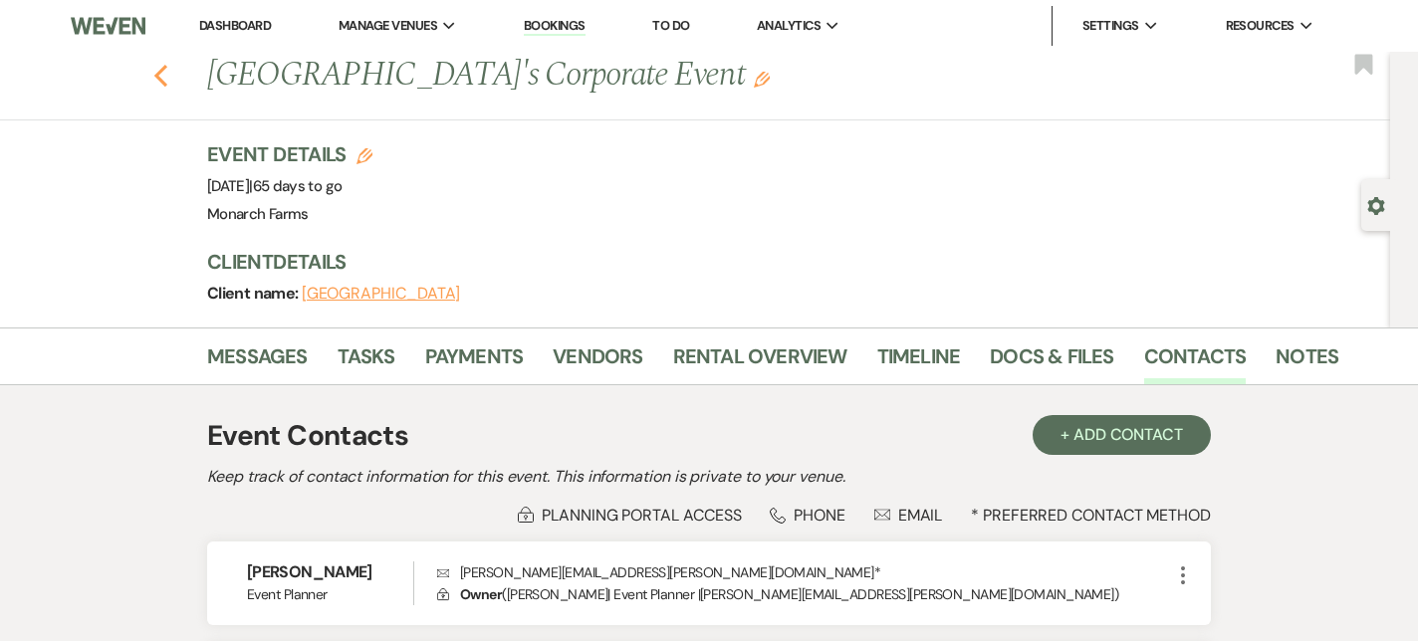
click at [159, 81] on use "button" at bounding box center [160, 76] width 13 height 22
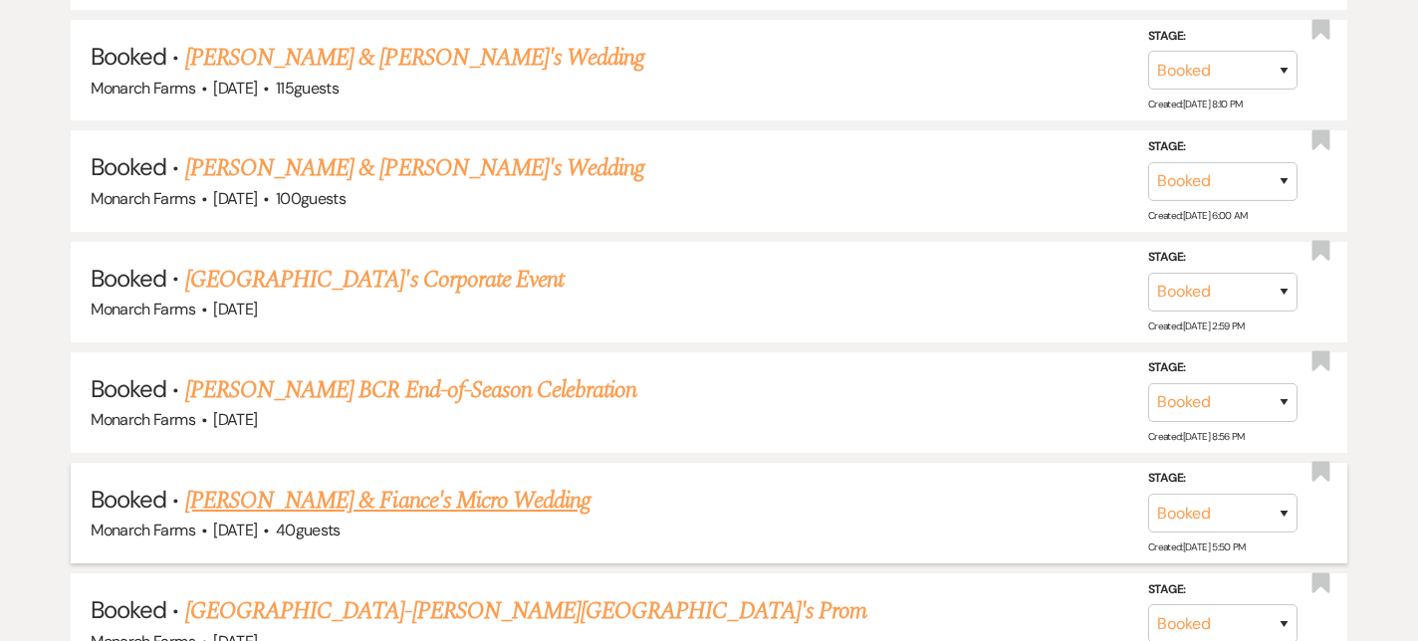
scroll to position [1656, 0]
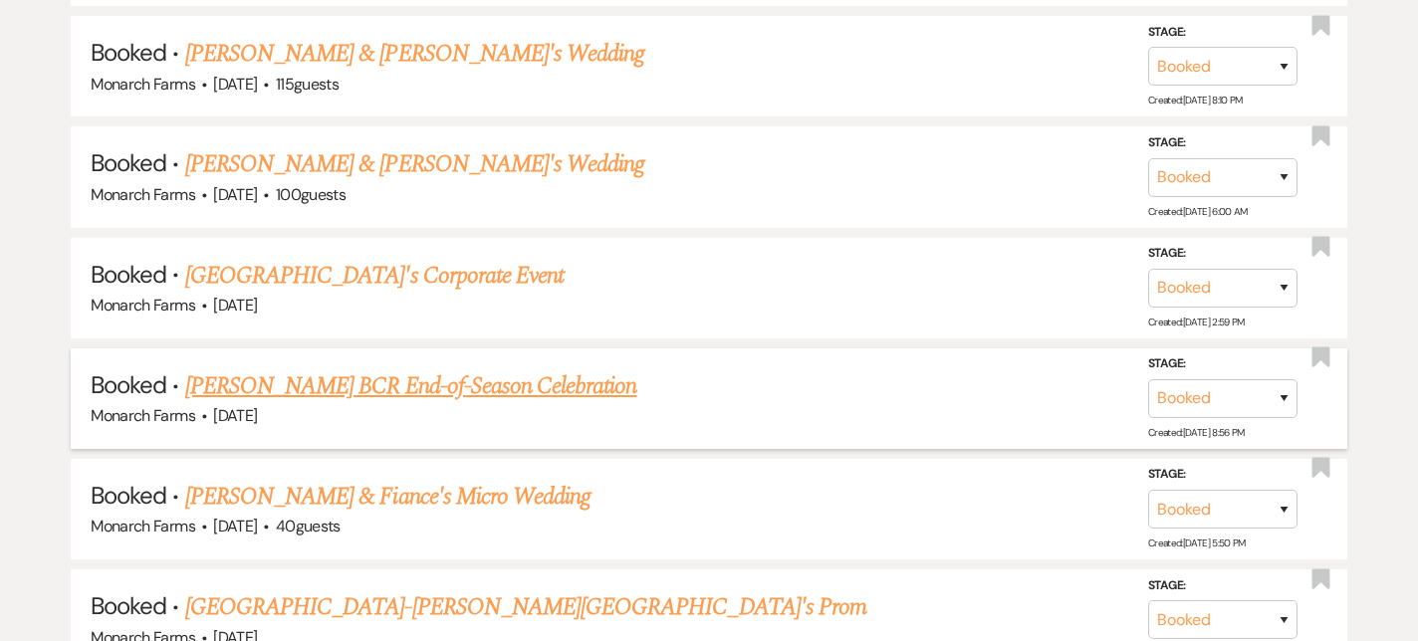
click at [379, 389] on link "[PERSON_NAME] BCR End-of-Season Celebration" at bounding box center [411, 386] width 452 height 36
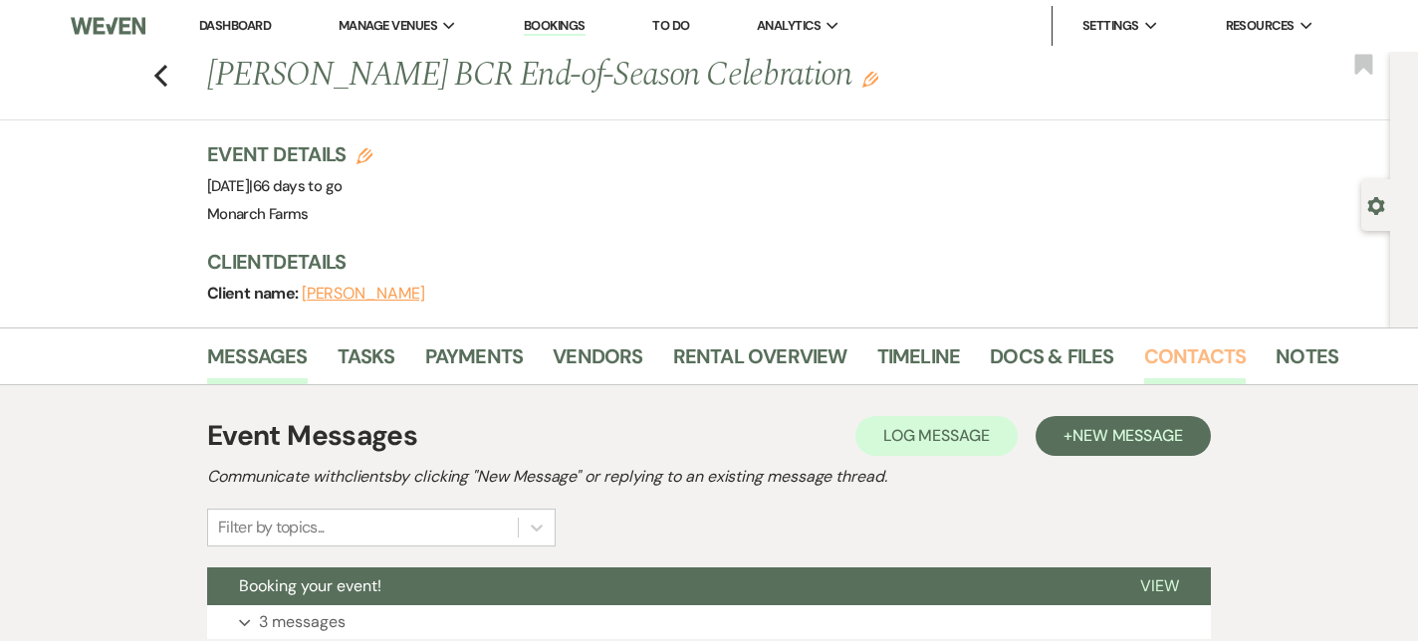
click at [1178, 366] on link "Contacts" at bounding box center [1195, 363] width 103 height 44
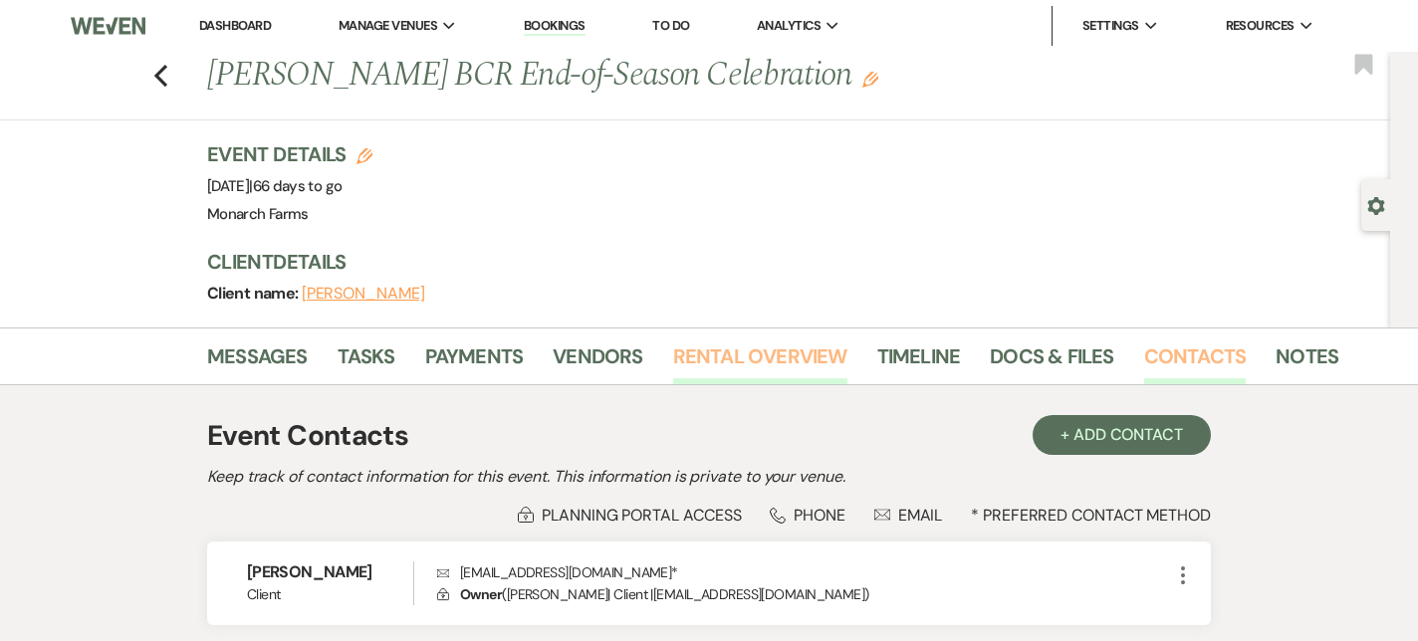
scroll to position [160, 0]
